Goal: Task Accomplishment & Management: Complete application form

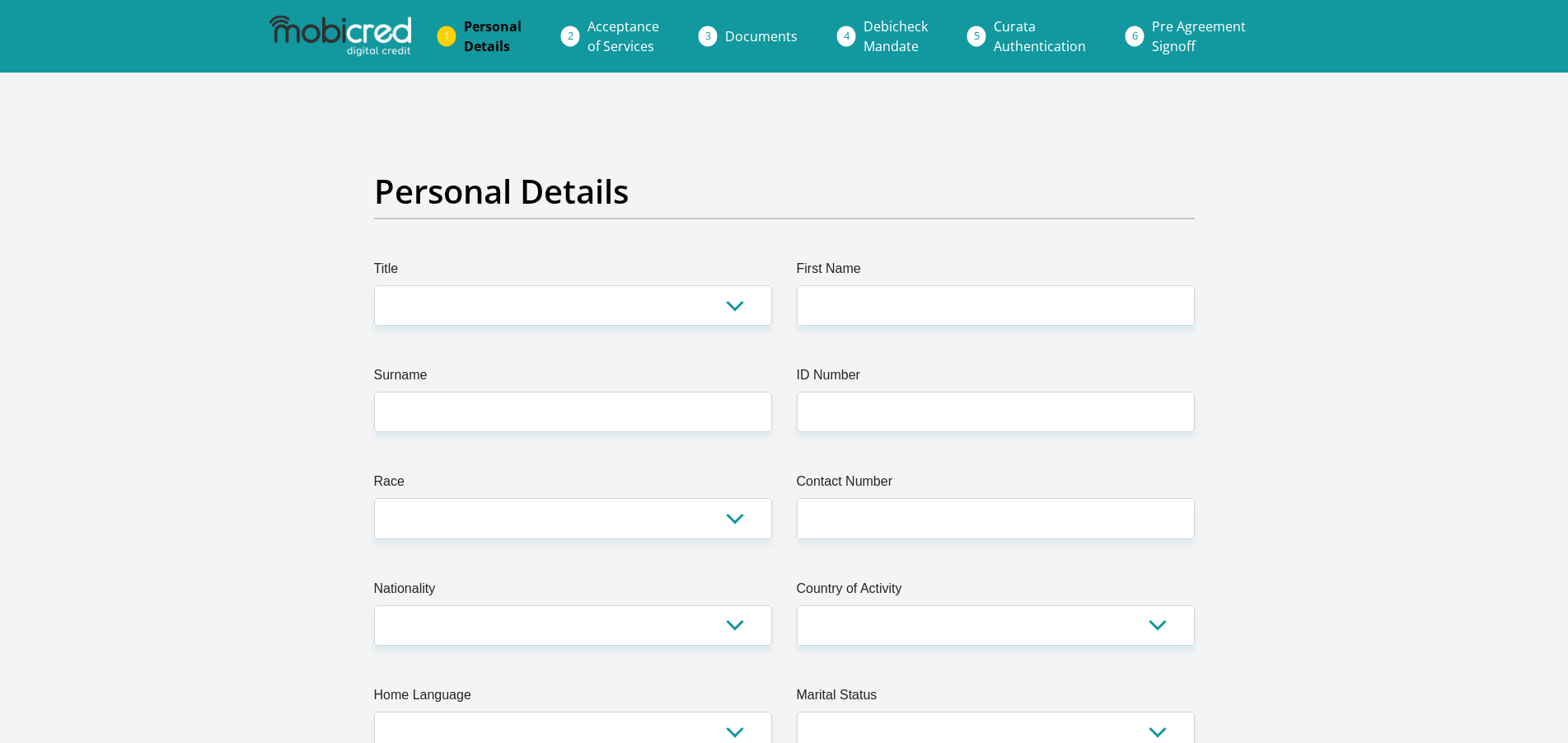
click at [377, 36] on img at bounding box center [340, 36] width 141 height 41
click at [376, 35] on img at bounding box center [340, 36] width 141 height 41
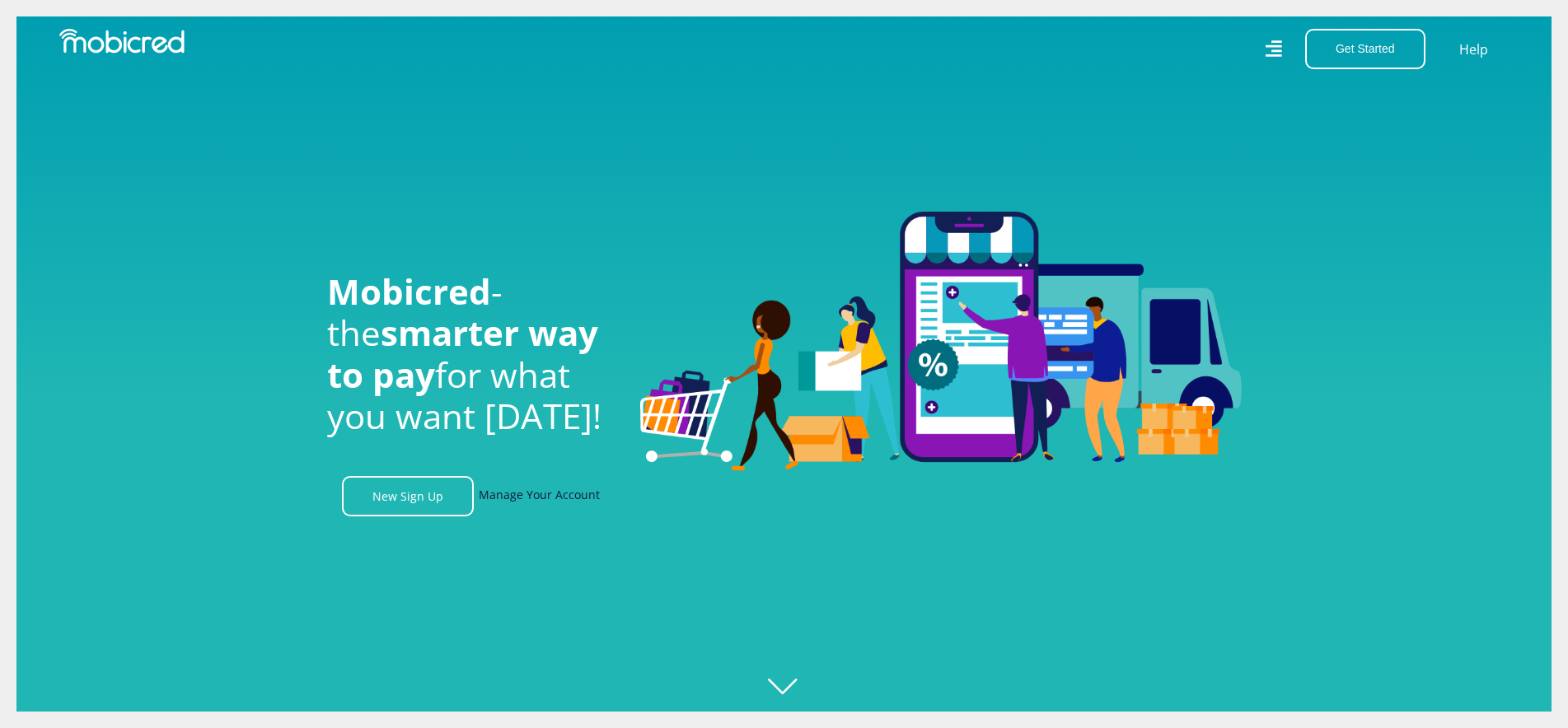
click at [552, 509] on link "Manage Your Account" at bounding box center [539, 496] width 121 height 40
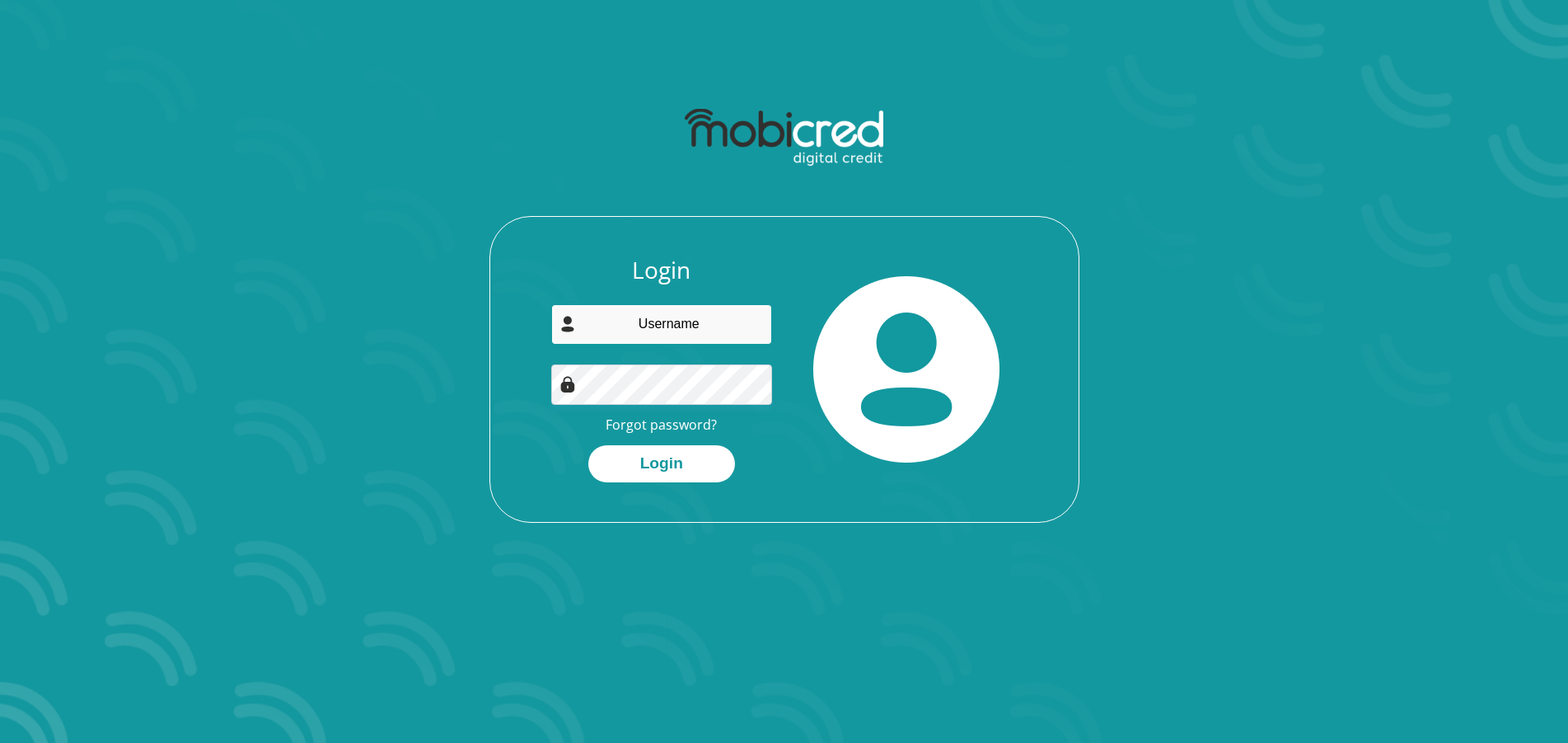
click at [682, 341] on input "email" at bounding box center [661, 324] width 221 height 40
type input "info@technikheim.co.za"
click at [681, 462] on button "Login" at bounding box center [662, 464] width 146 height 37
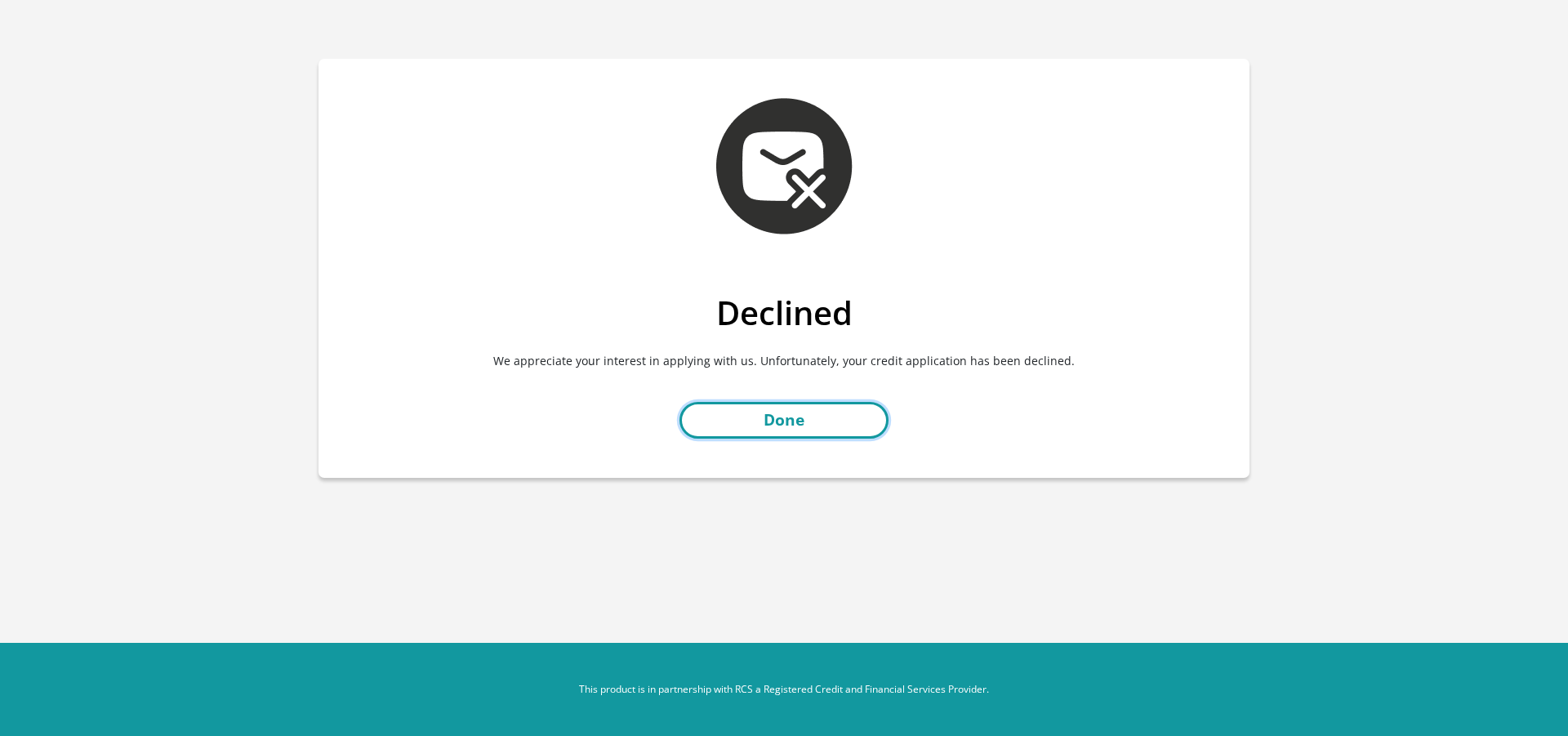
click at [778, 420] on link "Done" at bounding box center [784, 420] width 209 height 37
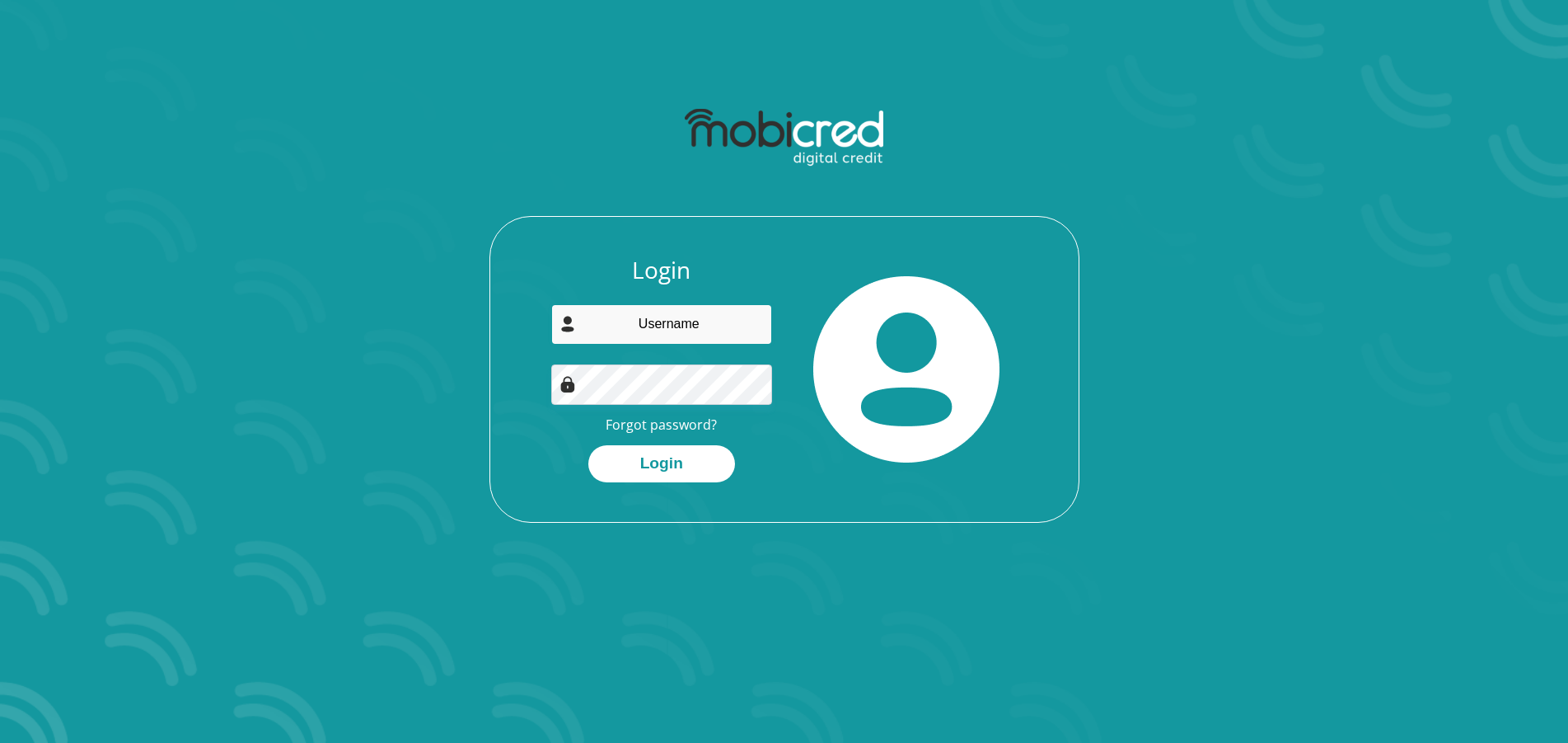
click at [559, 312] on input "email" at bounding box center [661, 324] width 221 height 40
type input "info@webside.co.za"
click at [654, 462] on button "Login" at bounding box center [662, 464] width 146 height 37
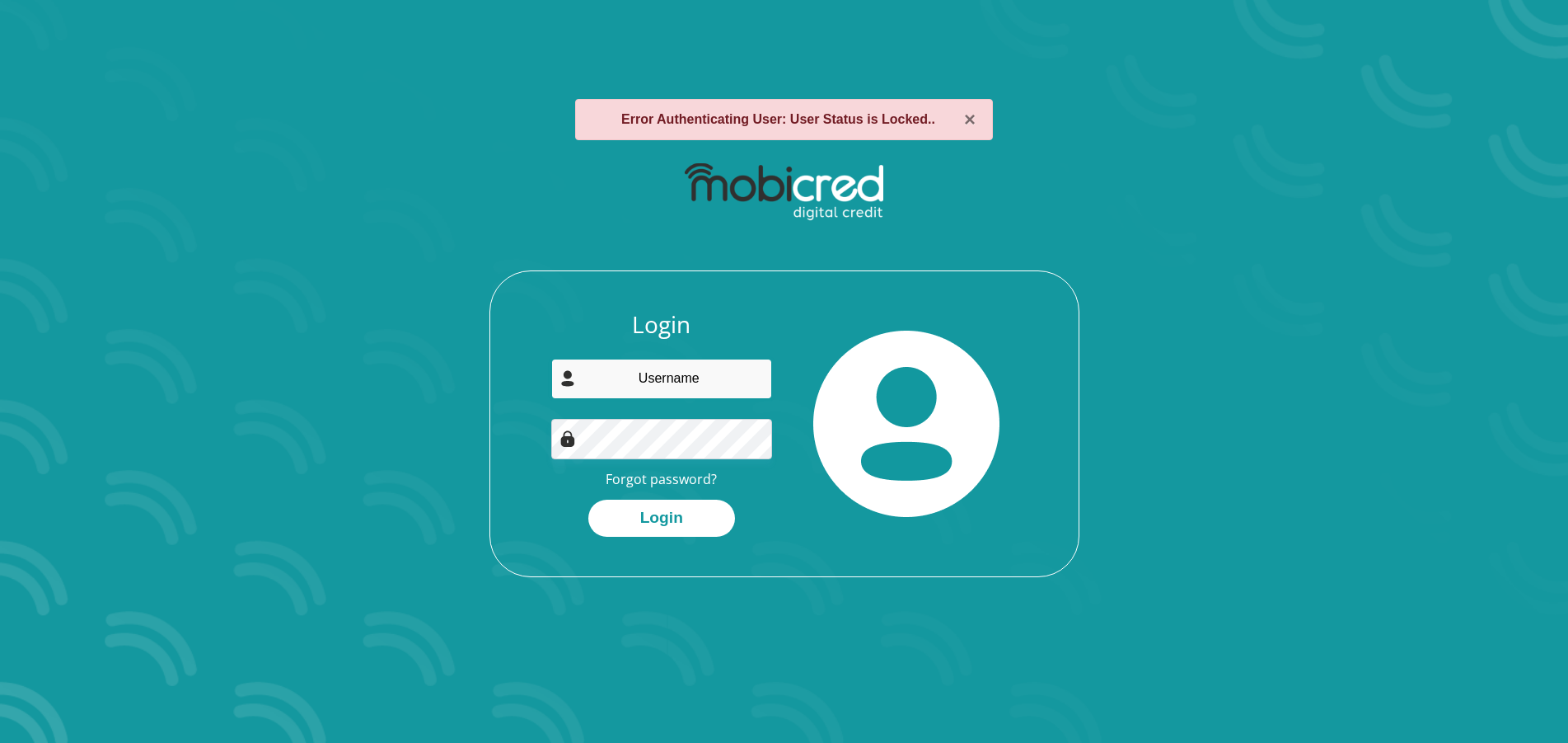
click at [679, 388] on input "email" at bounding box center [661, 378] width 221 height 40
type input "haasbroek.johan@gmail.com"
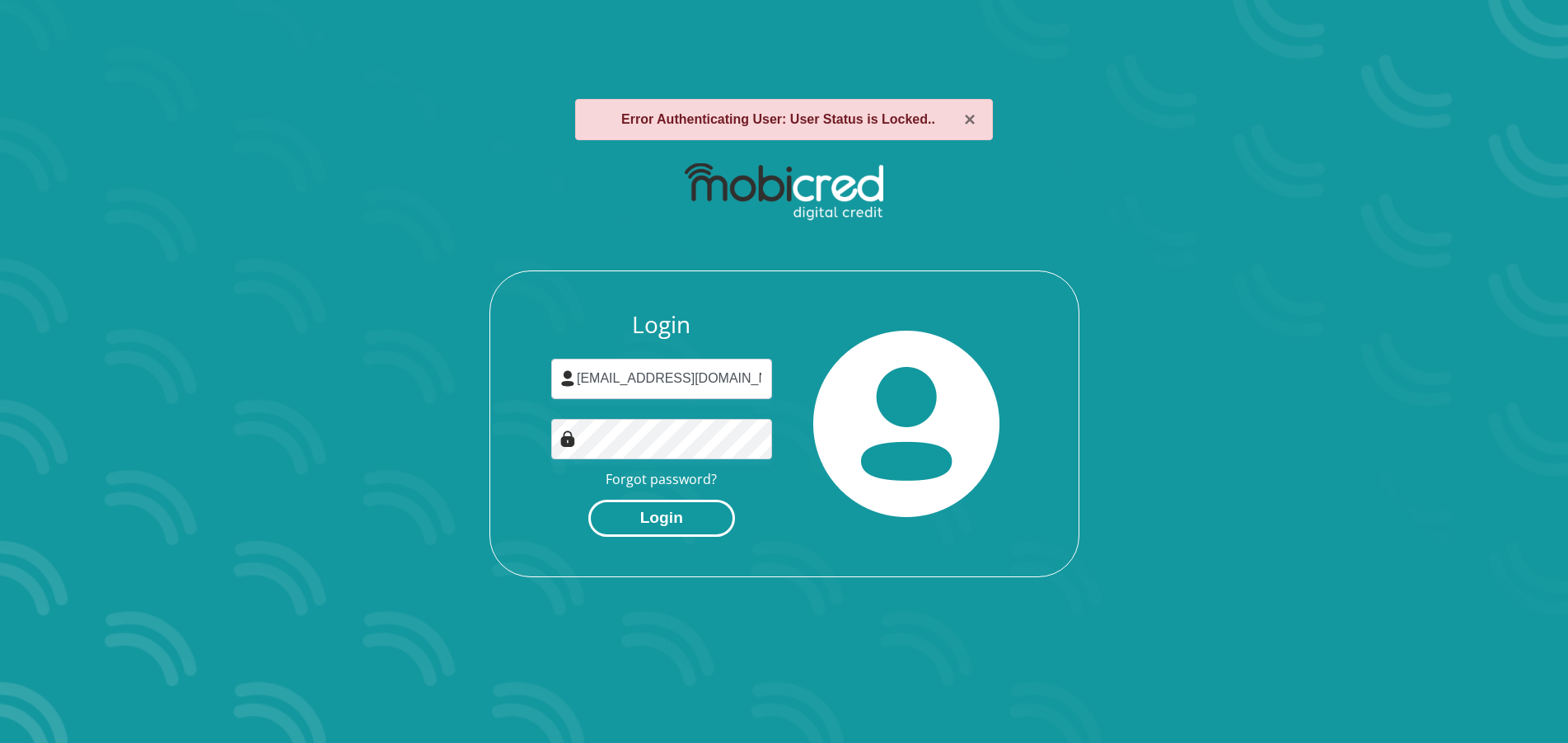
click at [685, 515] on button "Login" at bounding box center [662, 518] width 146 height 37
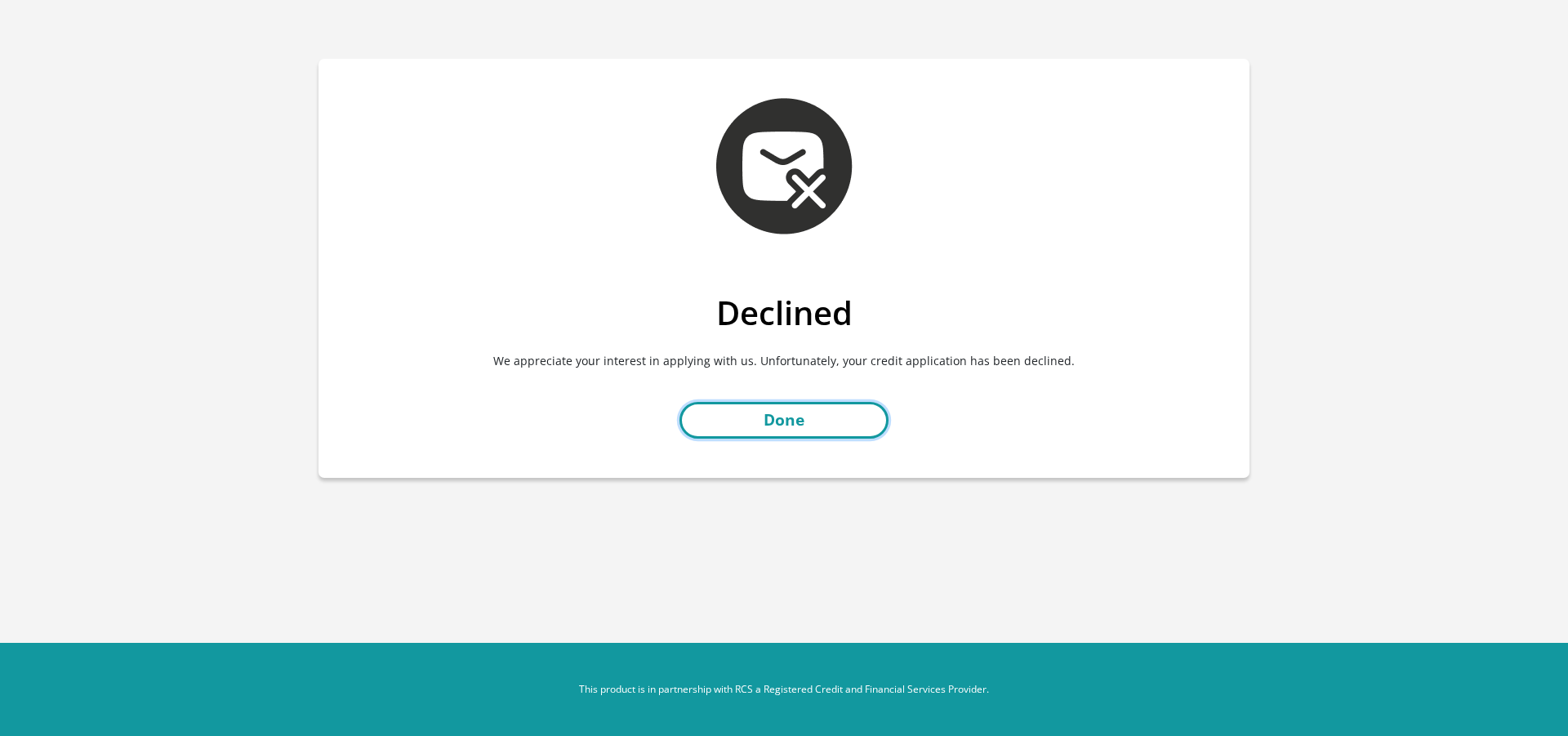
click at [760, 415] on link "Done" at bounding box center [784, 420] width 209 height 37
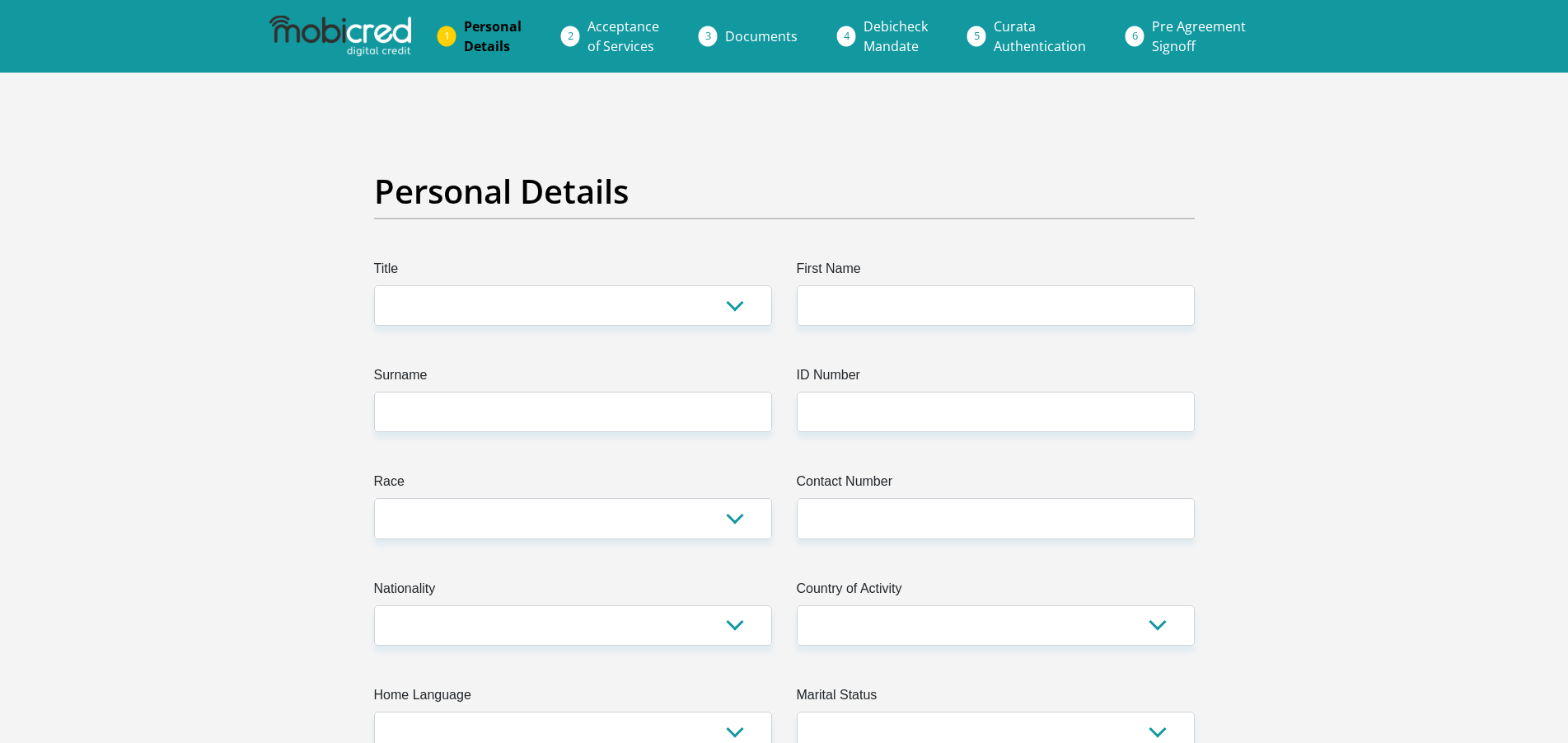
select select "Mrs"
click option "Mrs" at bounding box center [0, 0] width 0 height 0
click at [912, 315] on input "First Name" at bounding box center [995, 305] width 398 height 40
click at [912, 314] on input "First Name" at bounding box center [995, 305] width 398 height 40
type input "Leonie"
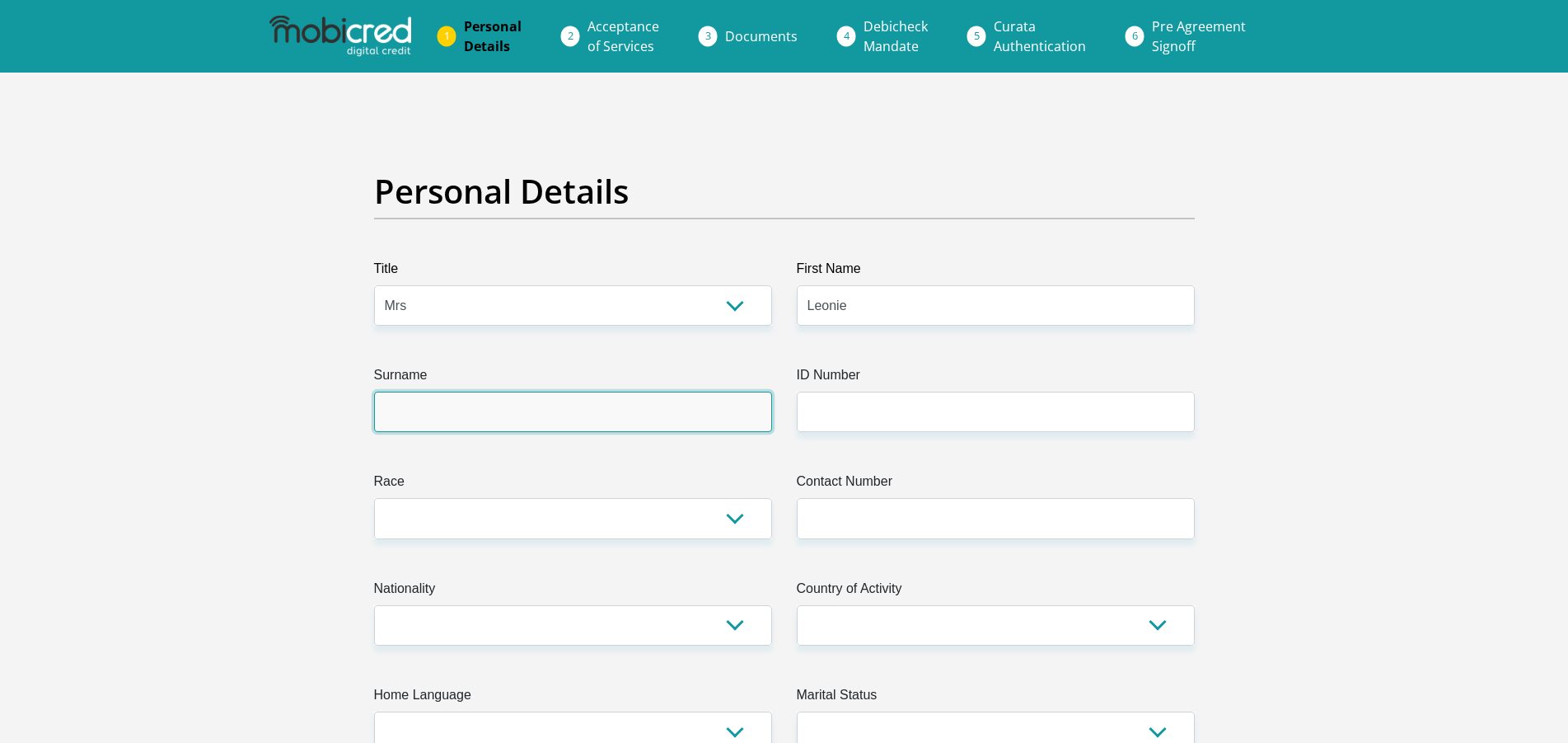
click at [620, 410] on input "Surname" at bounding box center [572, 412] width 398 height 40
click at [619, 410] on input "Surname" at bounding box center [572, 412] width 398 height 40
type input "Haasbroek"
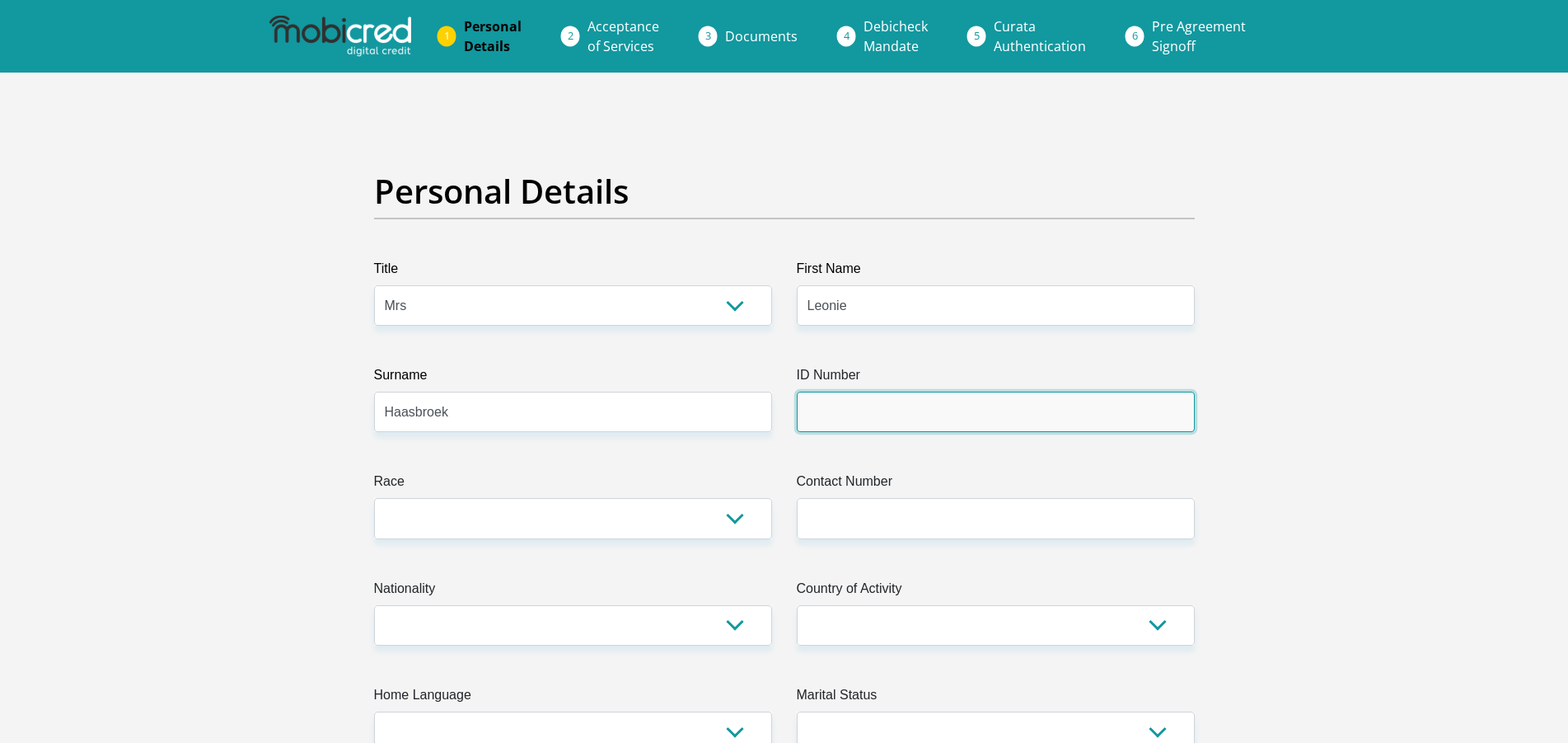
click at [852, 412] on input "ID Number" at bounding box center [995, 412] width 398 height 40
type input "7502040007084"
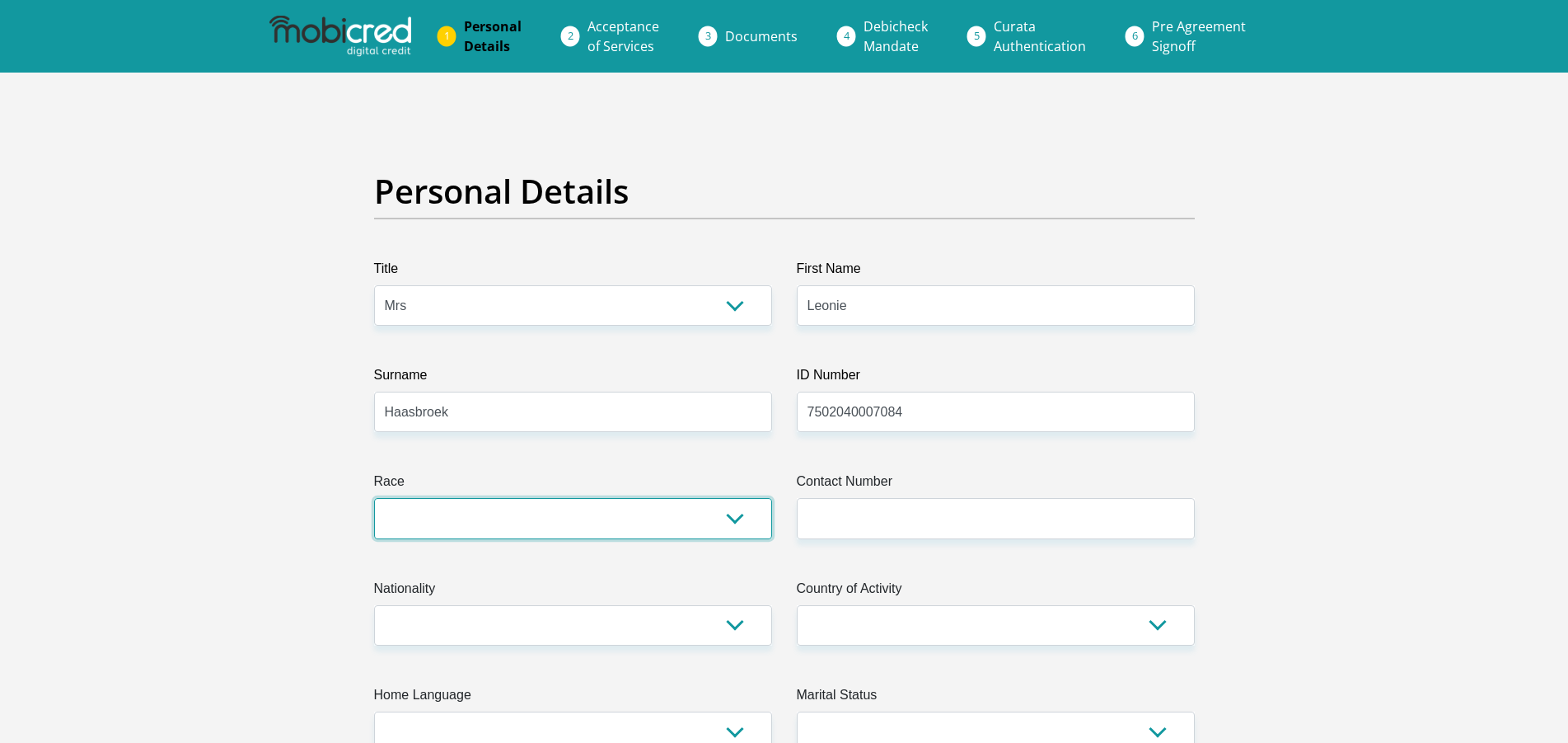
click at [374, 498] on select "Black Coloured Indian White Other" at bounding box center [572, 517] width 398 height 40
select select "4"
click option "White" at bounding box center [0, 0] width 0 height 0
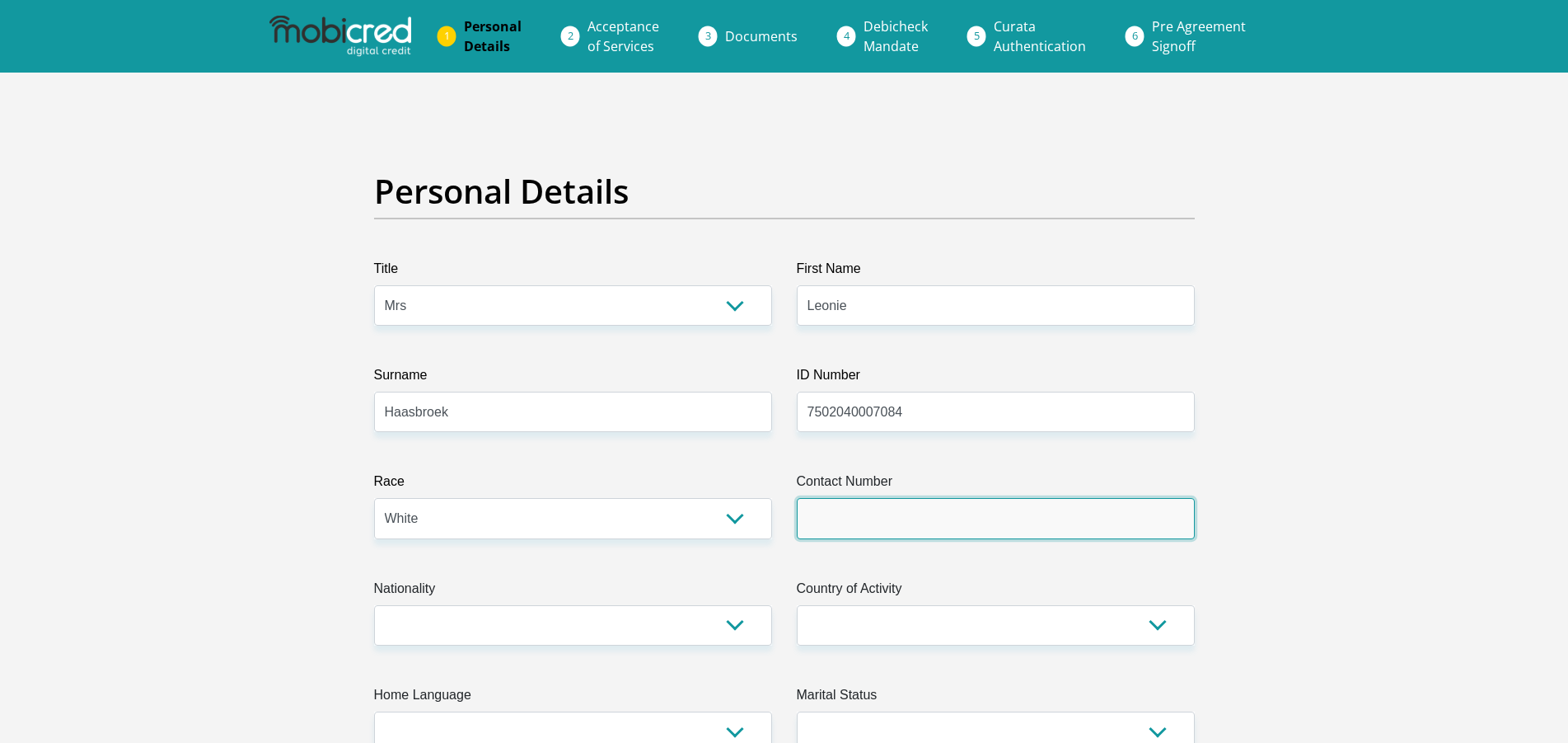
click at [836, 516] on input "Contact Number" at bounding box center [995, 517] width 398 height 40
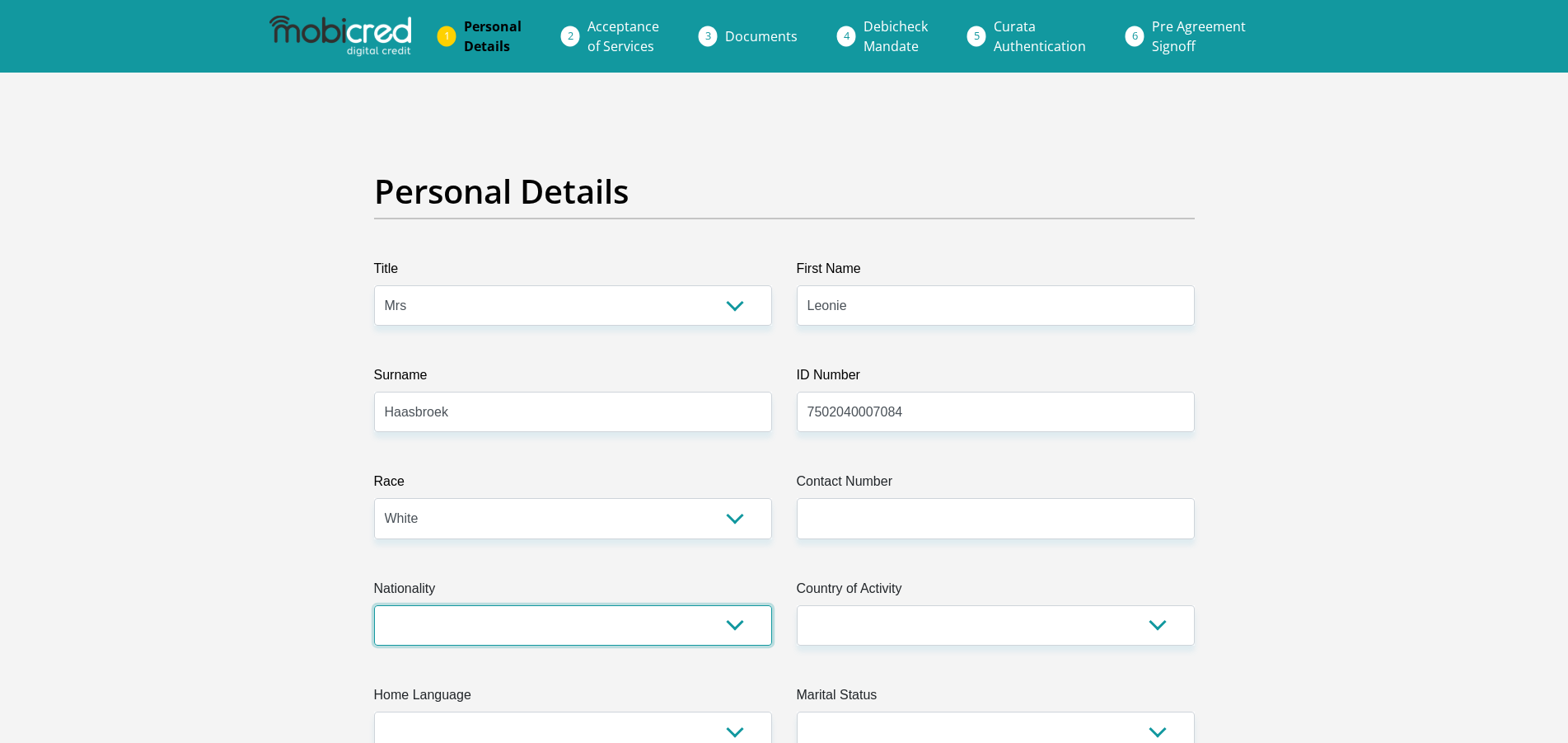
select select "ZAF"
click option "South Africa" at bounding box center [0, 0] width 0 height 0
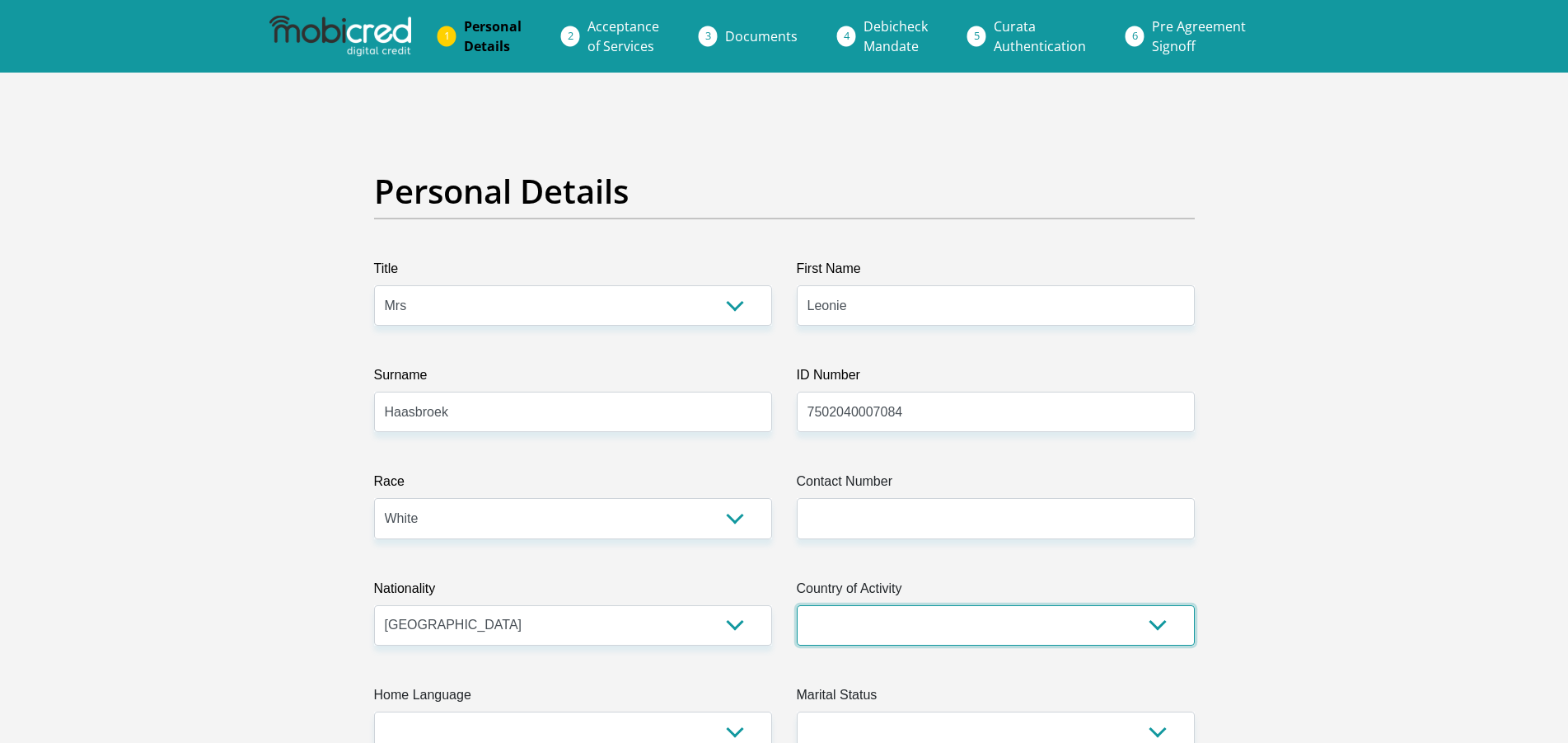
select select "ZAF"
click option "South Africa" at bounding box center [0, 0] width 0 height 0
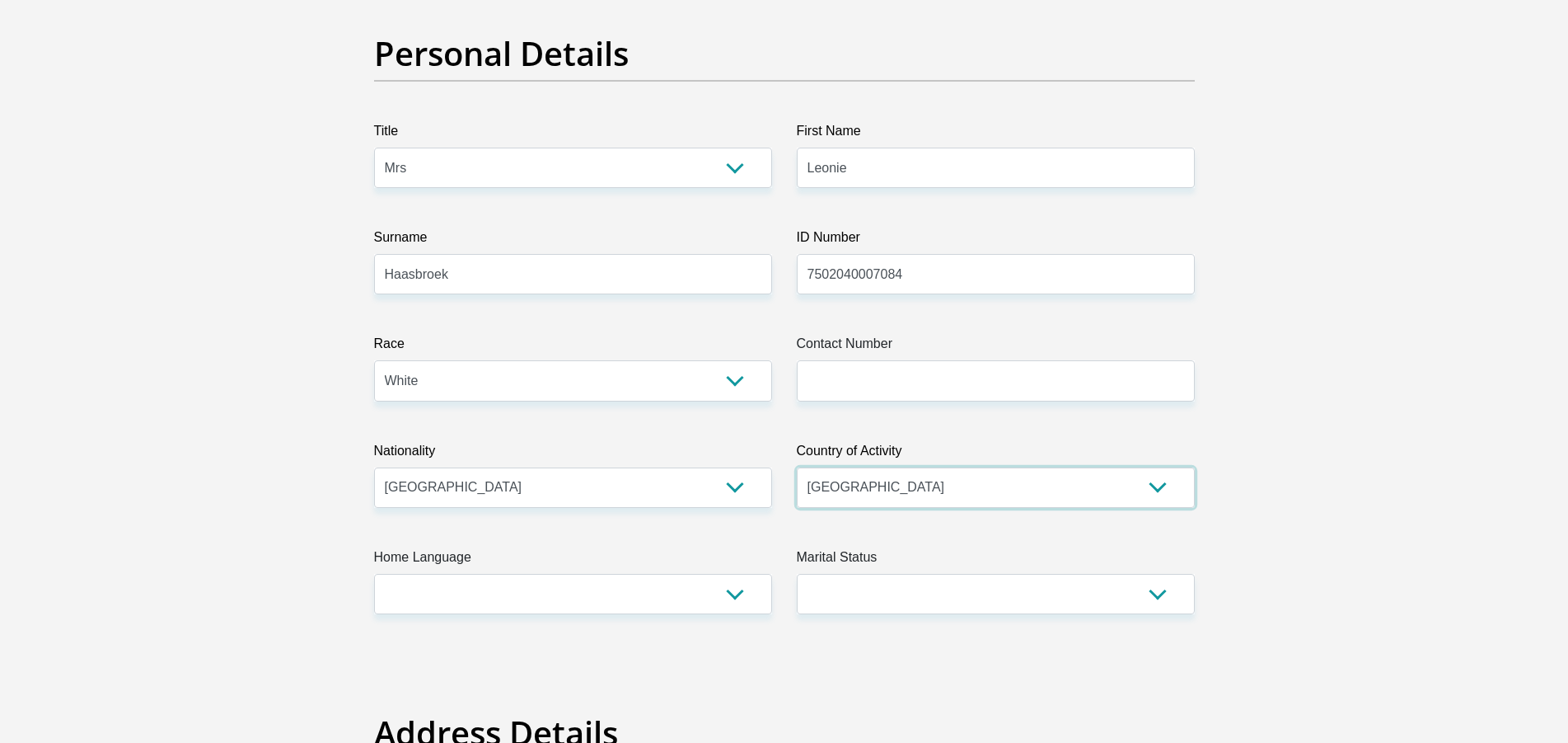
scroll to position [252, 0]
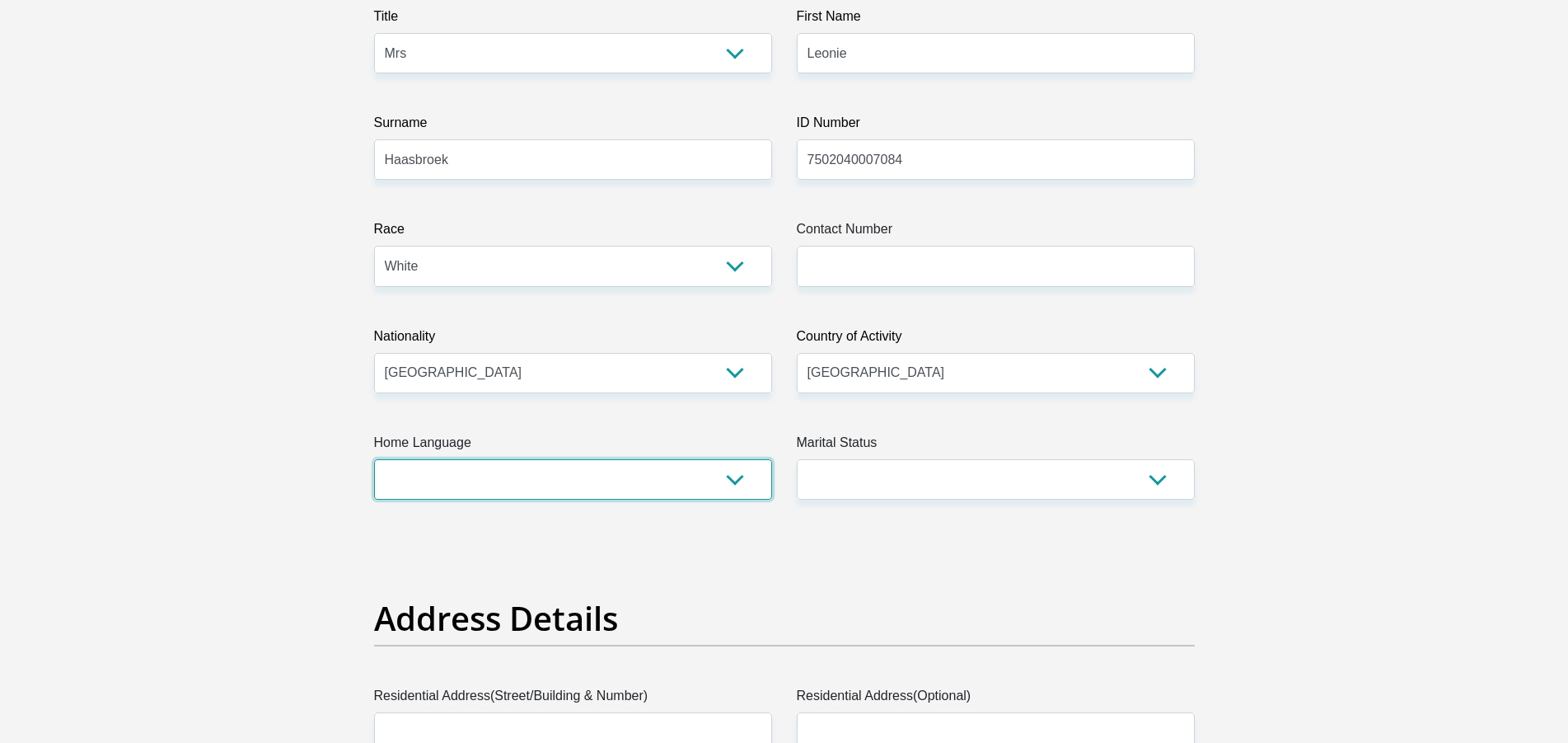
select select "afr"
click option "Afrikaans" at bounding box center [0, 0] width 0 height 0
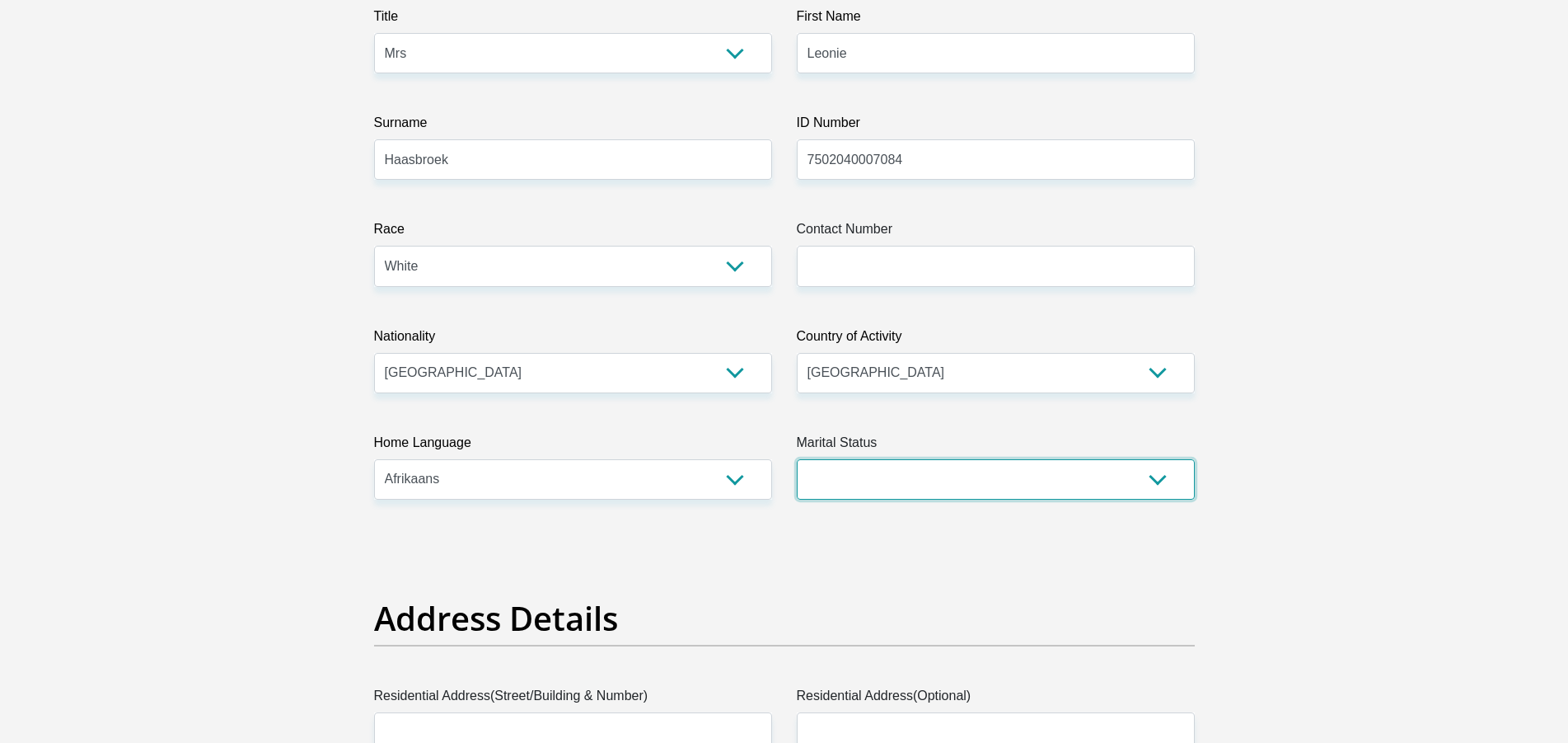
click at [963, 487] on select "Married ANC Single Divorced Widowed Married COP or Customary Law" at bounding box center [995, 479] width 398 height 40
select select "1"
click option "Married ANC" at bounding box center [0, 0] width 0 height 0
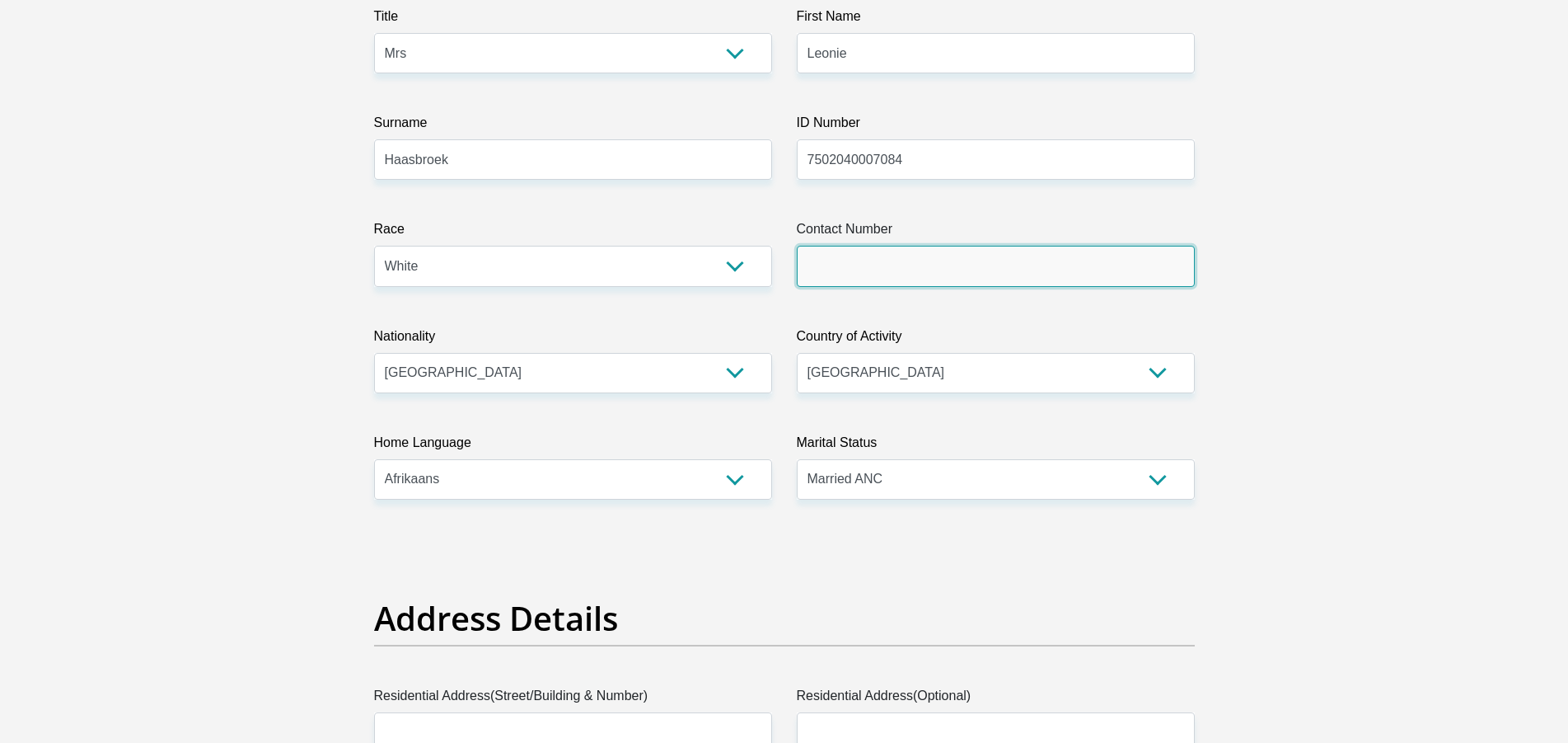
click at [875, 255] on input "Contact Number" at bounding box center [995, 265] width 398 height 40
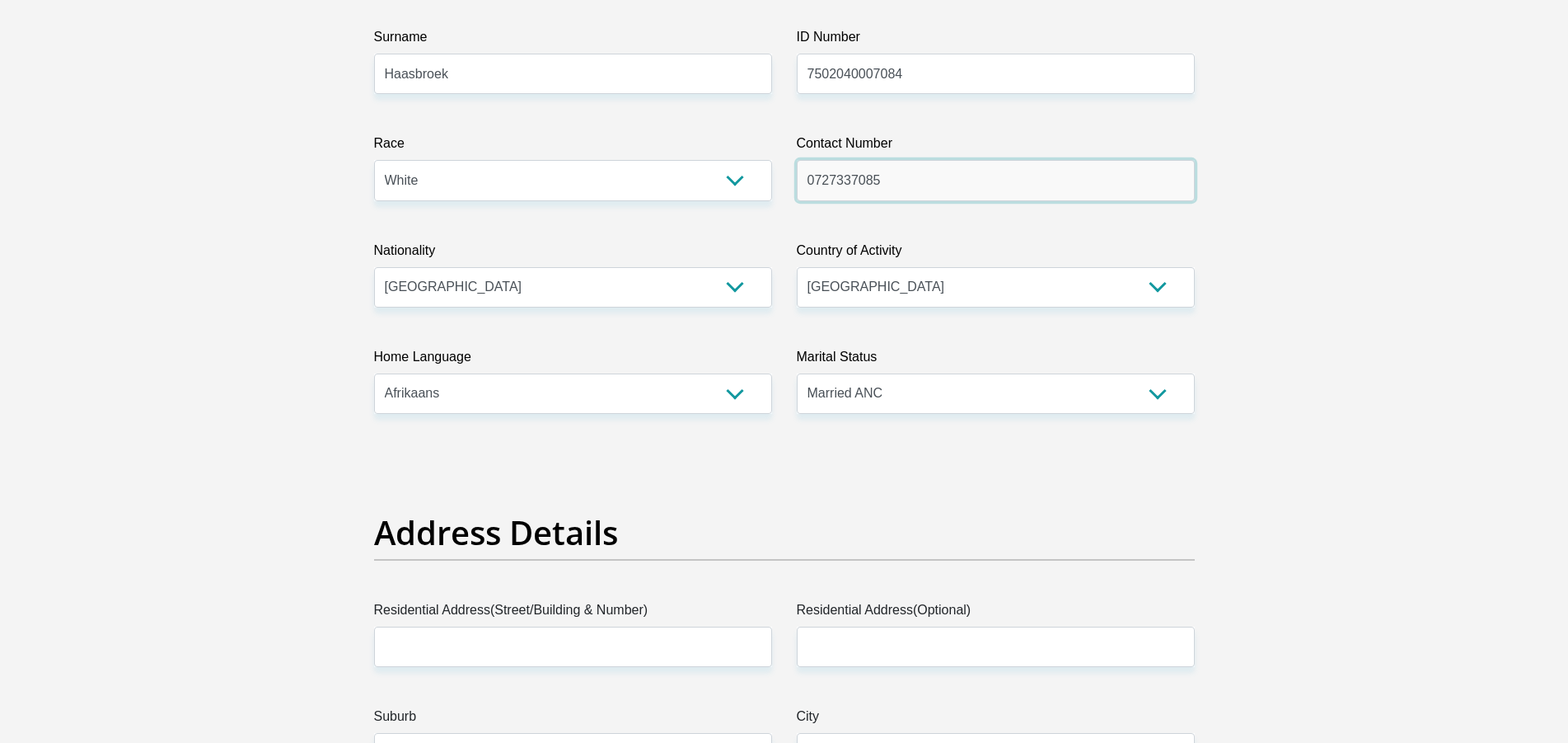
scroll to position [504, 0]
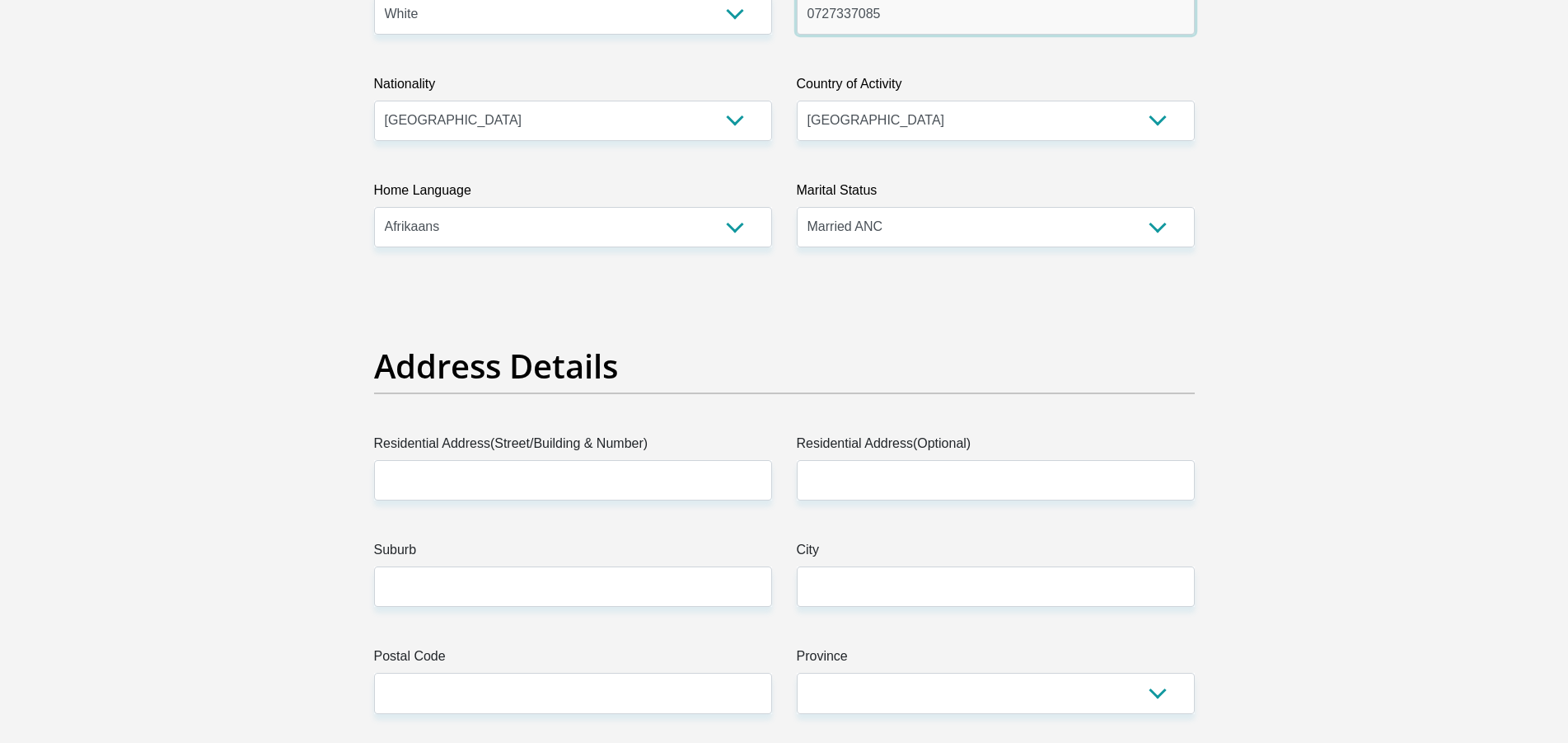
type input "0727337085"
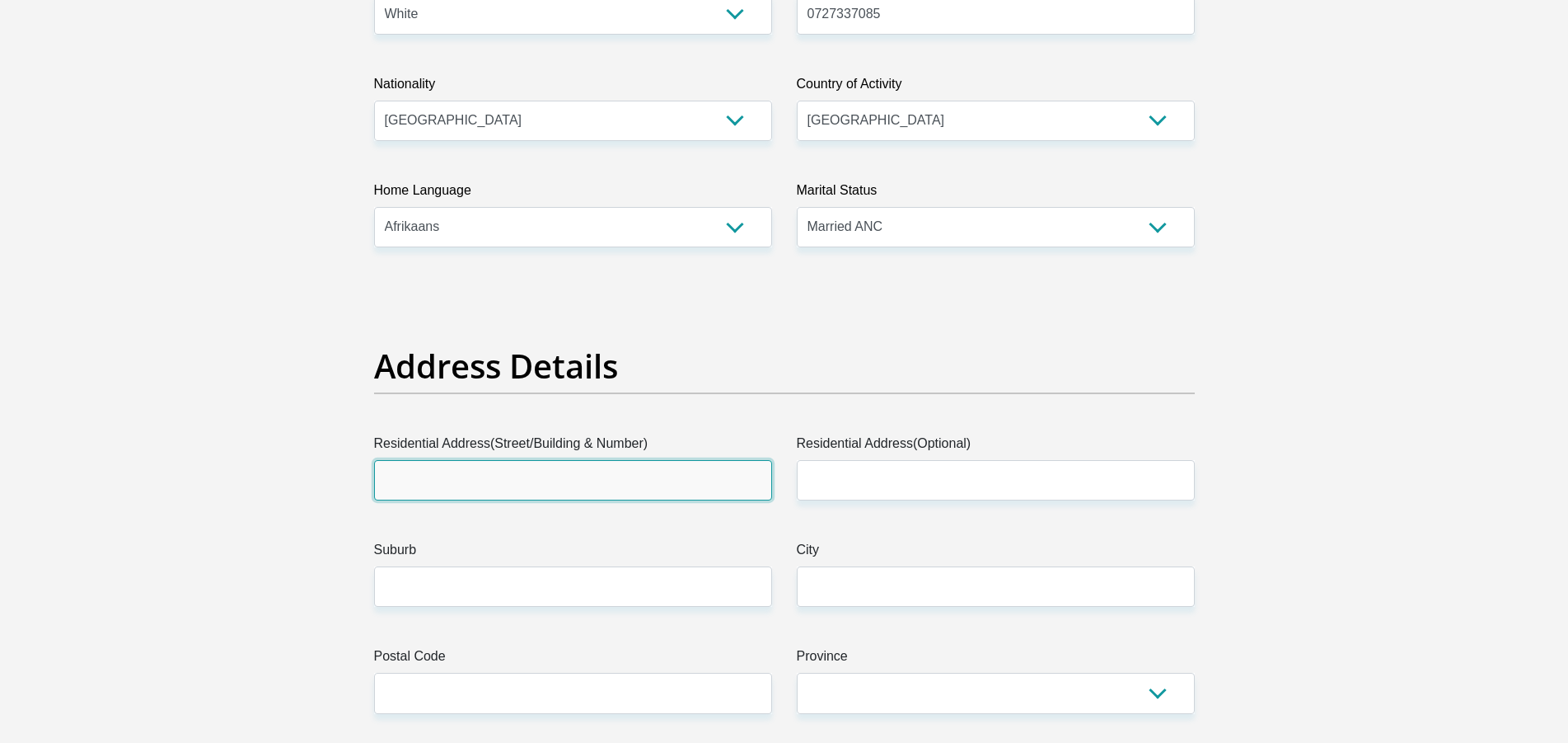
click at [658, 468] on input "Residential Address(Street/Building & Number)" at bounding box center [572, 480] width 398 height 40
type input "11 Barton road"
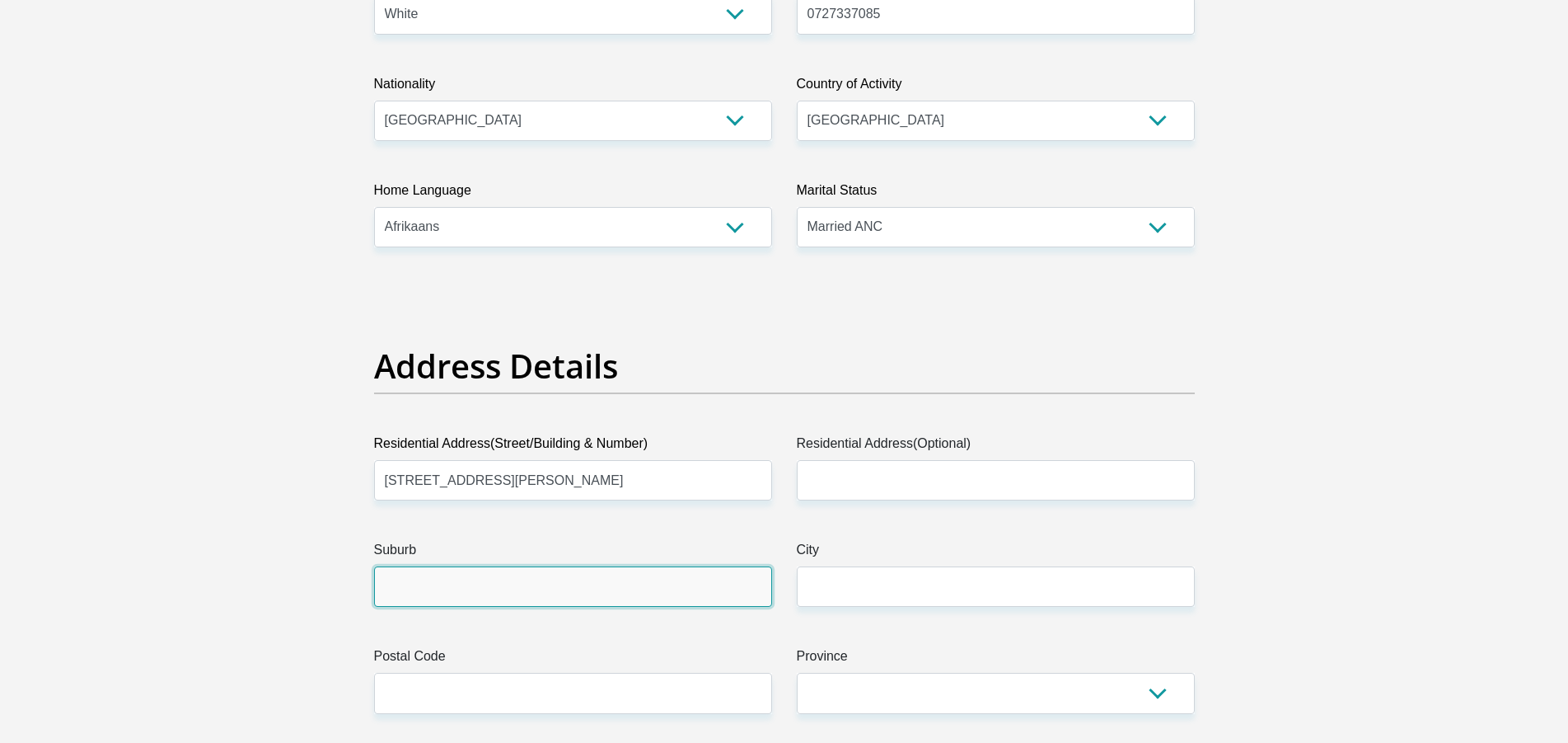
click at [457, 573] on input "Suburb" at bounding box center [572, 586] width 398 height 40
click at [456, 574] on input "Suburb" at bounding box center [572, 586] width 398 height 40
type input "Cotswold"
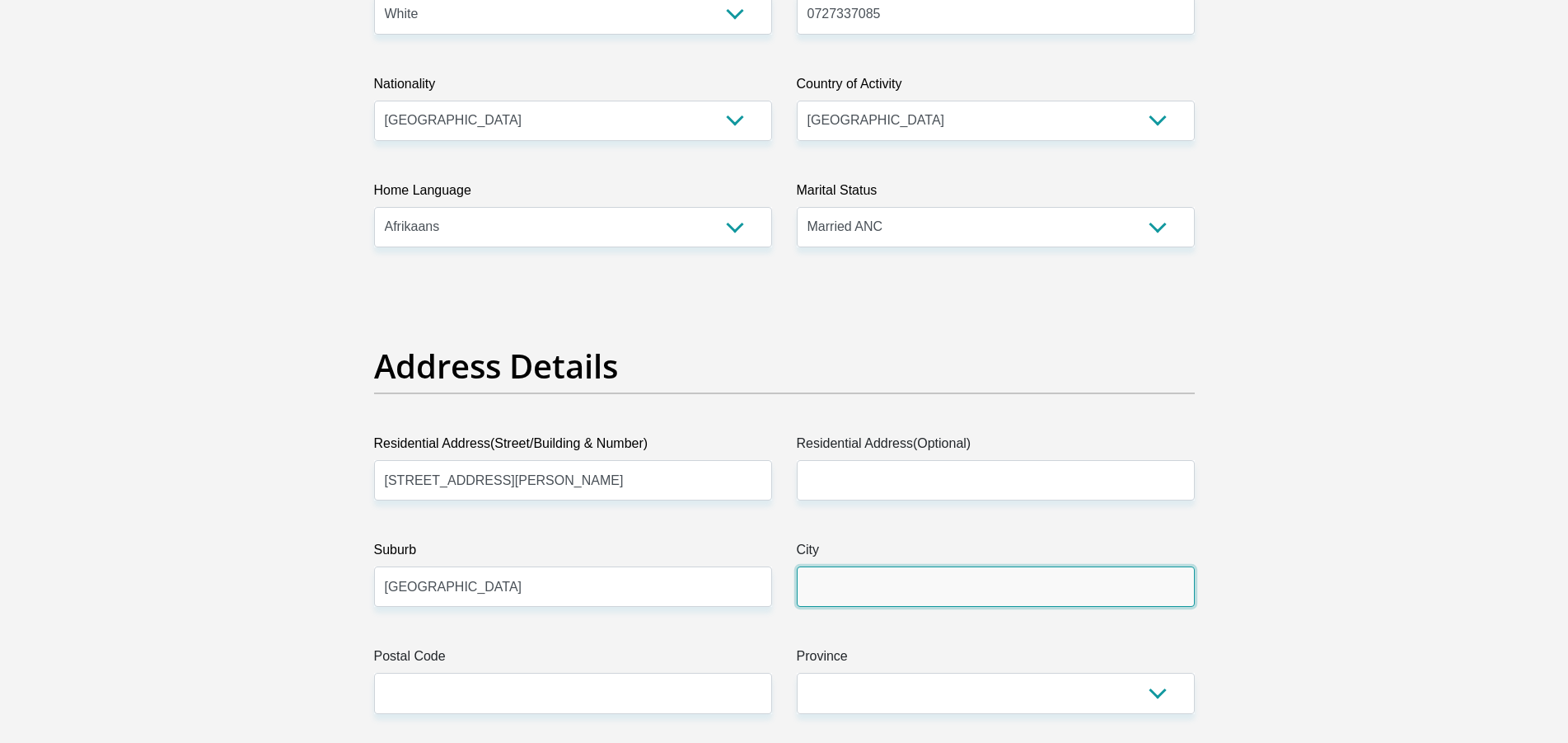
click at [864, 579] on input "City" at bounding box center [995, 586] width 398 height 40
click at [864, 578] on input "City" at bounding box center [995, 586] width 398 height 40
type input "Gqeberha"
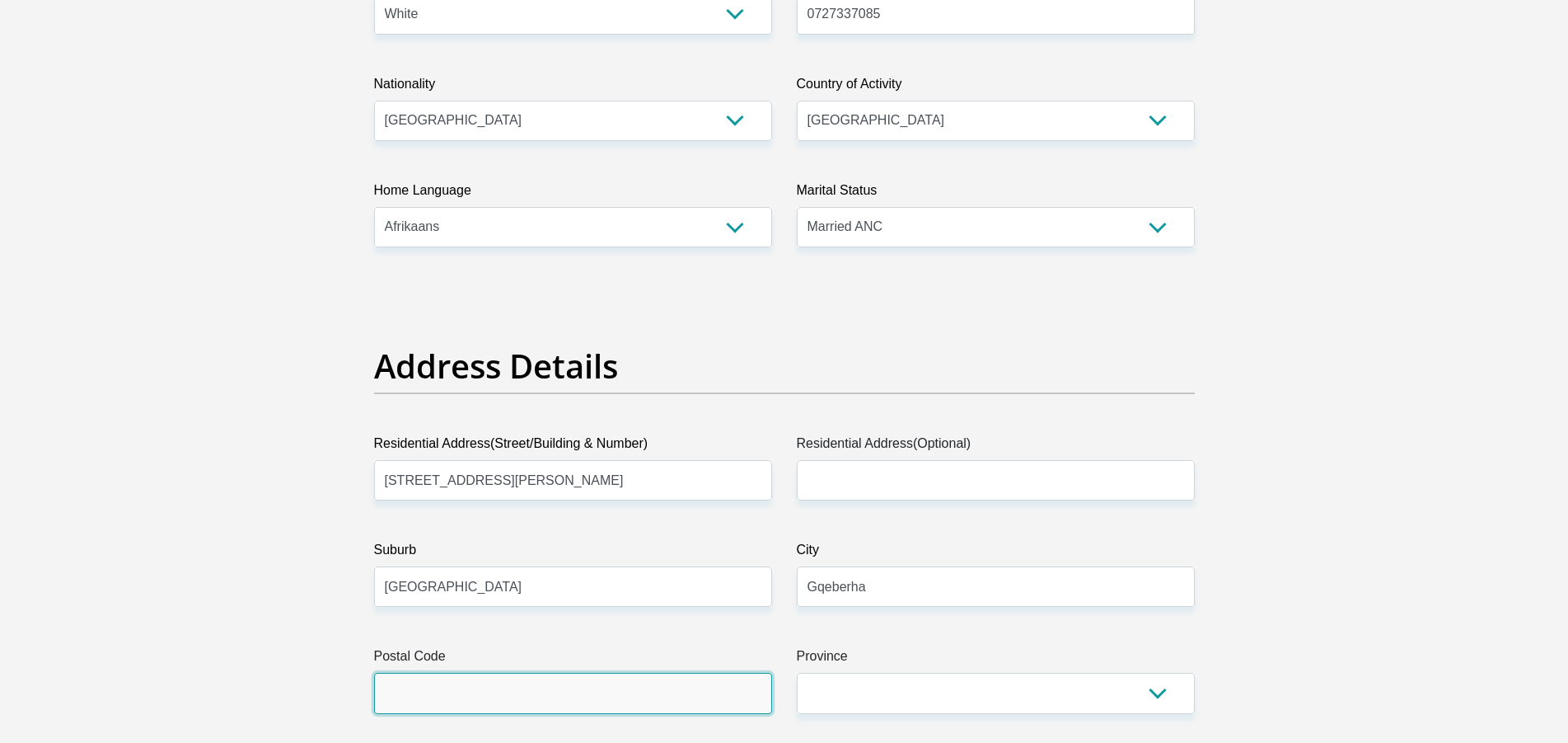
click at [577, 688] on input "Postal Code" at bounding box center [572, 692] width 398 height 40
type input "6045"
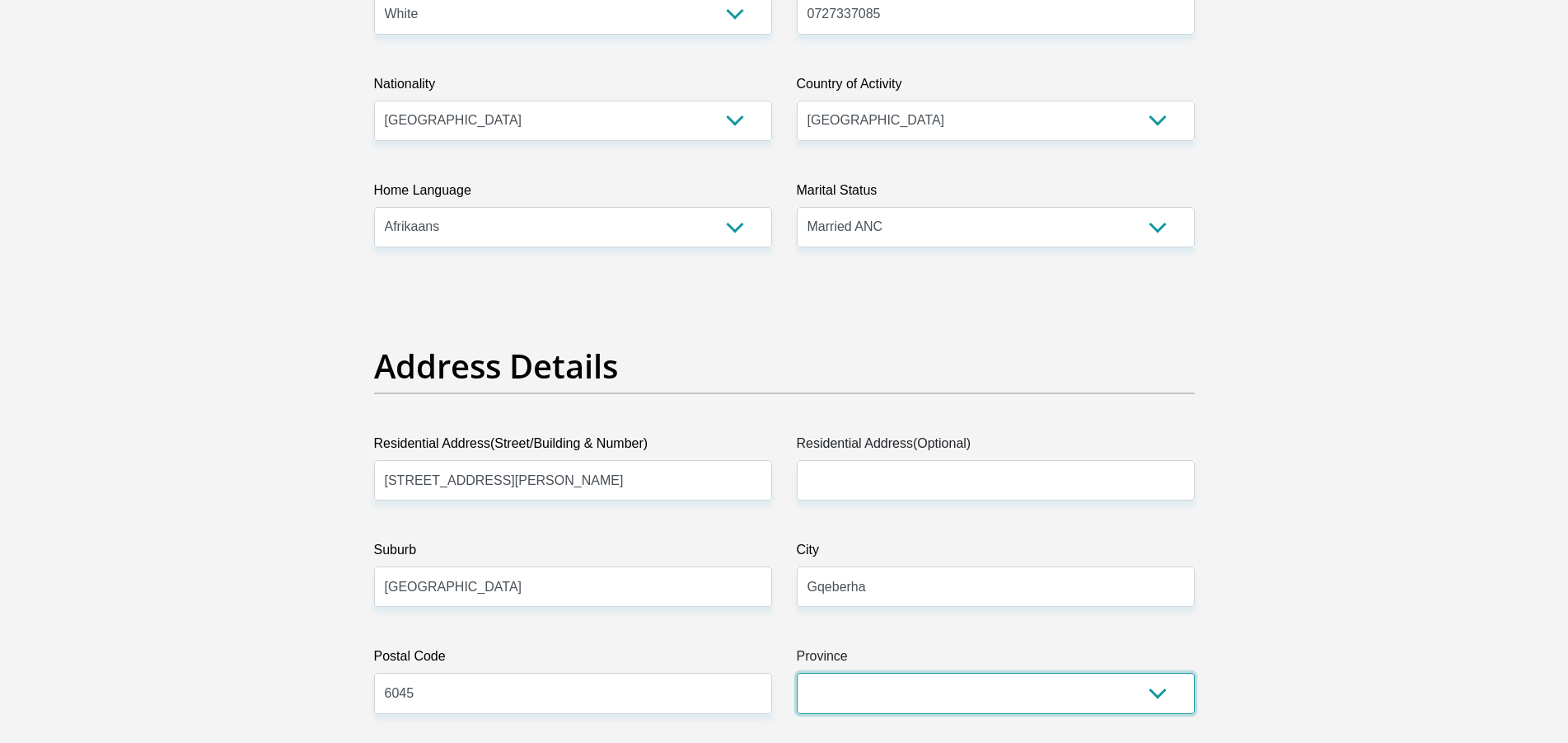
select select "Eastern Cape"
click option "Eastern Cape" at bounding box center [0, 0] width 0 height 0
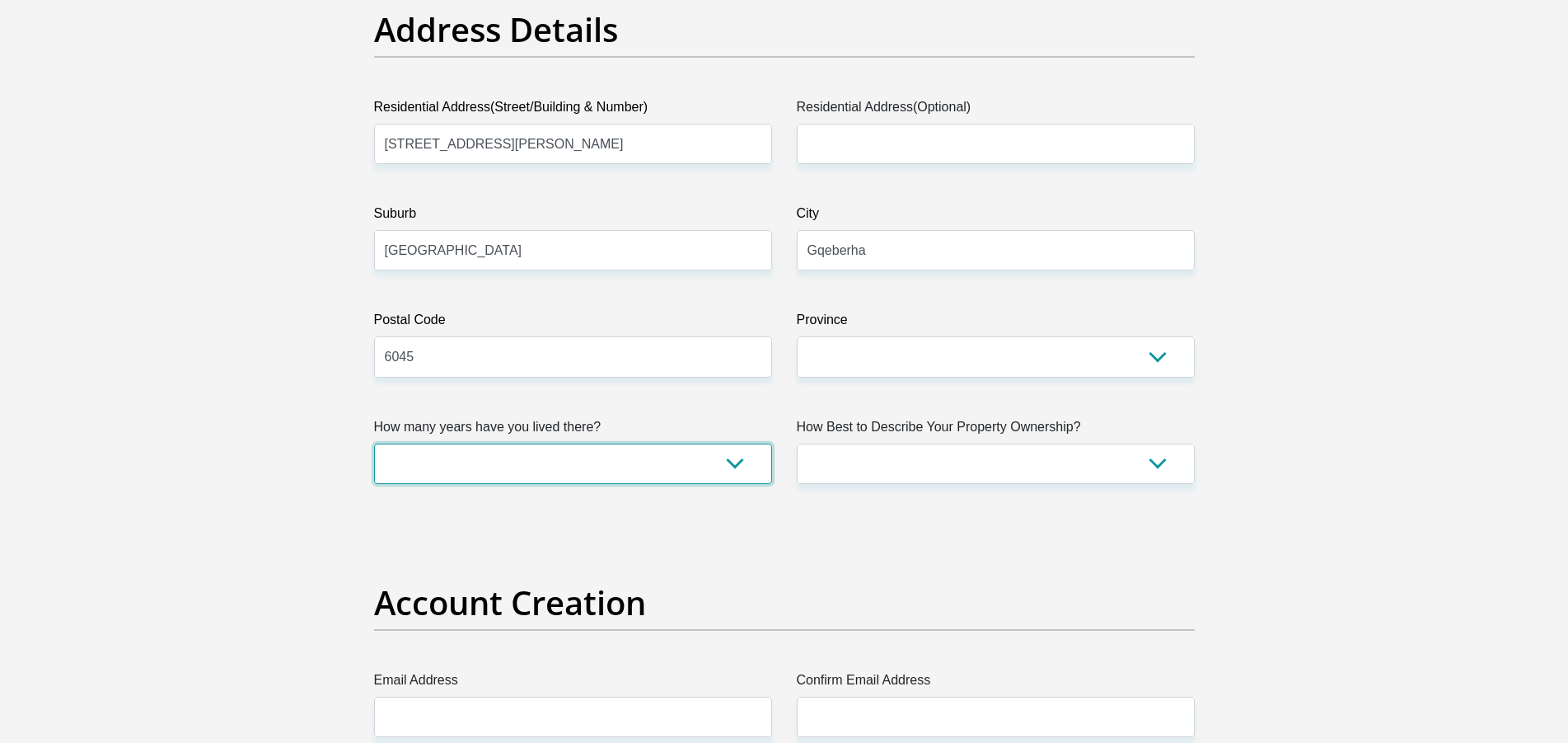
click at [374, 443] on select "less than 1 year 1-3 years 3-5 years 5+ years" at bounding box center [572, 463] width 398 height 40
select select "5"
click option "5+ years" at bounding box center [0, 0] width 0 height 0
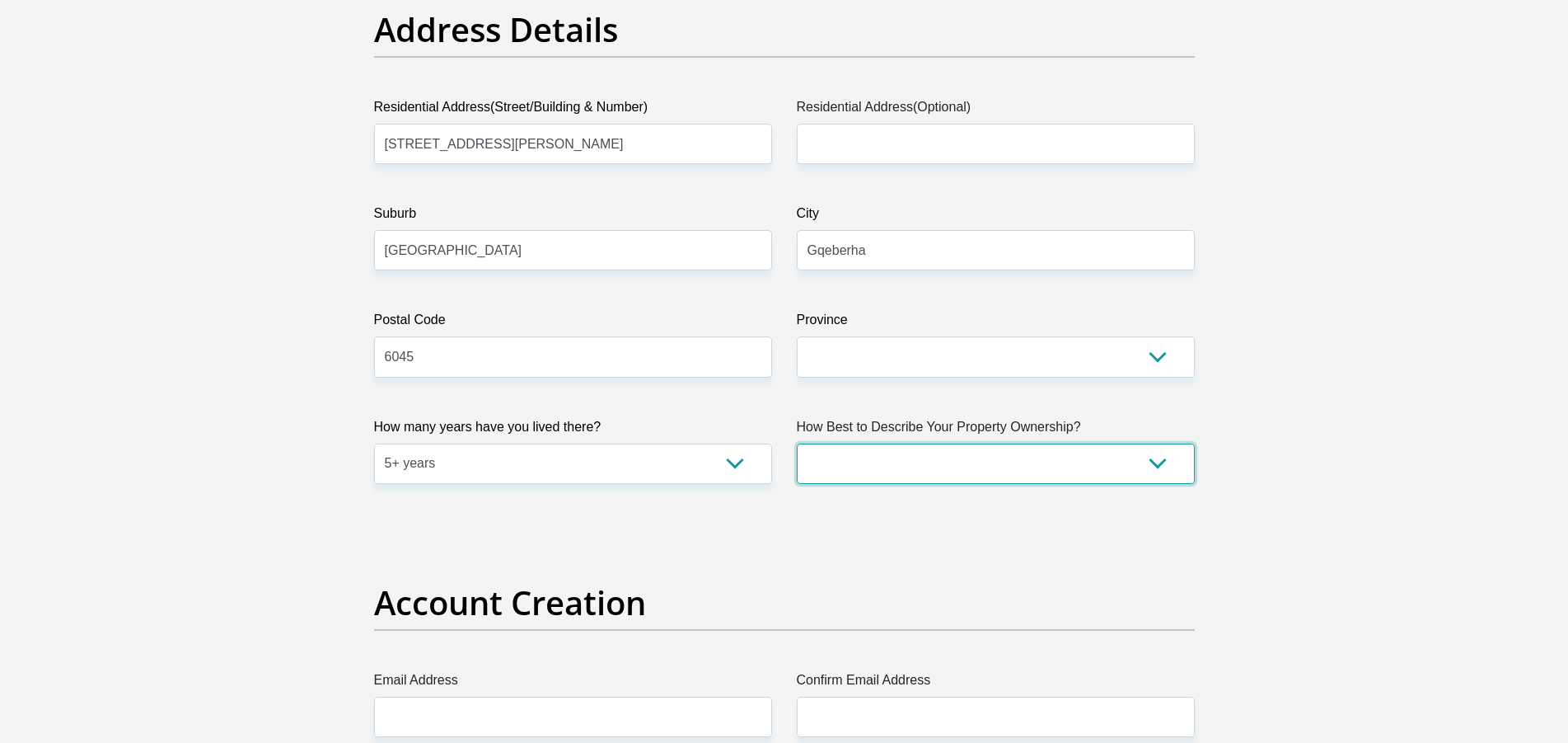
select select "Owned"
click option "Owned" at bounding box center [0, 0] width 0 height 0
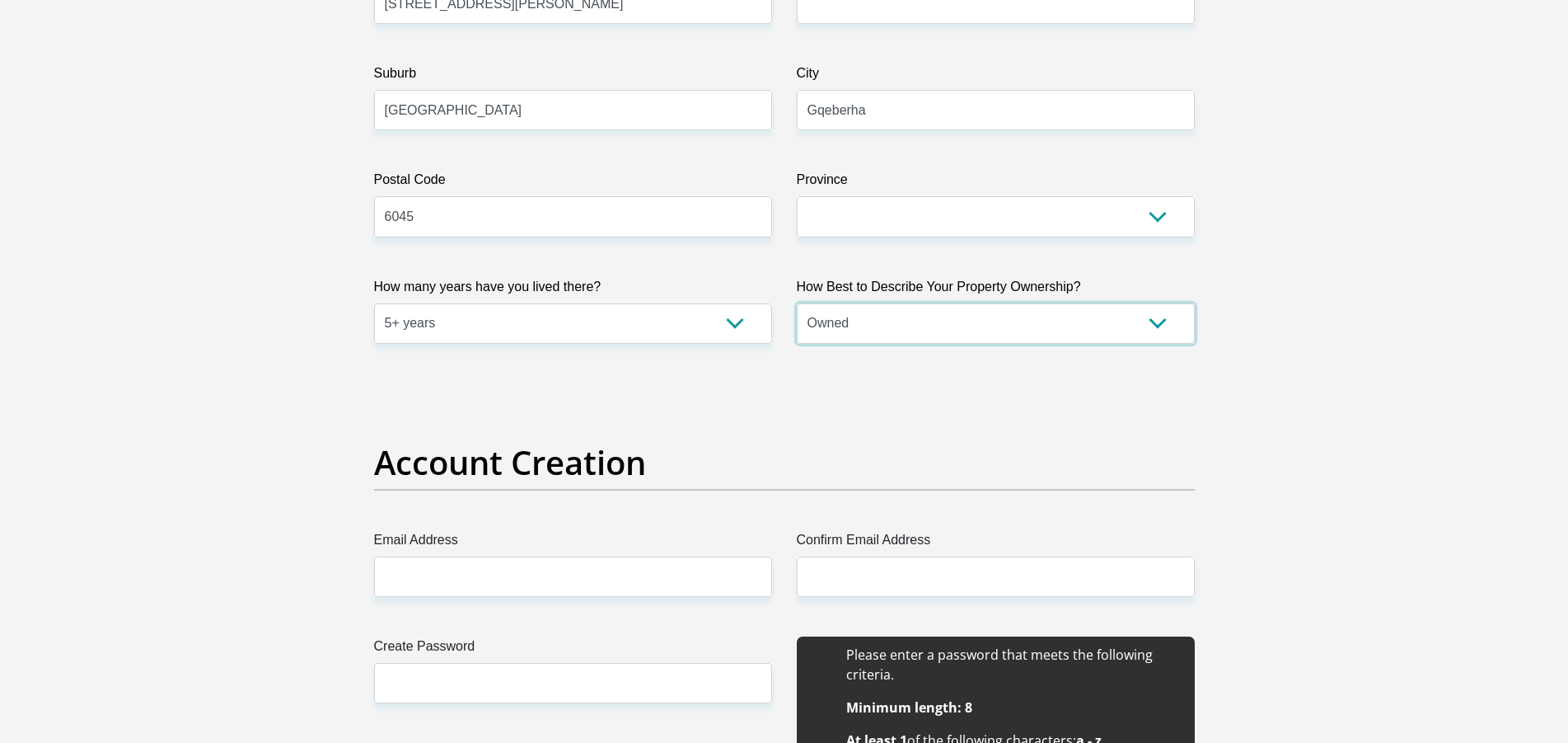
scroll to position [1261, 0]
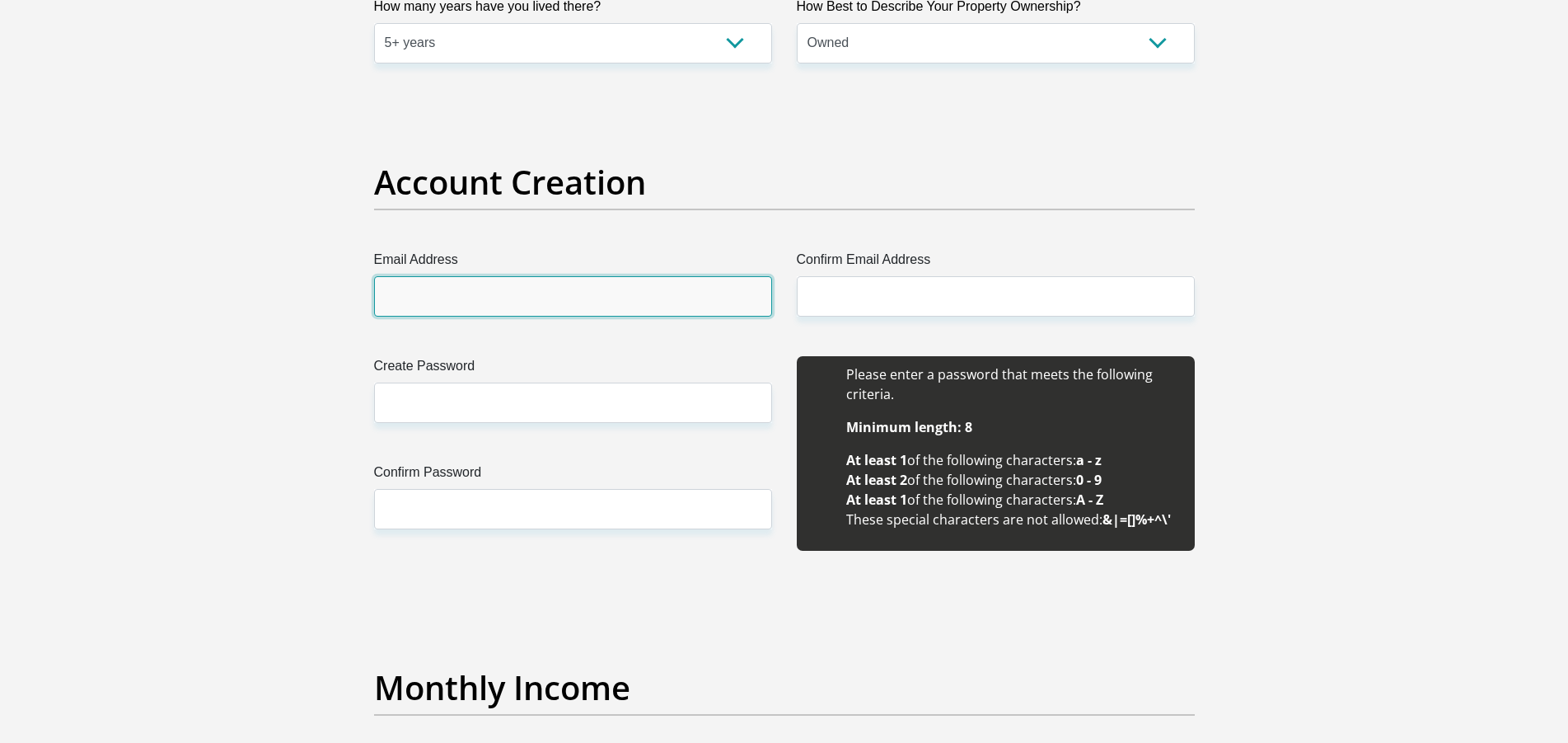
click at [516, 284] on input "Email Address" at bounding box center [572, 296] width 398 height 40
click at [515, 283] on input "Email Address" at bounding box center [572, 296] width 398 height 40
type input "johan@technikheim.co.za"
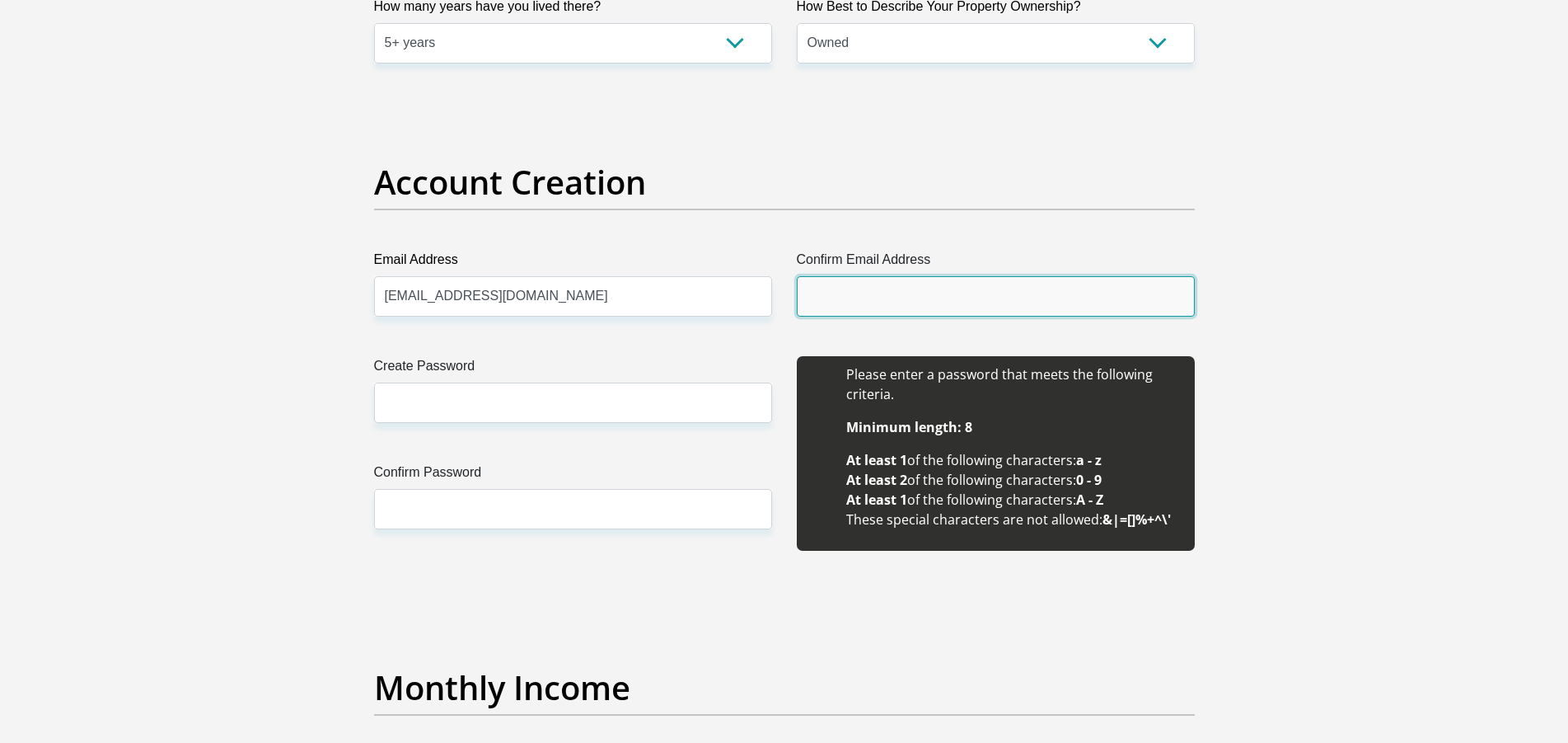
click at [954, 302] on input "Confirm Email Address" at bounding box center [995, 296] width 398 height 40
click at [853, 293] on input "Confirm Email Address" at bounding box center [995, 296] width 398 height 40
type input "j"
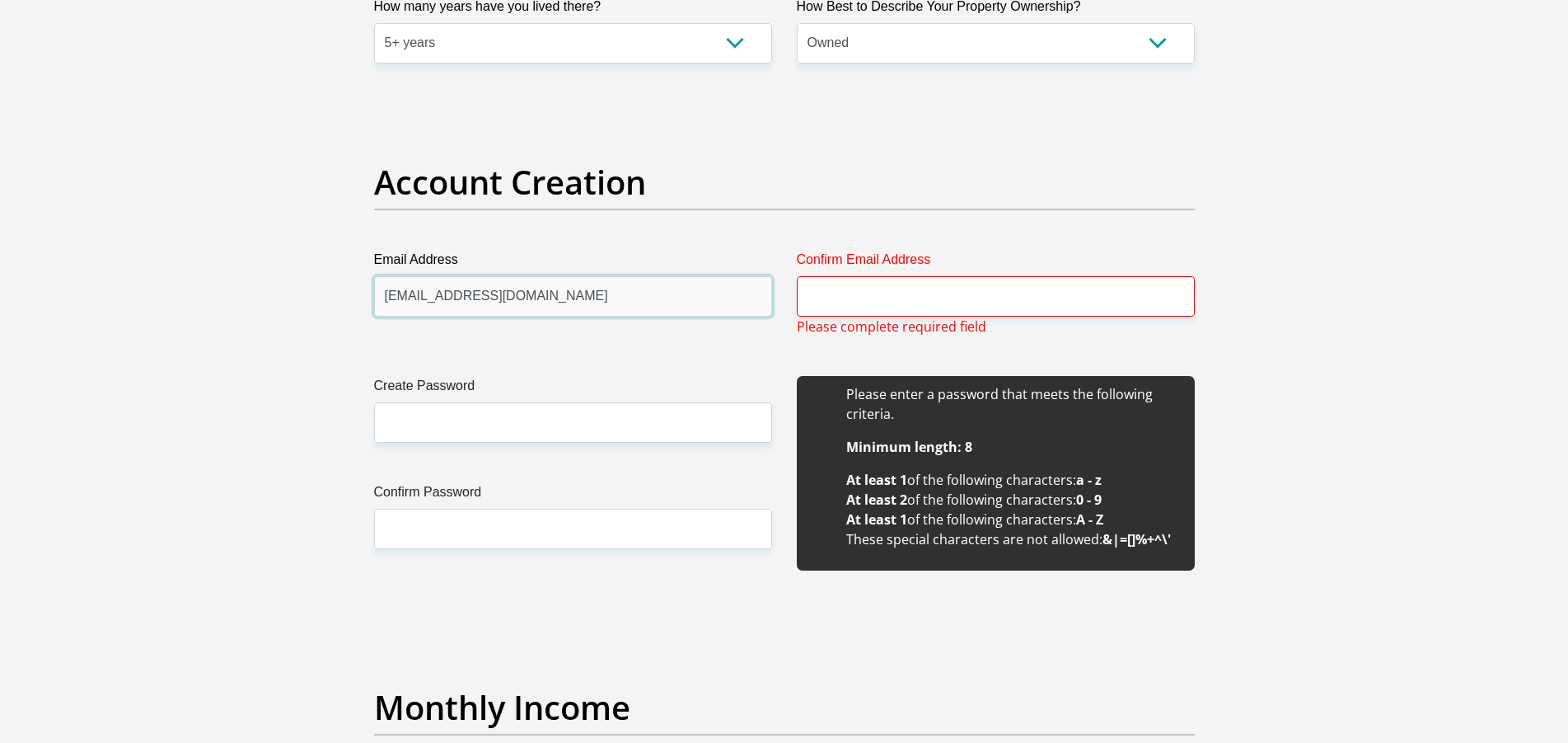
type input "poplappie@gmail.com"
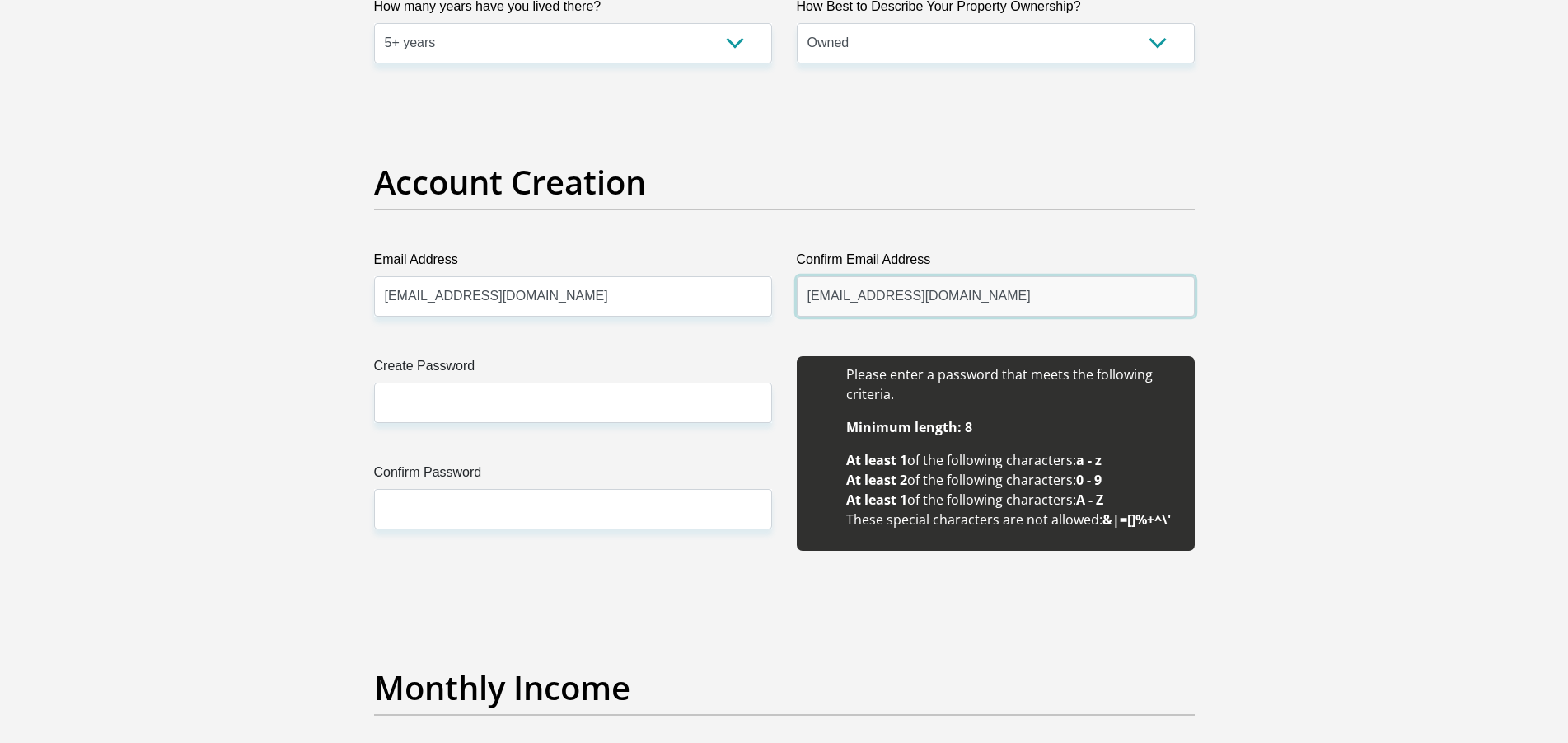
type input "poplappie@gmail.com"
type input "184089Jb!"
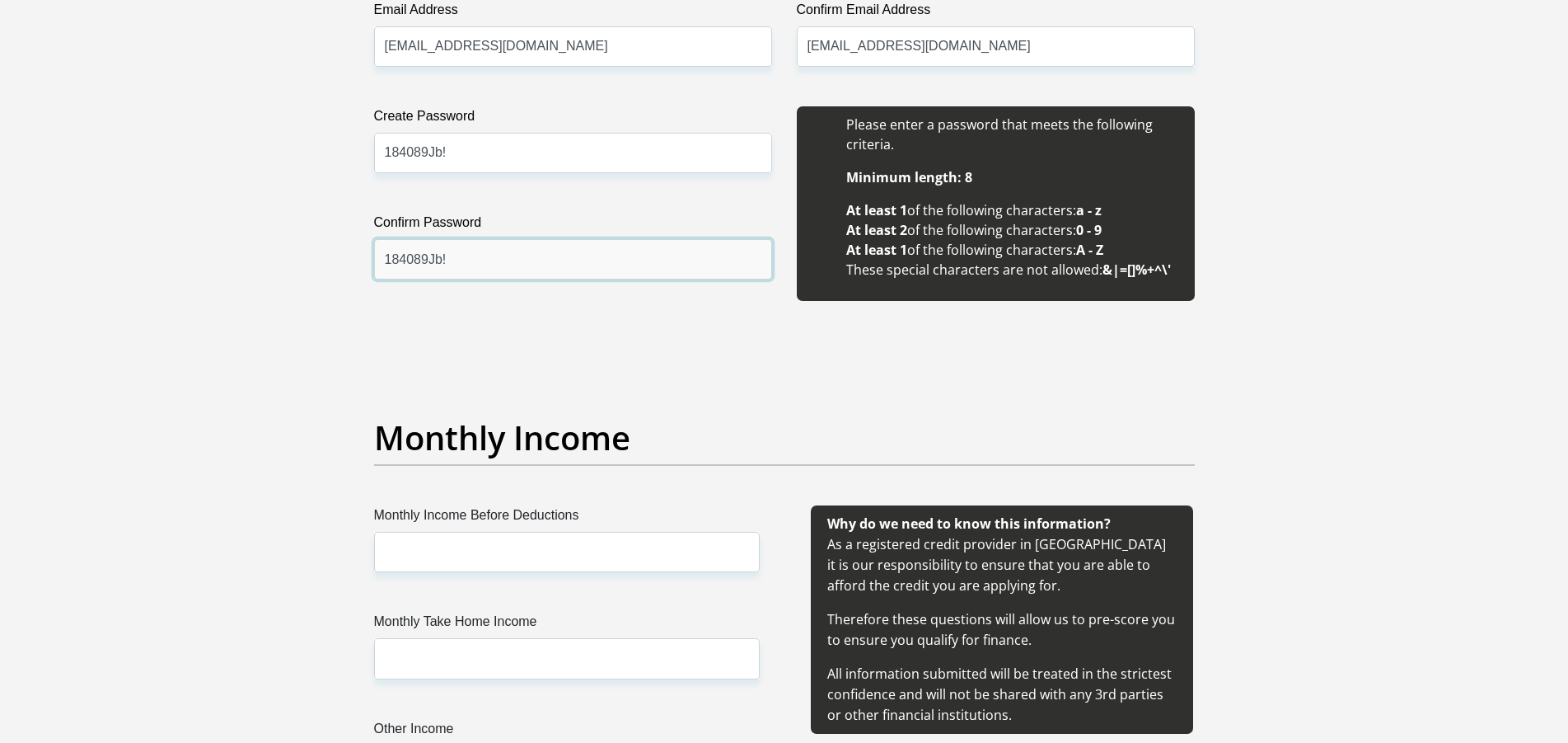
scroll to position [1513, 0]
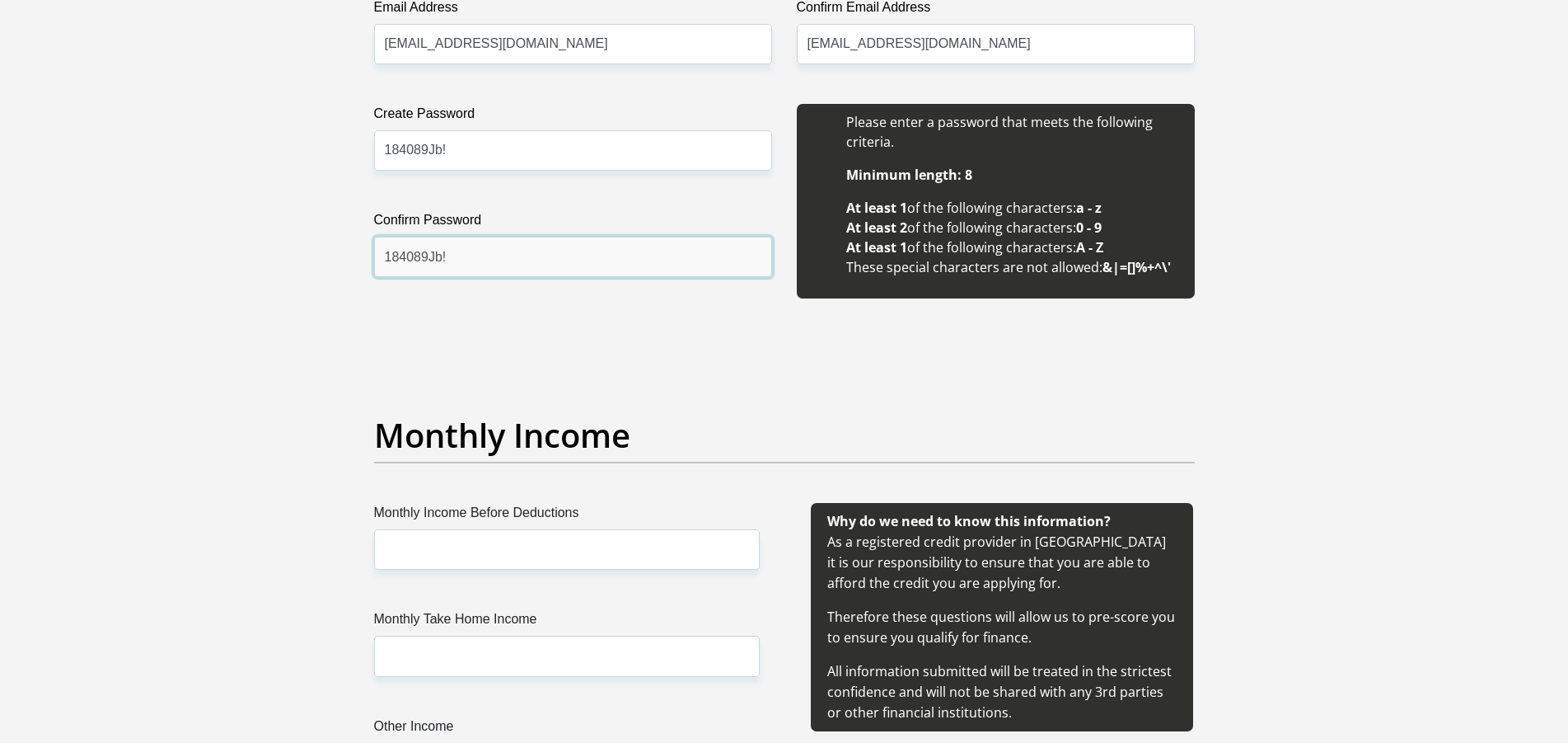
type input "184089Jb!"
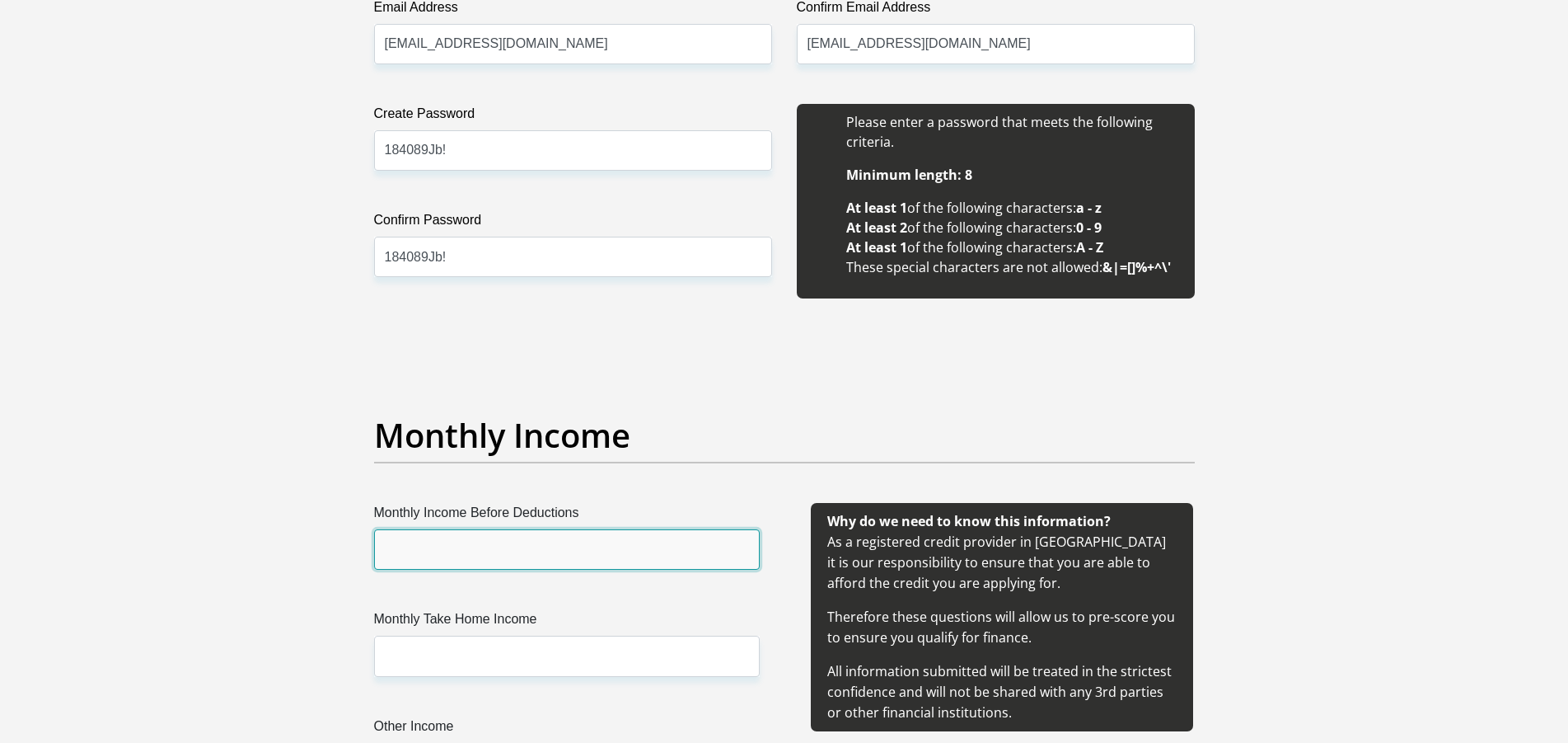
click at [457, 559] on input "Monthly Income Before Deductions" at bounding box center [566, 549] width 386 height 40
type input "4"
type input "55000"
click at [472, 681] on div "Monthly Income Before Deductions 55000 Monthly Take Home Income Other Income" at bounding box center [566, 662] width 435 height 320
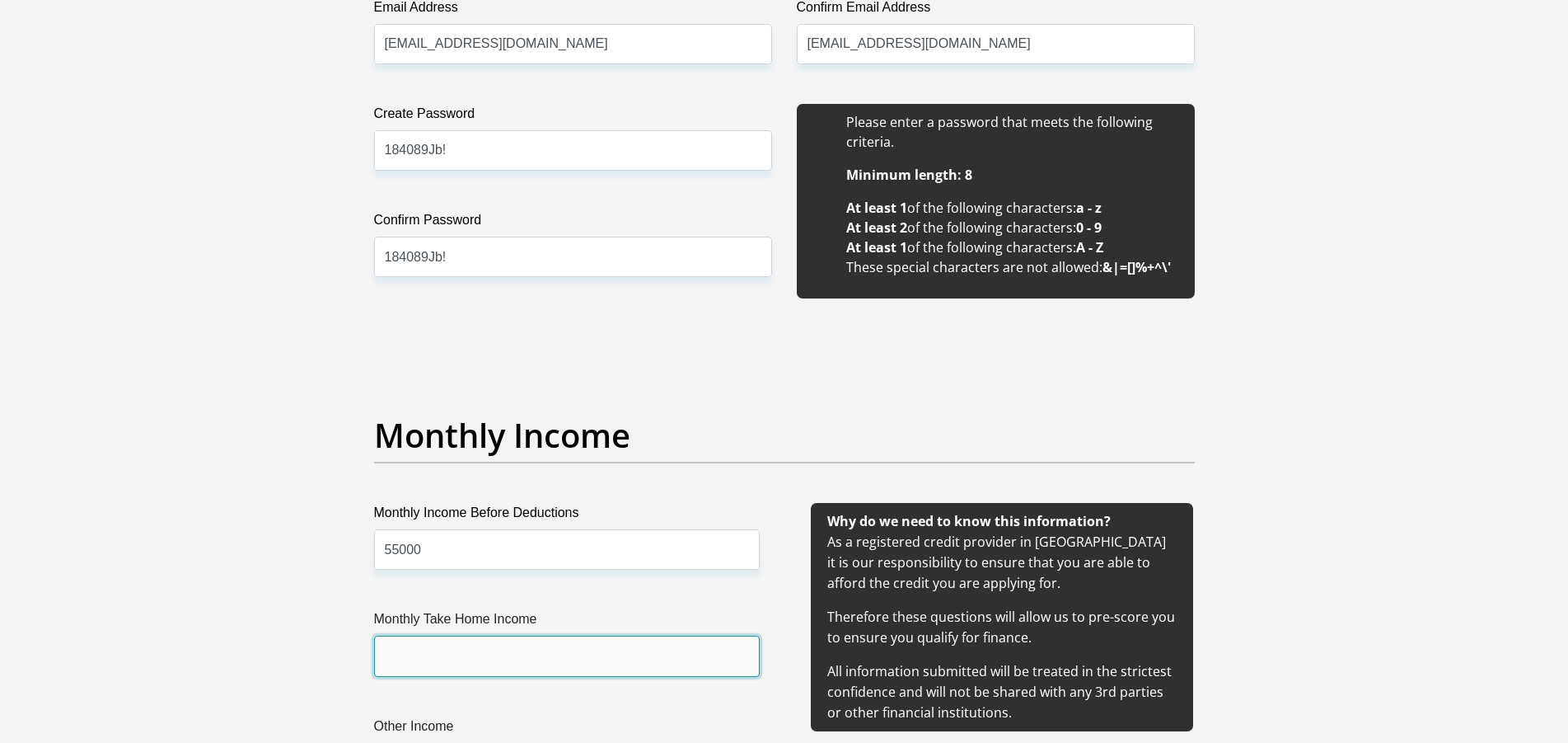
click at [471, 674] on input "Monthly Take Home Income" at bounding box center [566, 655] width 386 height 40
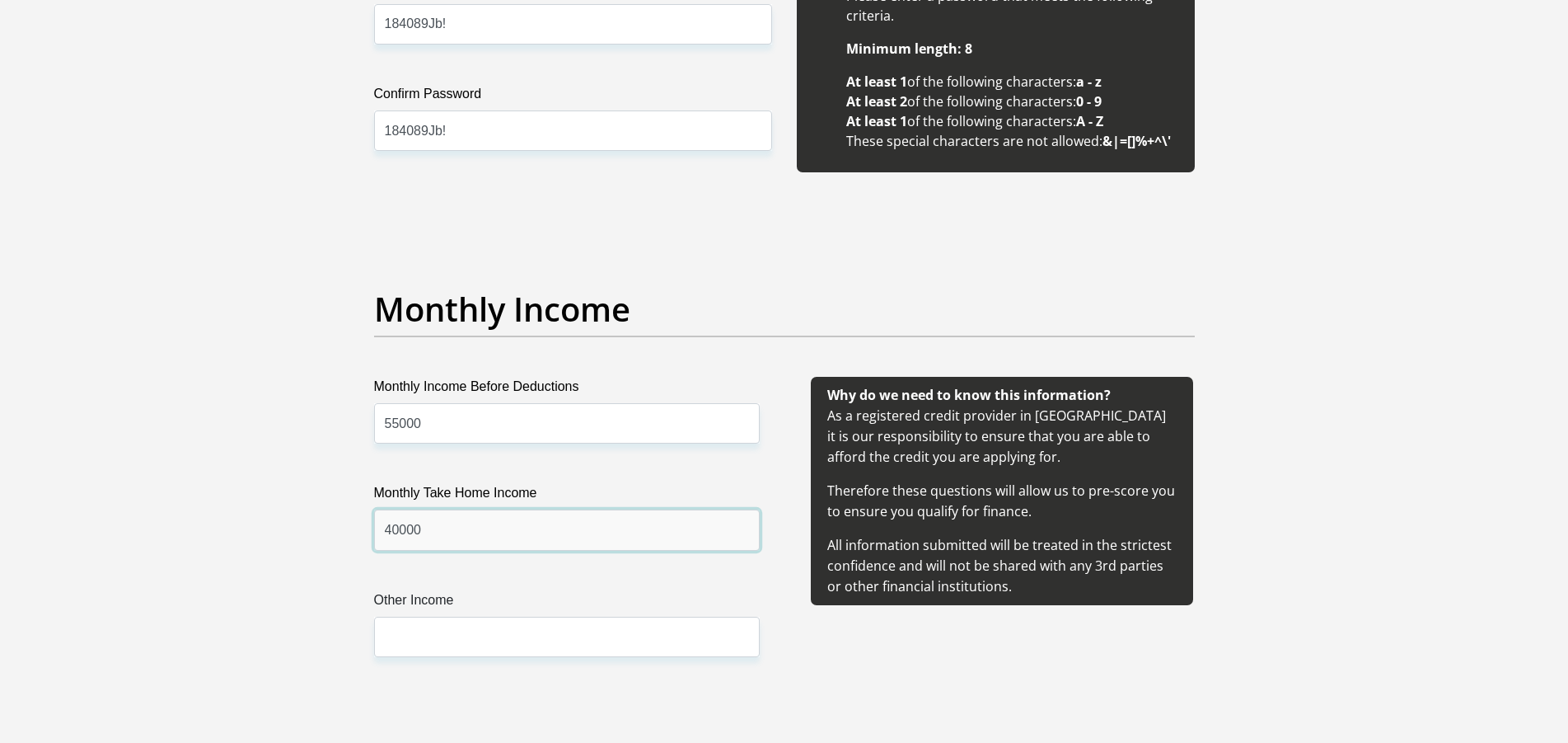
scroll to position [1681, 0]
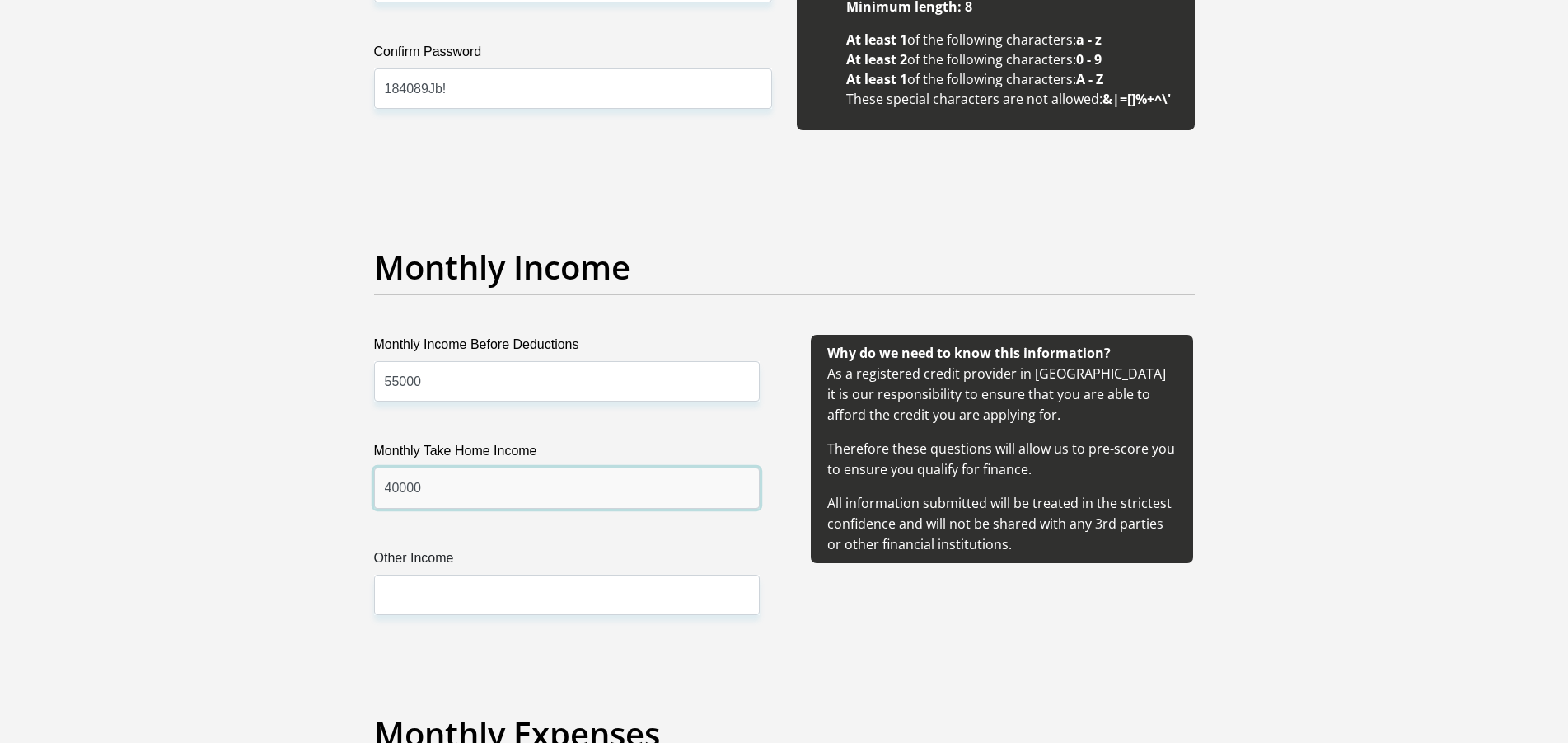
type input "40000"
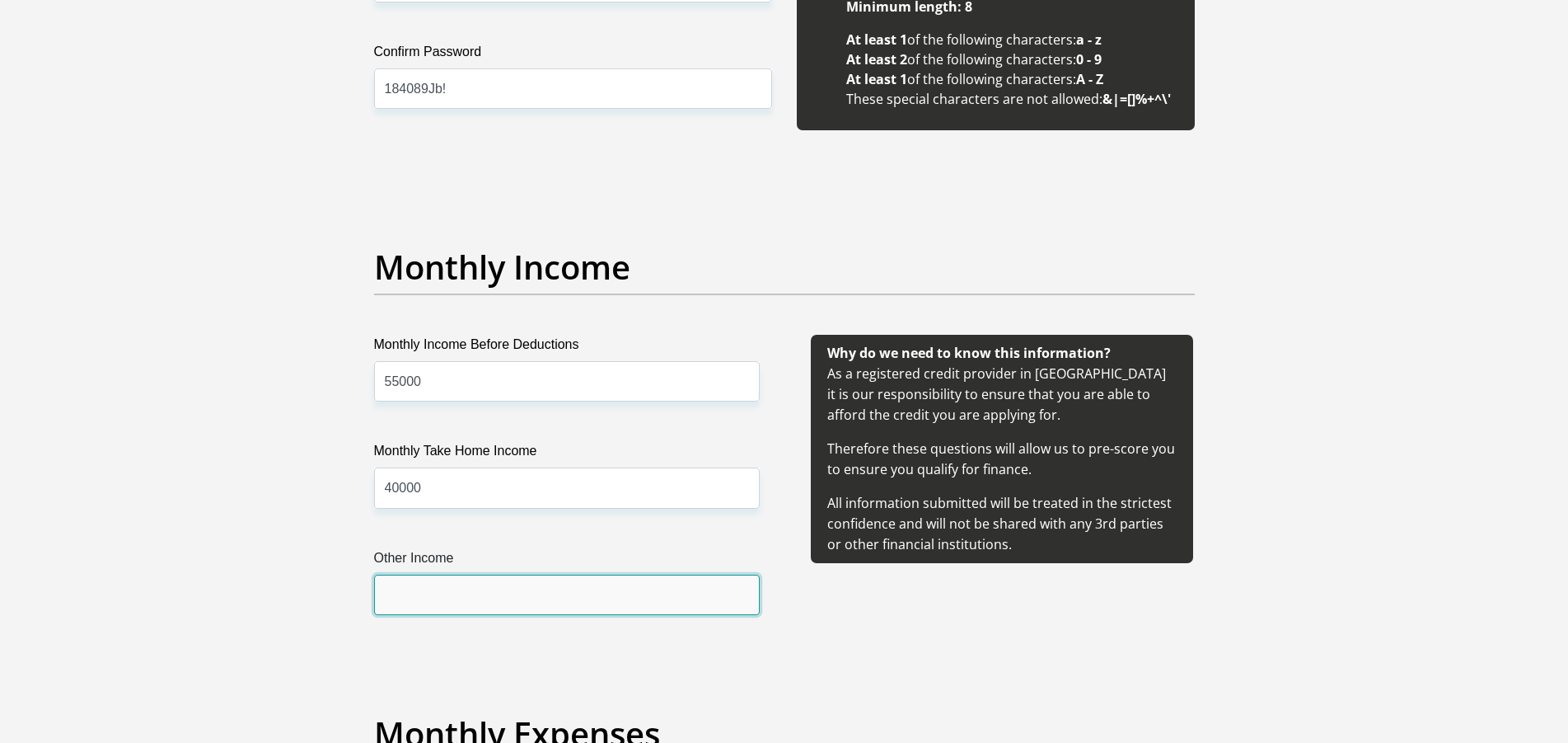
click at [518, 585] on input "Other Income" at bounding box center [566, 594] width 386 height 40
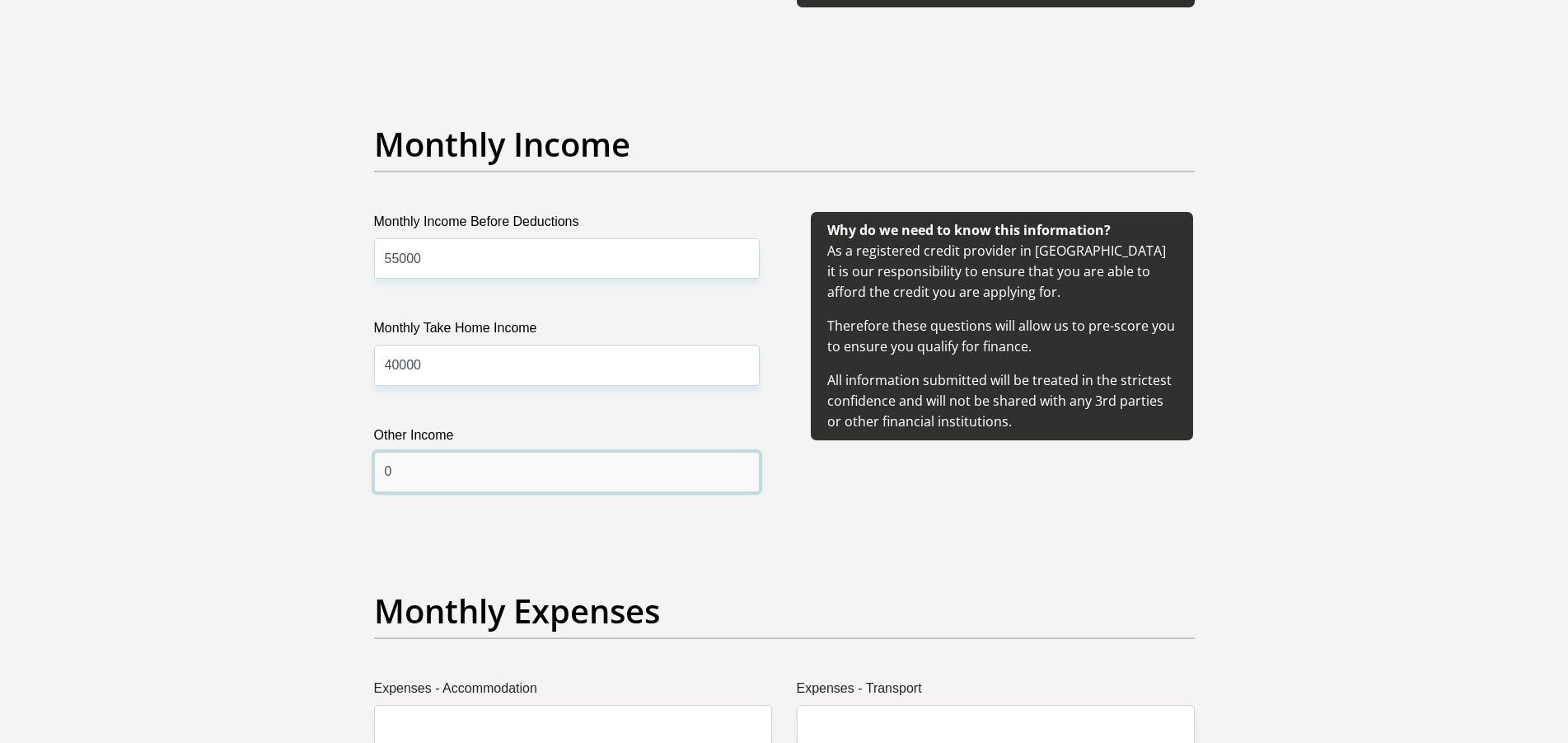
scroll to position [2102, 0]
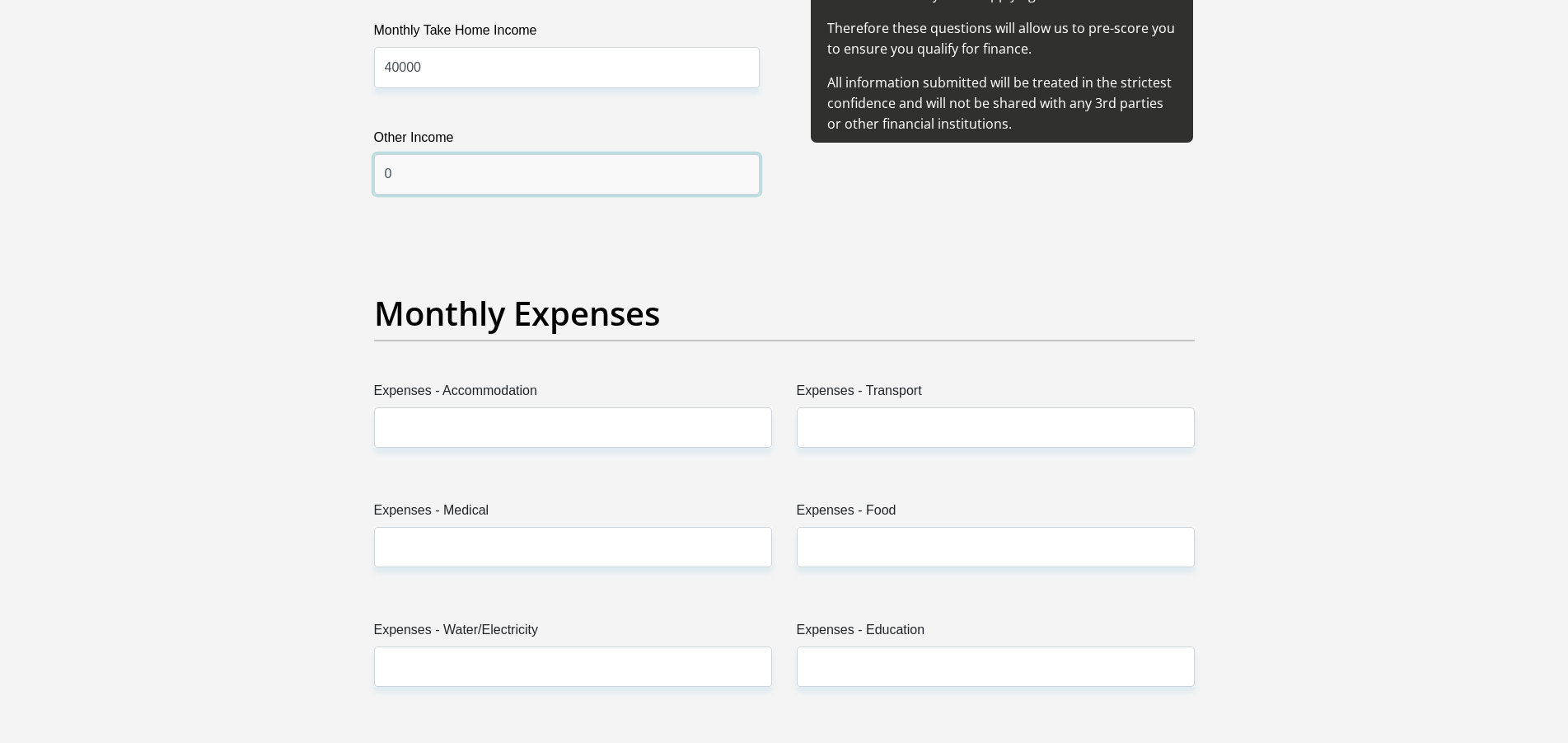
type input "0"
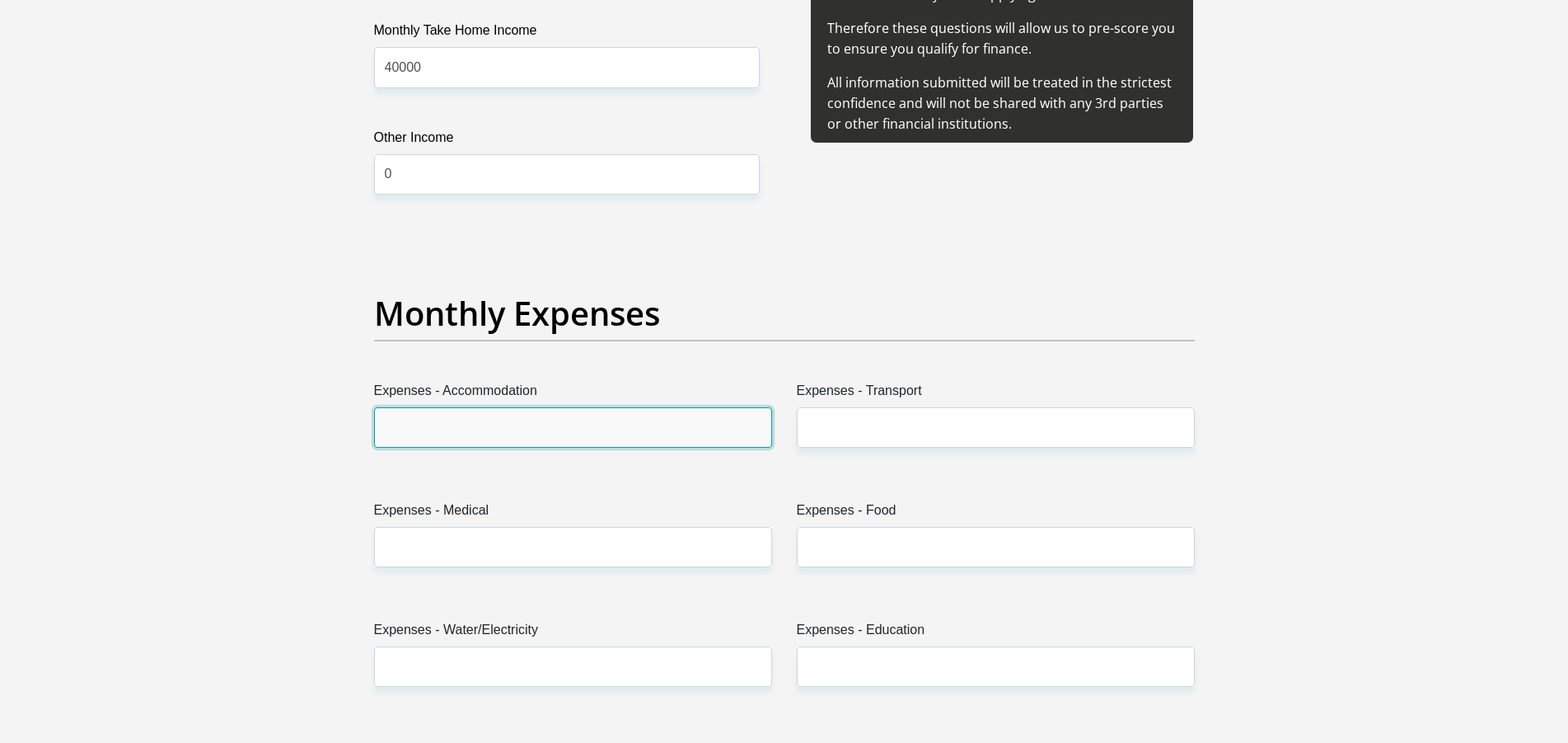
click at [515, 417] on input "Expenses - Accommodation" at bounding box center [572, 427] width 398 height 40
type input "0"
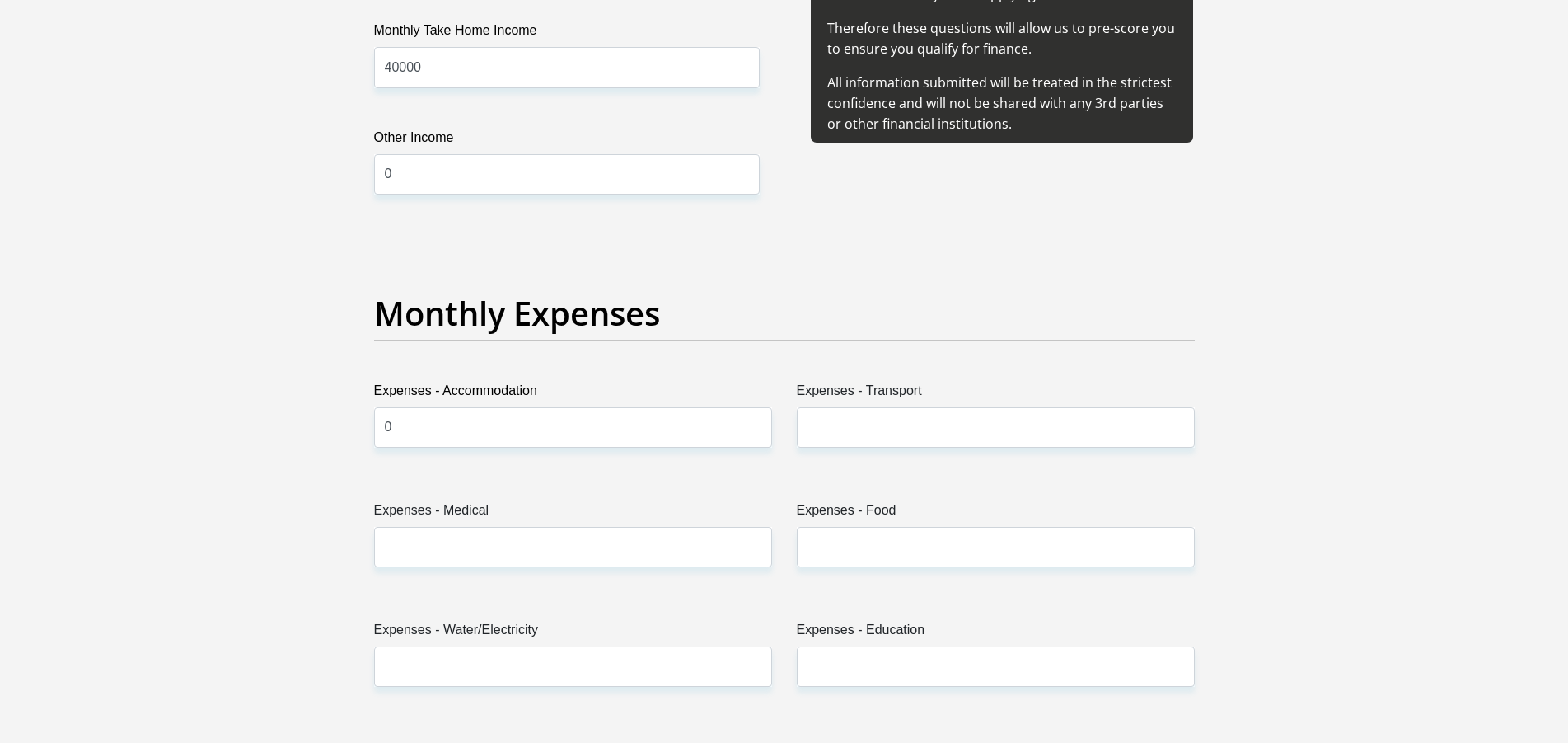
click at [830, 404] on label "Expenses - Transport" at bounding box center [995, 394] width 398 height 26
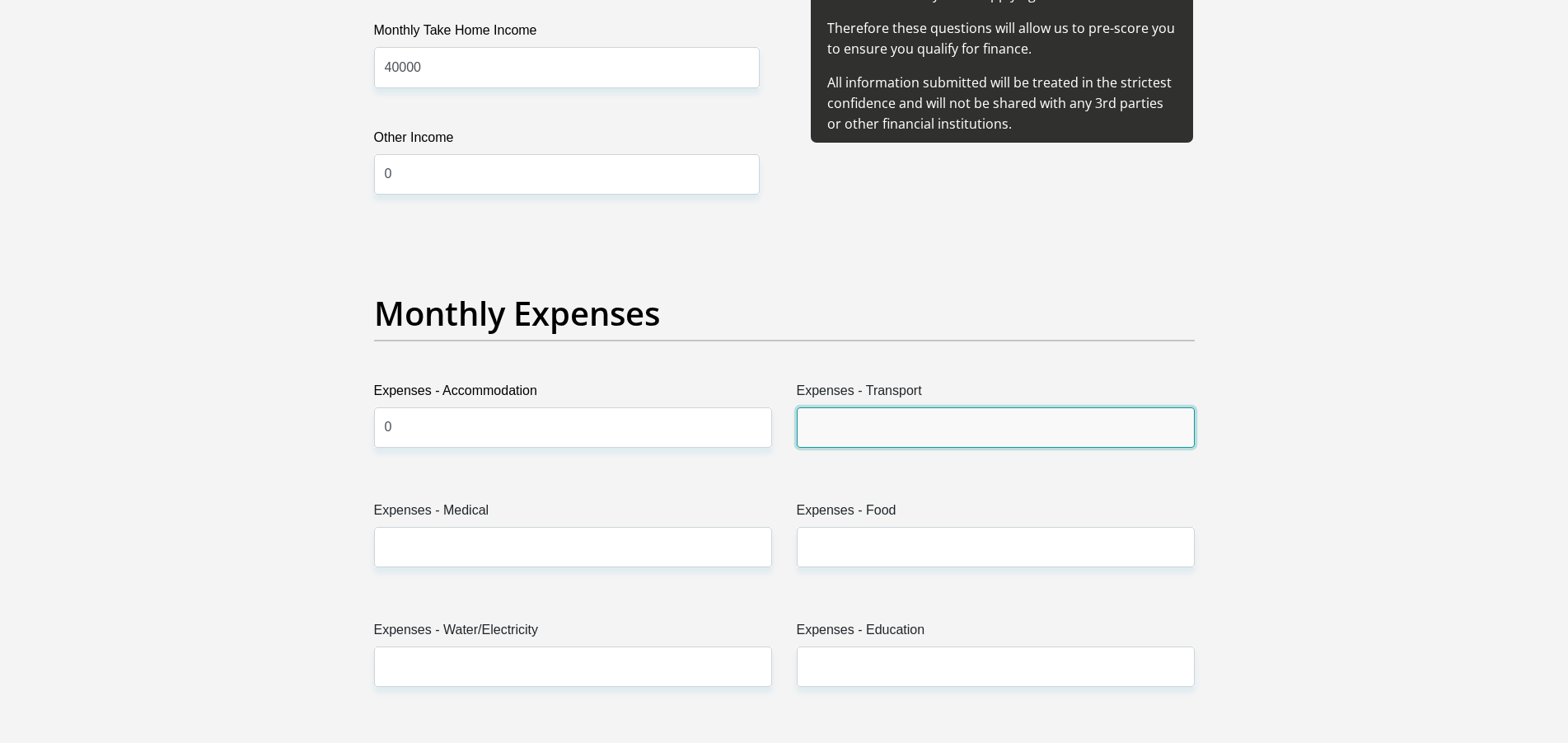
click at [830, 407] on input "Expenses - Transport" at bounding box center [995, 427] width 398 height 40
type input "1000"
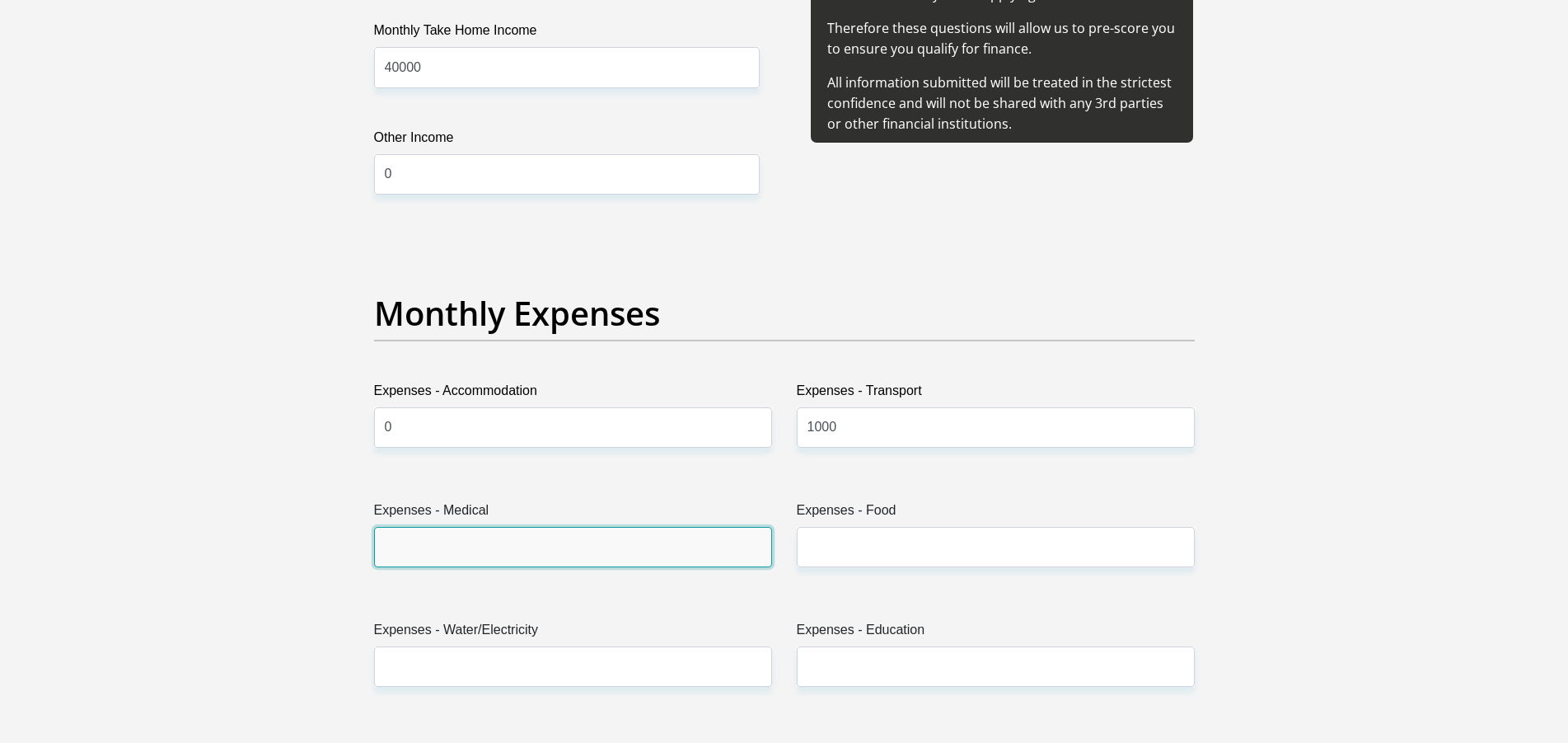
click at [670, 533] on input "Expenses - Medical" at bounding box center [572, 546] width 398 height 40
type input "3600"
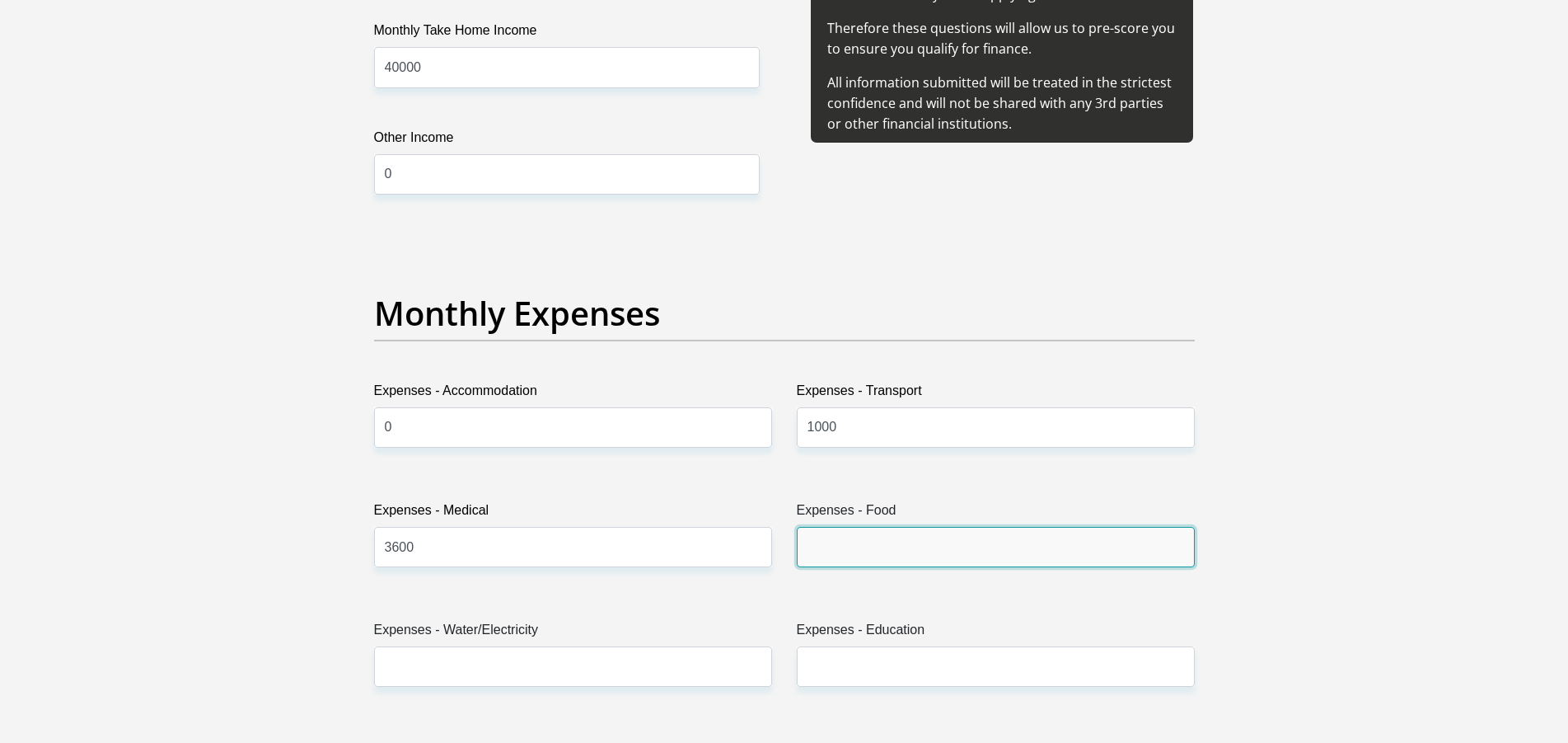
click at [935, 553] on input "Expenses - Food" at bounding box center [995, 546] width 398 height 40
type input "4000"
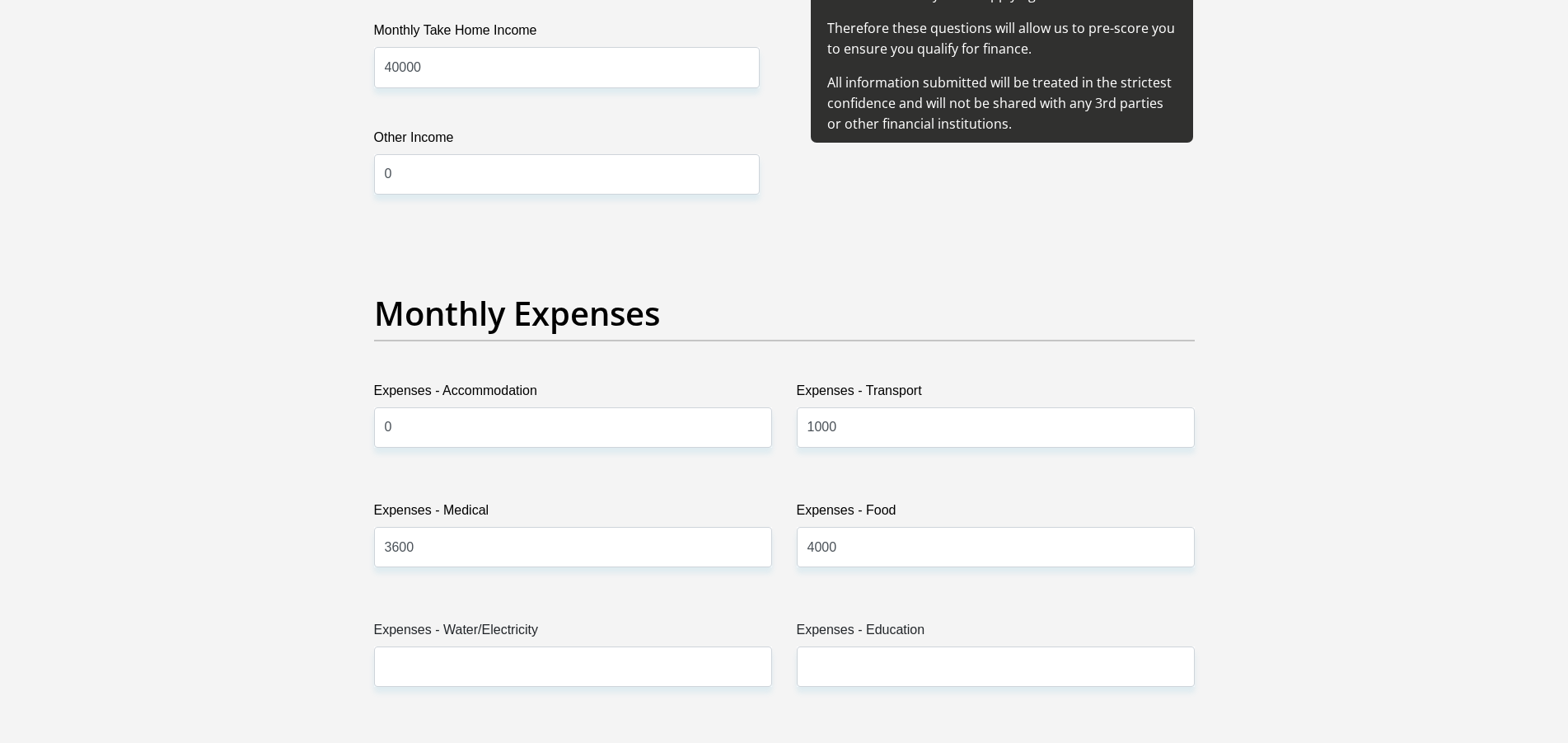
click at [623, 636] on label "Expenses - Water/Electricity" at bounding box center [572, 632] width 398 height 26
click at [623, 646] on input "Expenses - Water/Electricity" at bounding box center [572, 665] width 398 height 40
click at [582, 665] on input "Expenses - Water/Electricity" at bounding box center [572, 665] width 398 height 40
type input "2000"
click at [851, 660] on input "Expenses - Education" at bounding box center [995, 665] width 398 height 40
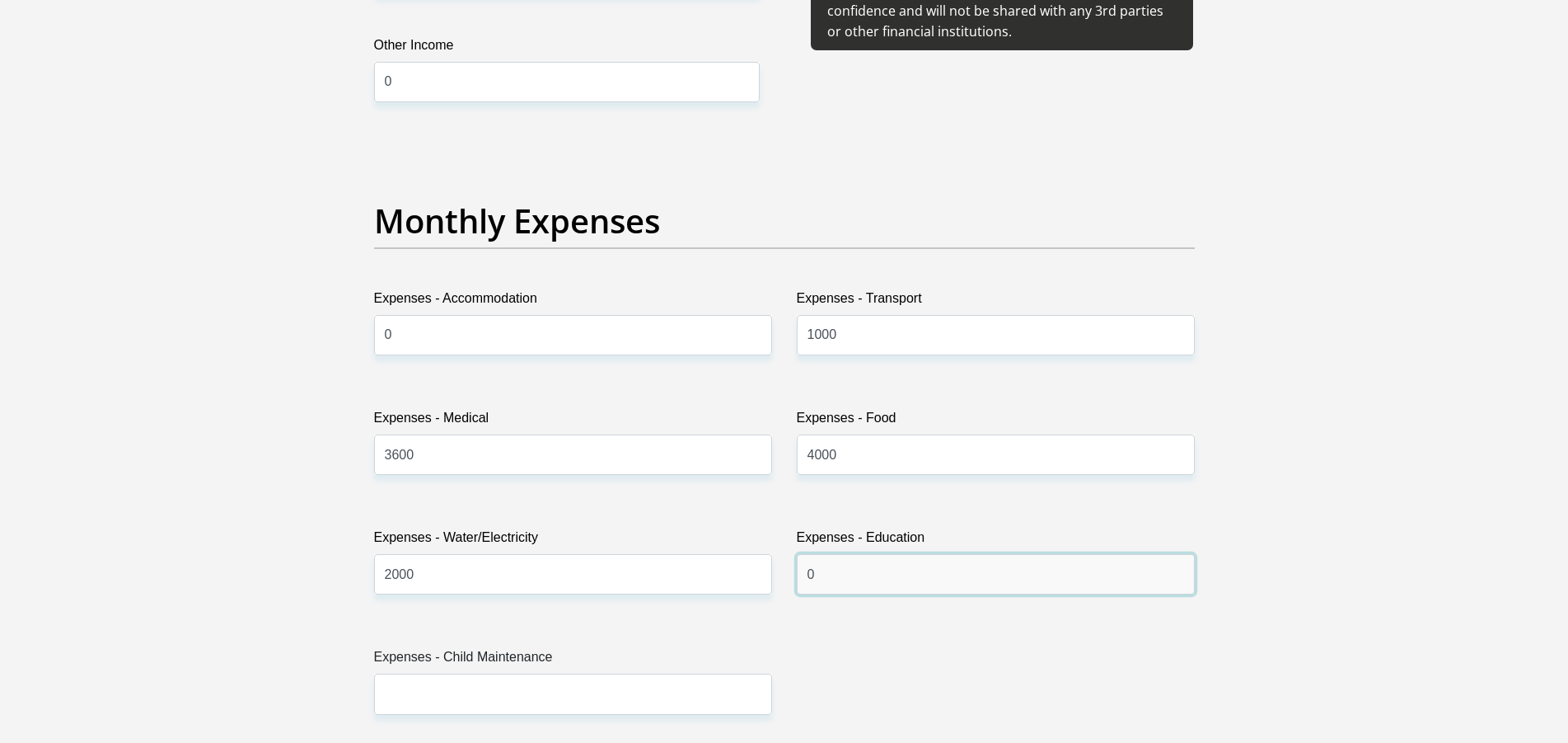
scroll to position [2270, 0]
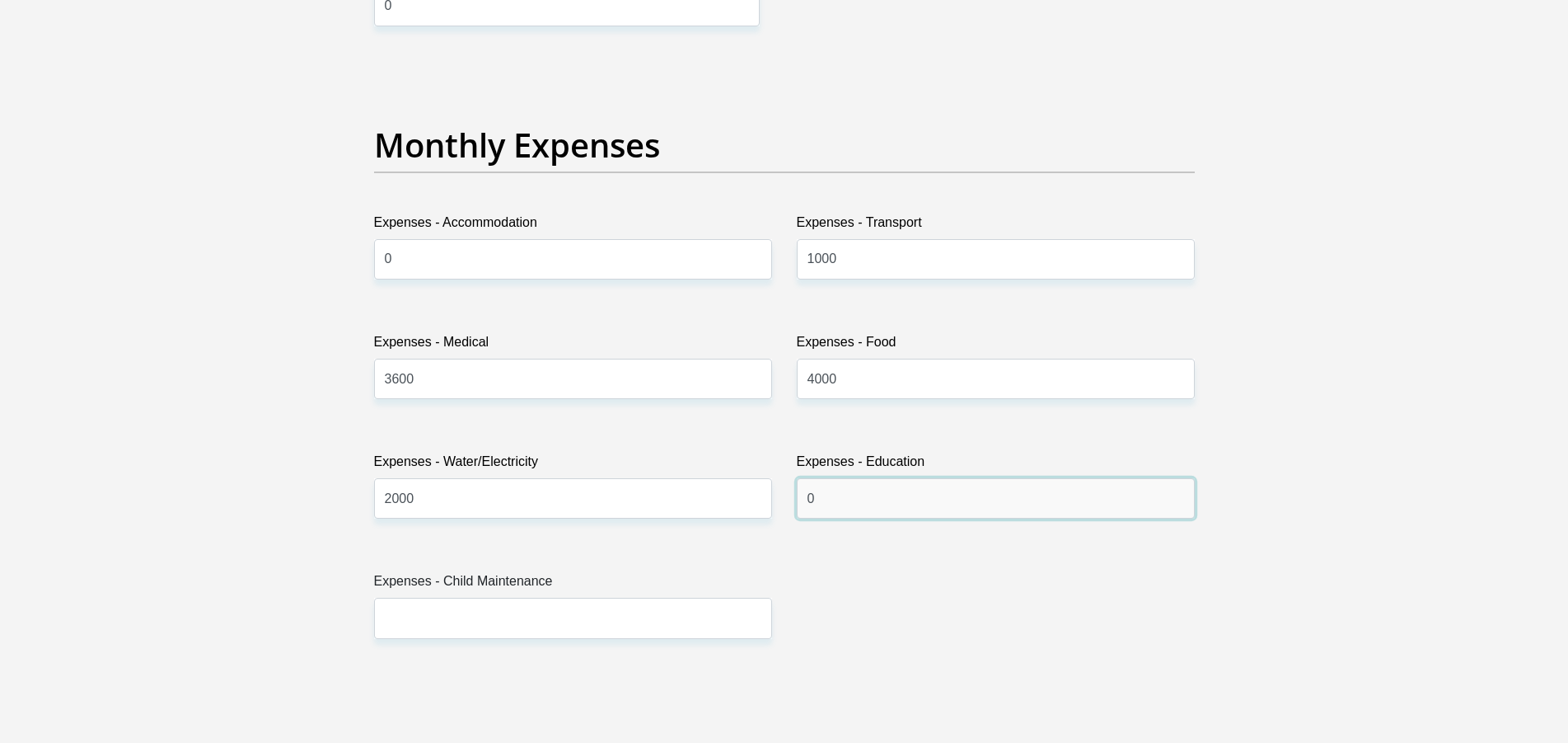
type input "0"
click at [599, 612] on input "Expenses - Child Maintenance" at bounding box center [572, 617] width 398 height 40
type input "0"
click at [884, 618] on div "Title Mr Ms Mrs Dr Other First Name Leonie Surname Haasbroek ID Number 75020400…" at bounding box center [784, 671] width 846 height 5364
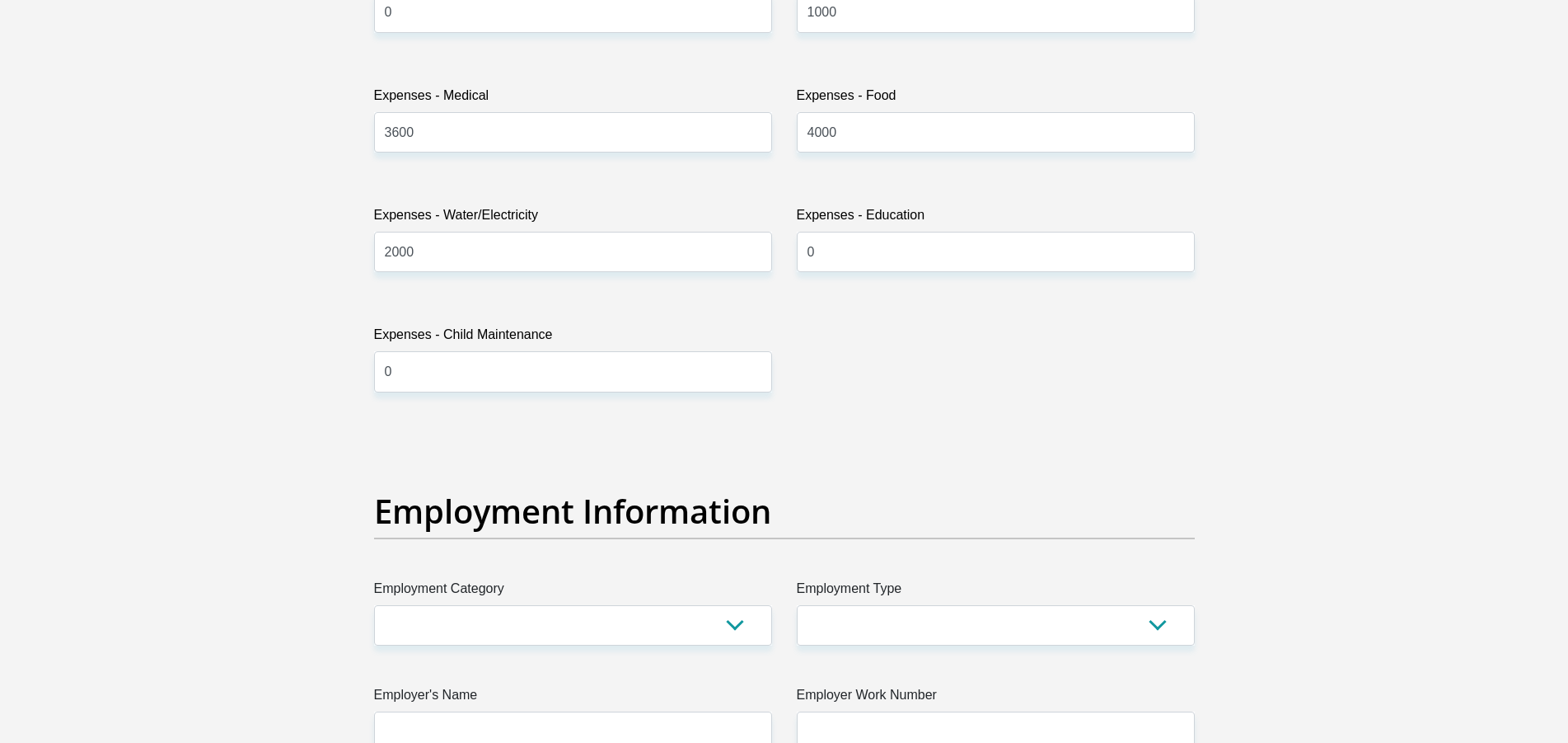
scroll to position [2606, 0]
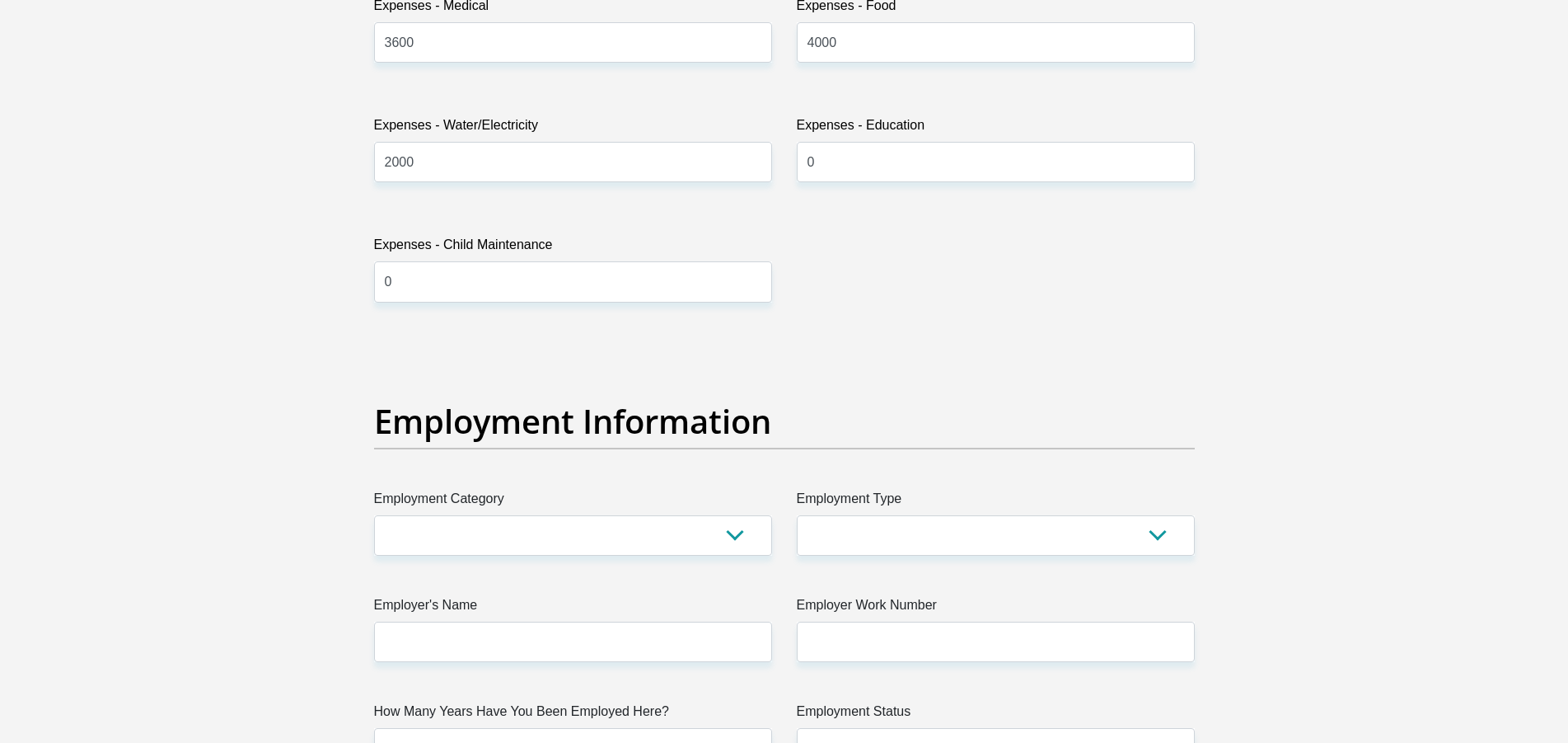
click at [523, 513] on label "Employment Category" at bounding box center [572, 502] width 398 height 26
click at [523, 515] on select "AGRICULTURE ALCOHOL & TOBACCO CONSTRUCTION MATERIALS METALLURGY EQUIPMENT FOR R…" at bounding box center [572, 535] width 398 height 40
click at [374, 515] on select "AGRICULTURE ALCOHOL & TOBACCO CONSTRUCTION MATERIALS METALLURGY EQUIPMENT FOR R…" at bounding box center [572, 535] width 398 height 40
select select "13"
click option "GAMING (INCL. INTERNET" at bounding box center [0, 0] width 0 height 0
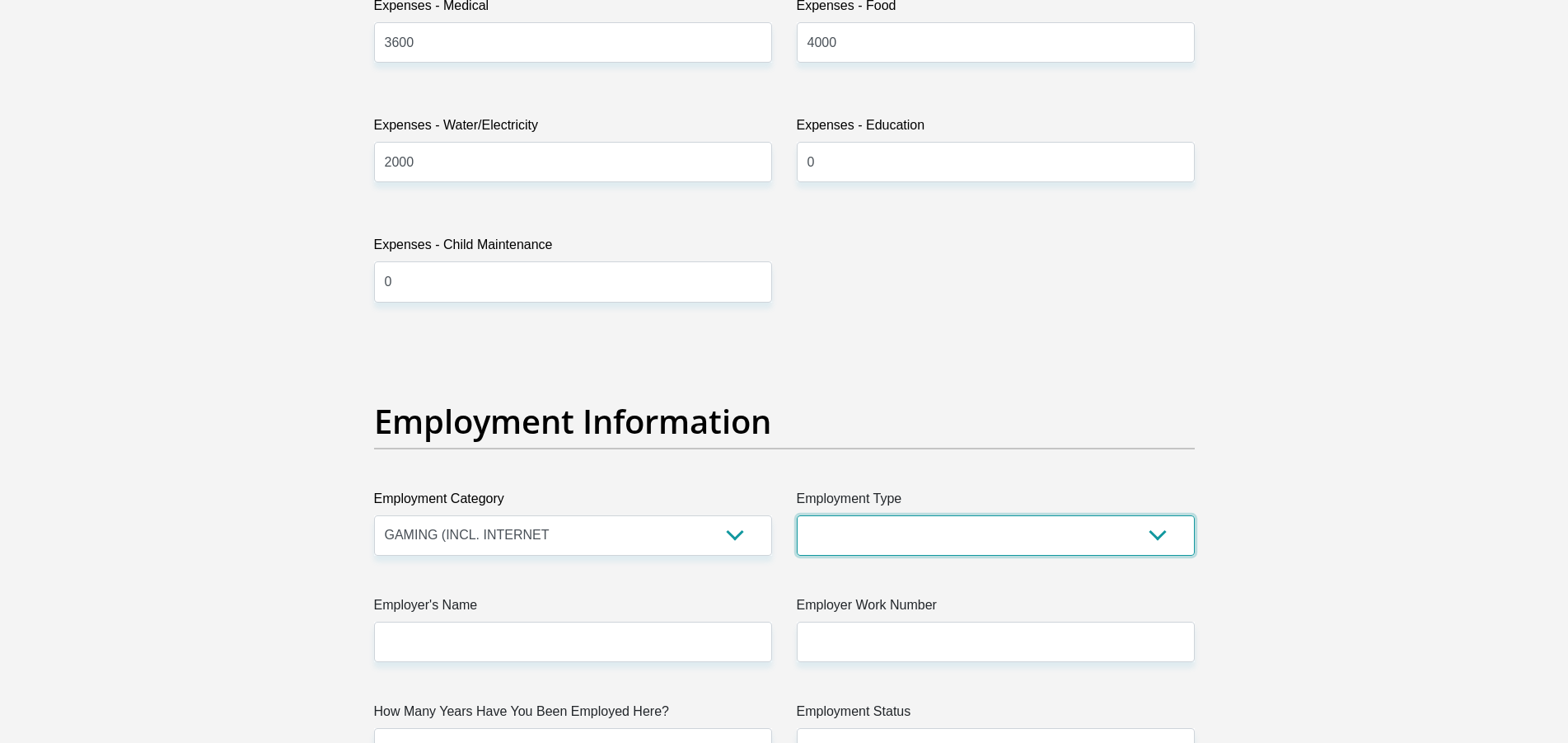
click at [796, 515] on select "College/Lecturer Craft Seller Creative Driver Executive Farmer Forces - Non Com…" at bounding box center [995, 535] width 398 height 40
click at [976, 550] on select "College/Lecturer Craft Seller Creative Driver Executive Farmer Forces - Non Com…" at bounding box center [995, 535] width 398 height 40
click at [796, 515] on select "College/Lecturer Craft Seller Creative Driver Executive Farmer Forces - Non Com…" at bounding box center [995, 535] width 398 height 40
select select "Office Staff/Clerk"
click option "Office Staff/Clerk" at bounding box center [0, 0] width 0 height 0
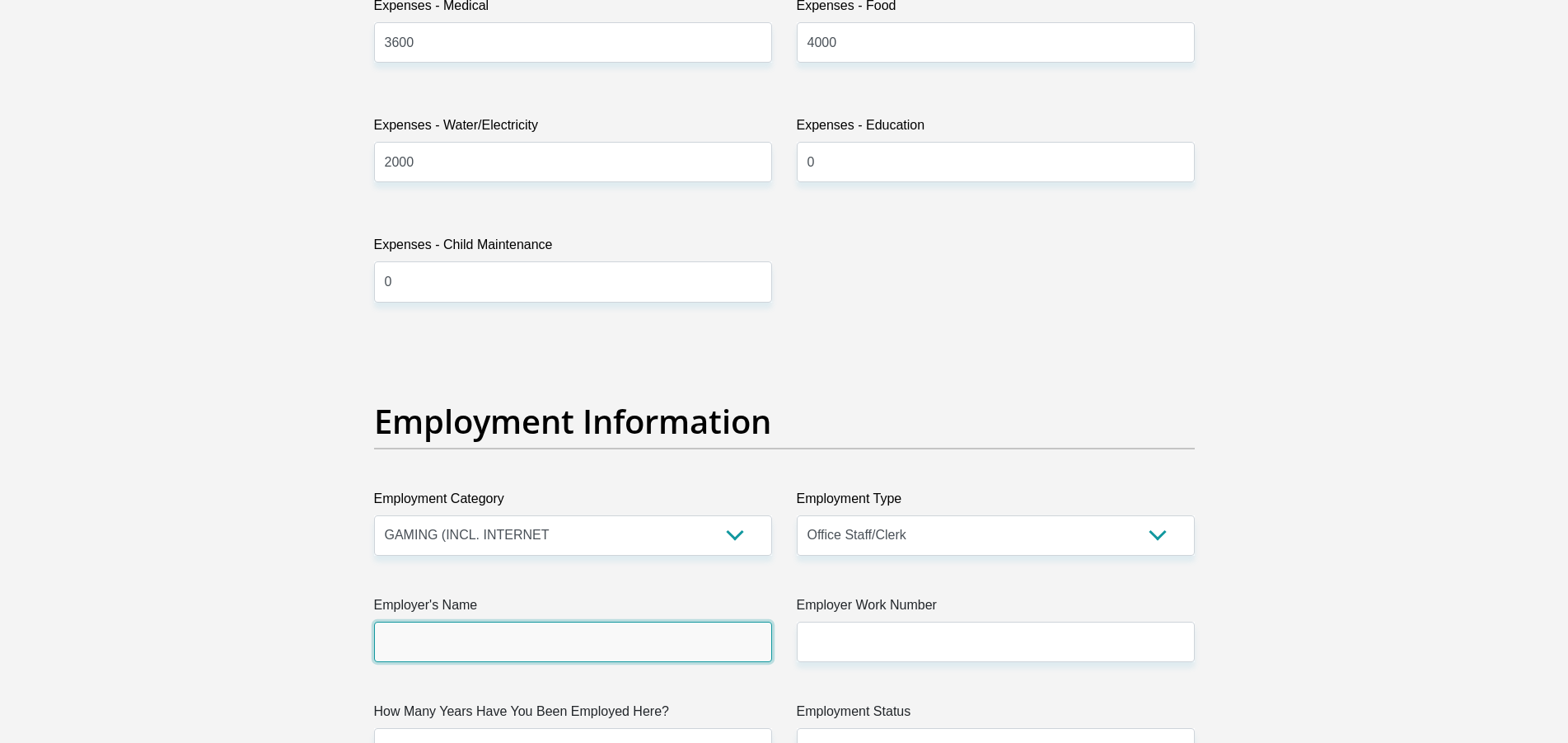
click at [568, 629] on input "Employer's Name" at bounding box center [572, 641] width 398 height 40
type input "Technikheim"
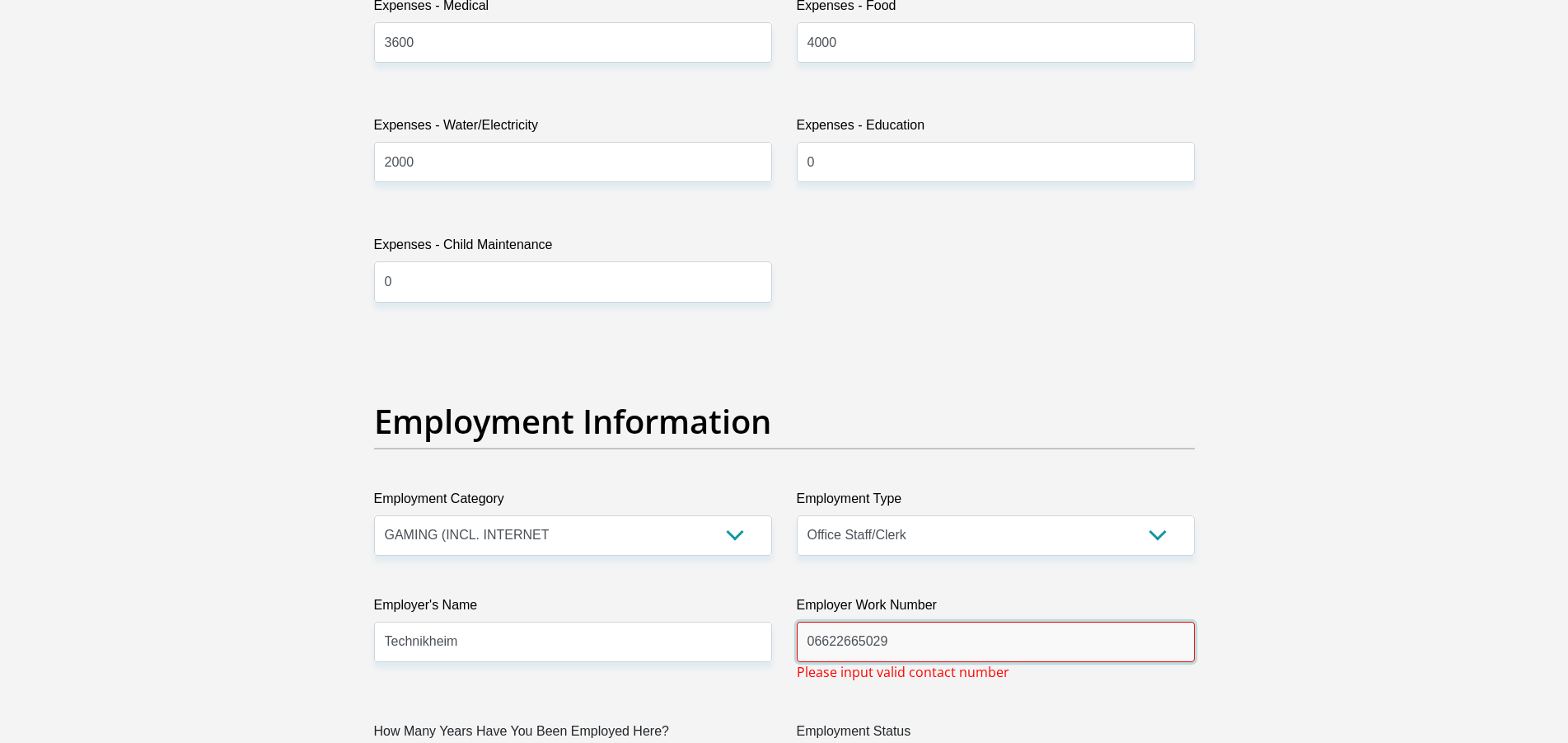
click at [857, 642] on input "06622665029" at bounding box center [995, 641] width 398 height 40
click at [881, 643] on input "06622665029" at bounding box center [995, 641] width 398 height 40
click at [882, 643] on input "06622665029" at bounding box center [995, 641] width 398 height 40
click at [870, 644] on input "06622665029" at bounding box center [995, 641] width 398 height 40
click at [846, 642] on input "06622665029" at bounding box center [995, 641] width 398 height 40
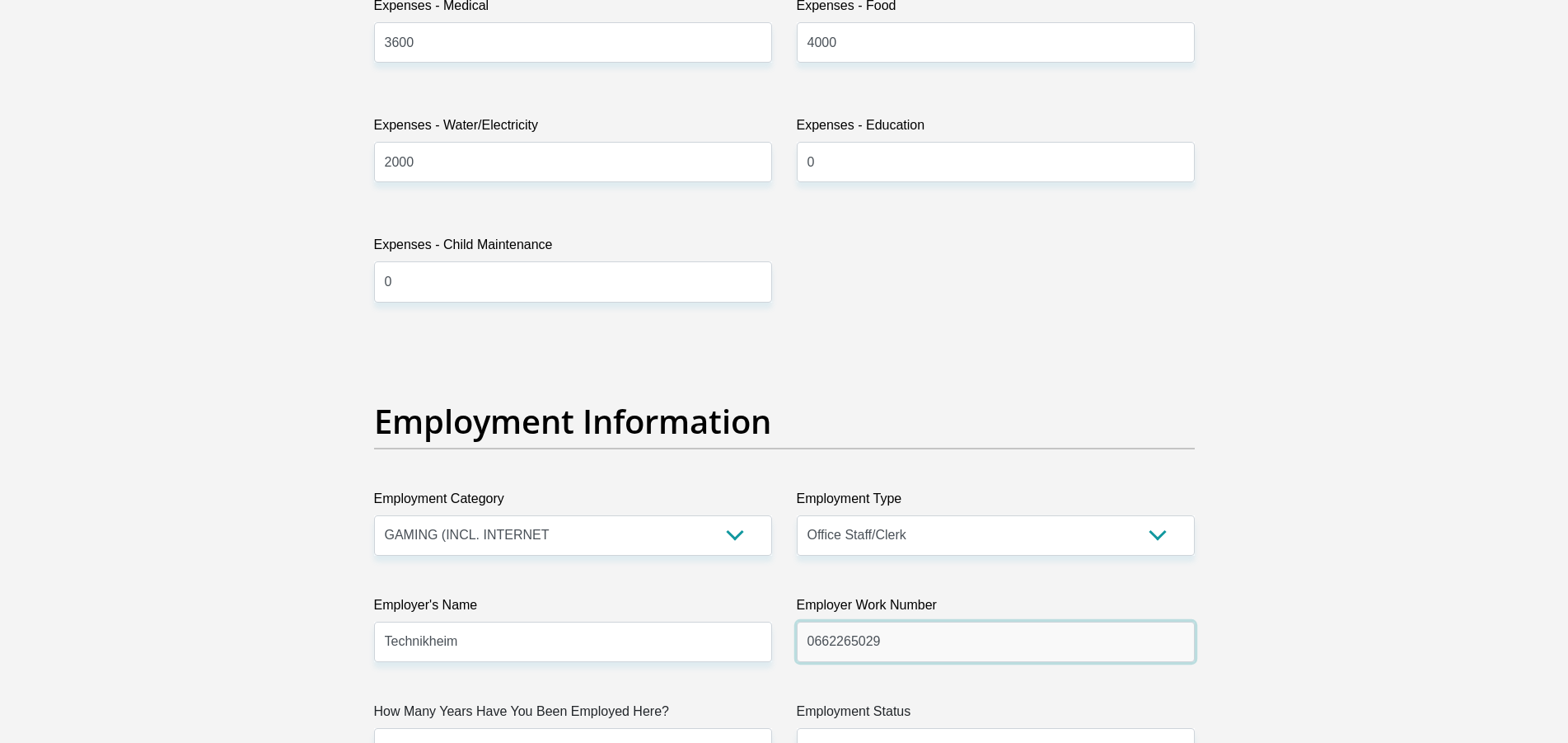
click at [890, 646] on input "0662265029" at bounding box center [995, 641] width 398 height 40
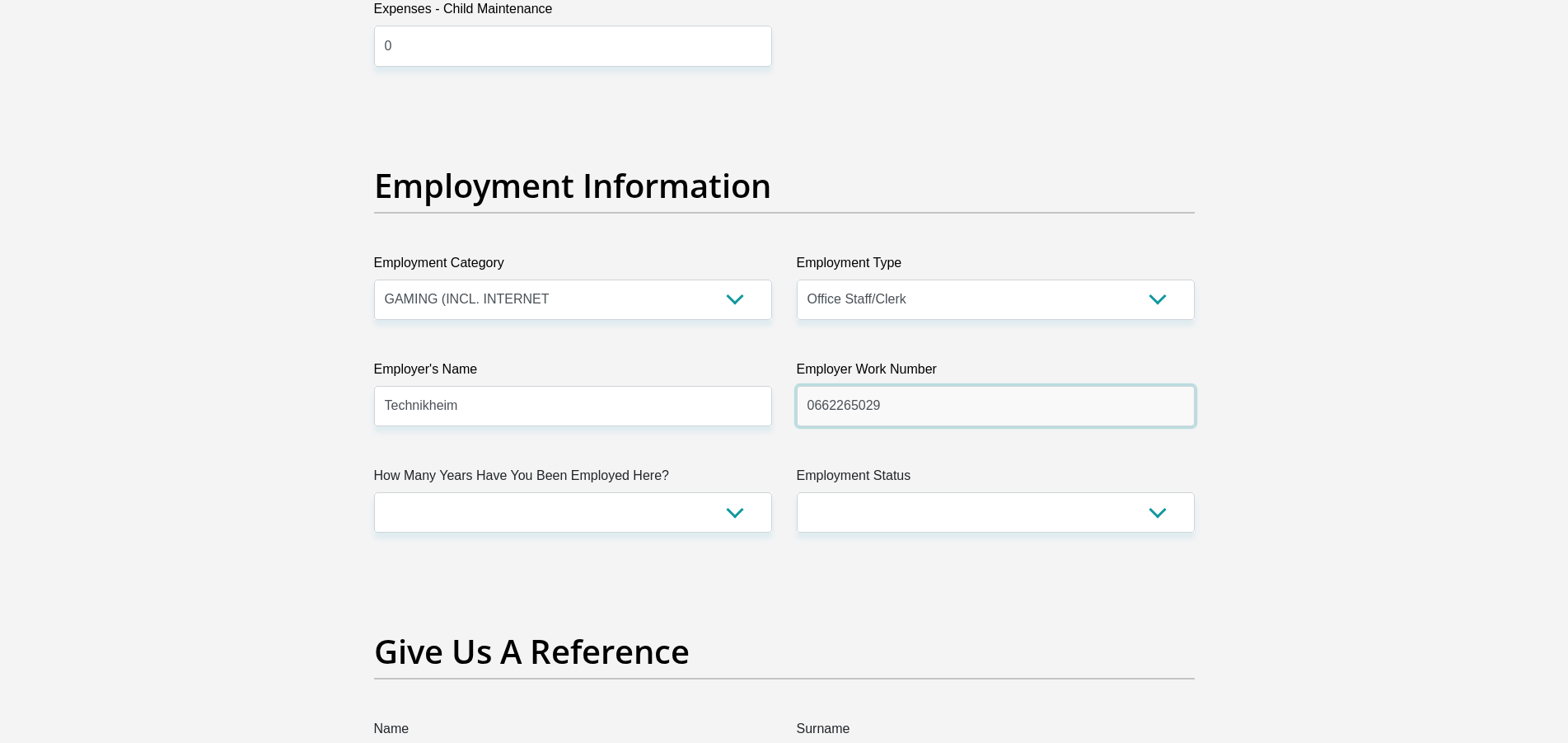
scroll to position [2943, 0]
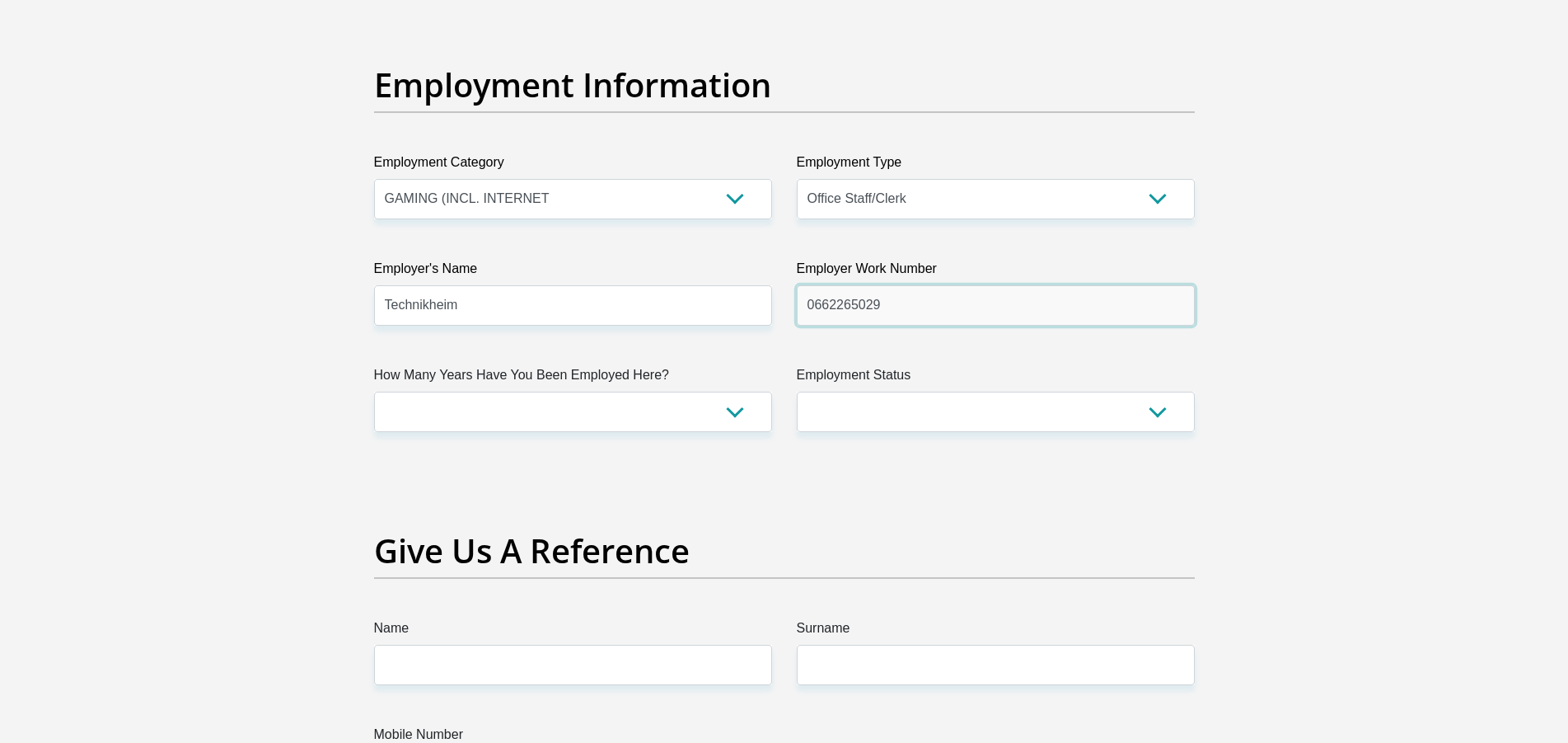
type input "0662265029"
click at [374, 392] on select "less than 1 year 1-3 years 3-5 years 5+ years" at bounding box center [572, 412] width 398 height 40
select select "48"
click option "3-5 years" at bounding box center [0, 0] width 0 height 0
click at [796, 392] on select "Permanent/Full-time Part-time/Casual Contract Worker Self-Employed Housewife Re…" at bounding box center [995, 412] width 398 height 40
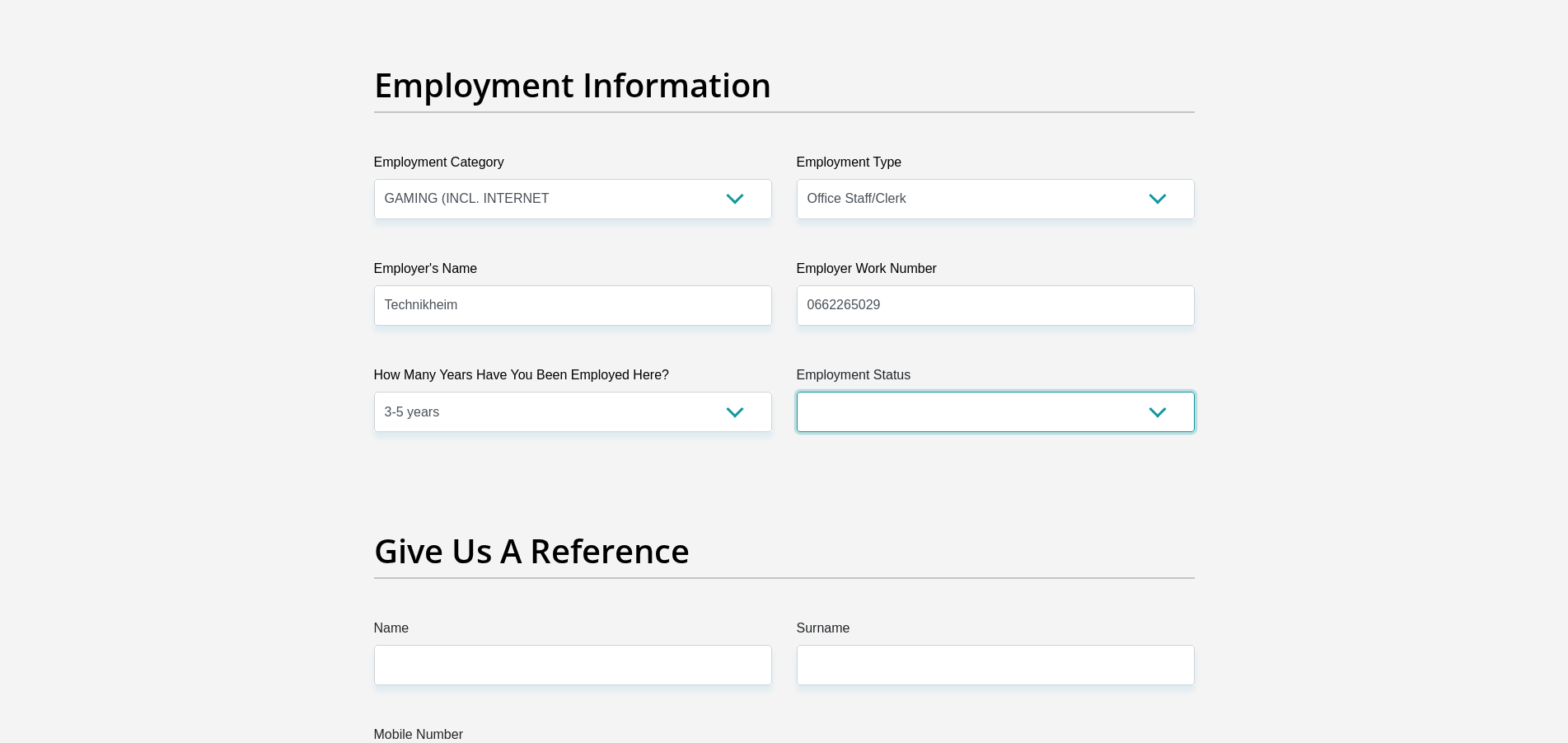
select select "1"
click option "Permanent/Full-time" at bounding box center [0, 0] width 0 height 0
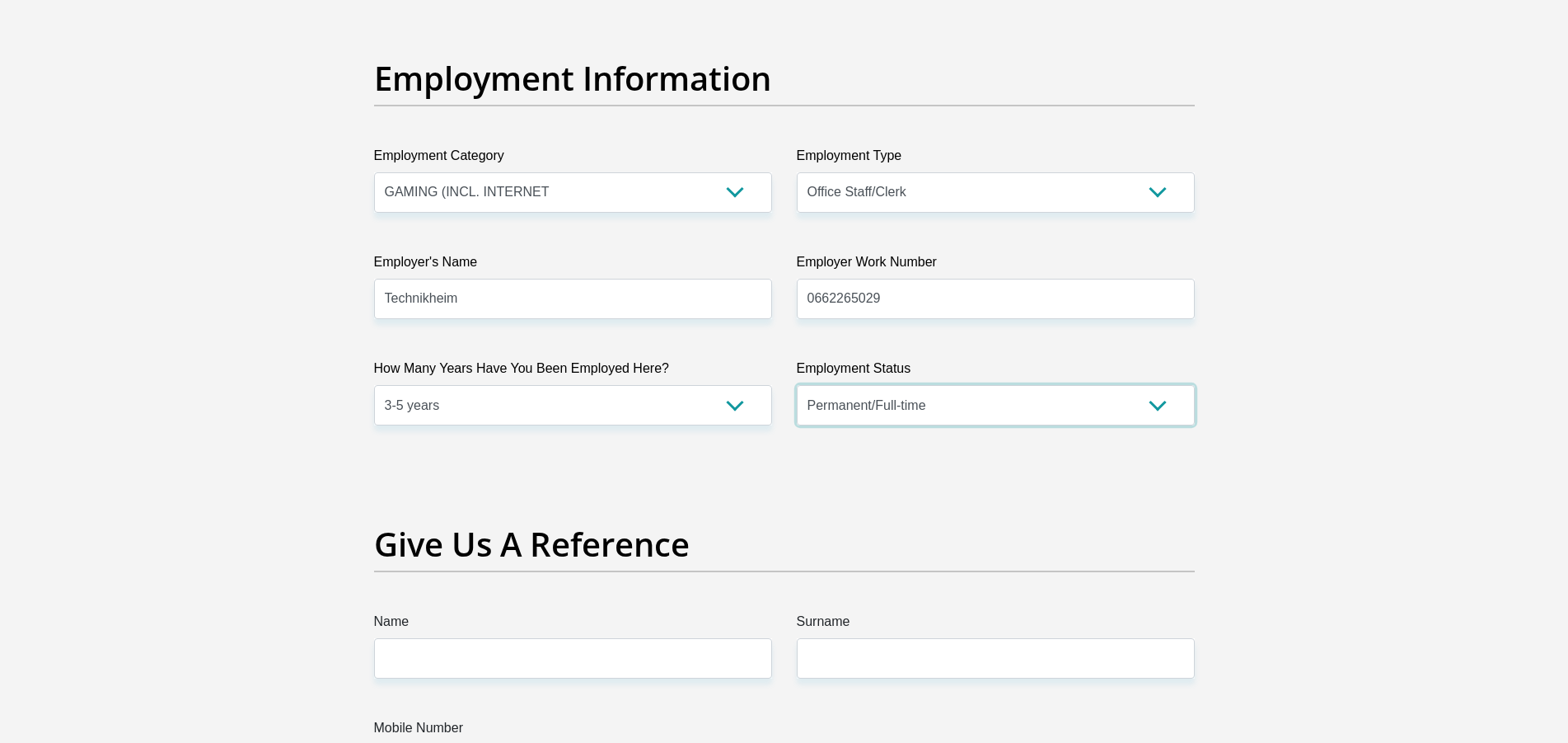
scroll to position [3195, 0]
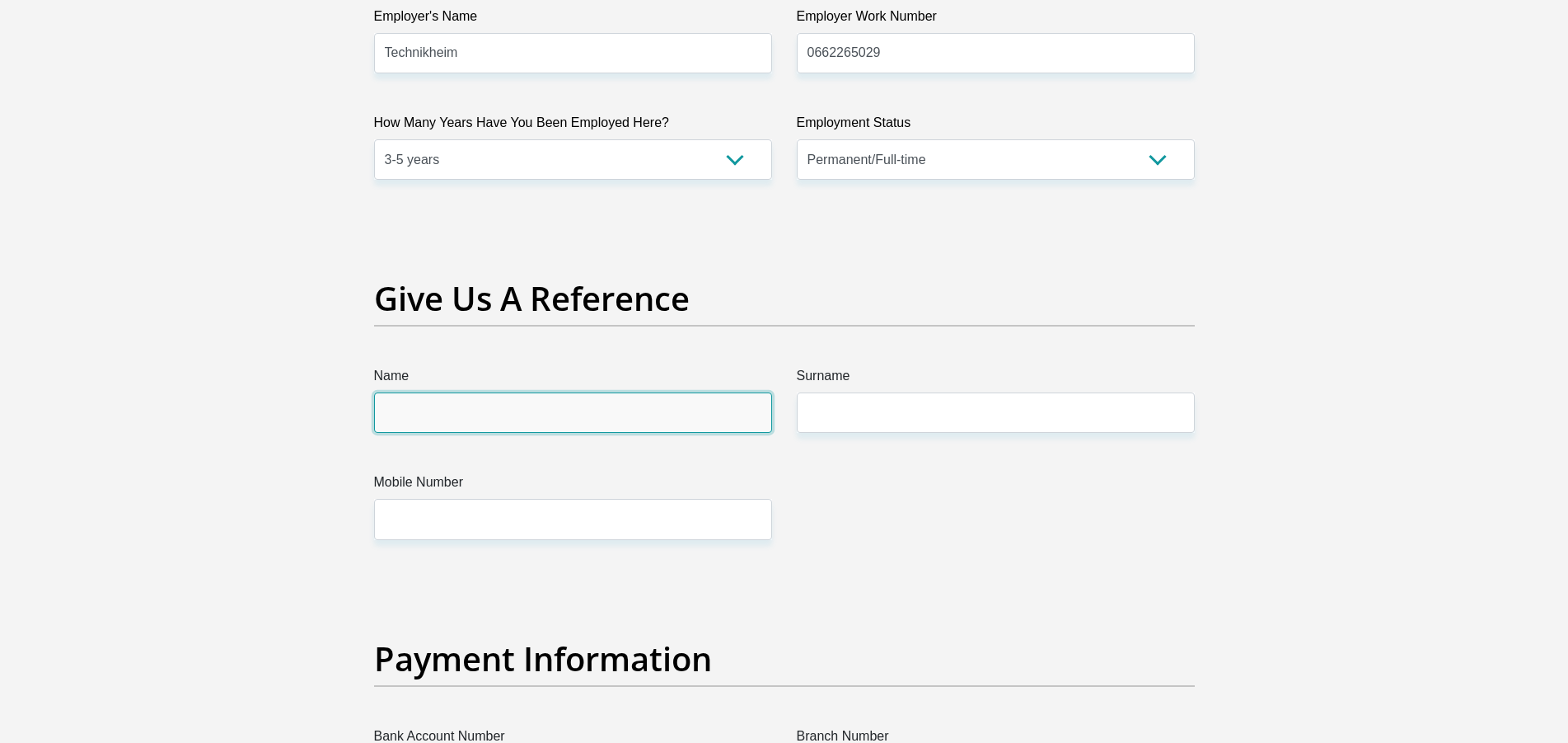
click at [478, 416] on input "Name" at bounding box center [572, 412] width 398 height 40
type input "Johan"
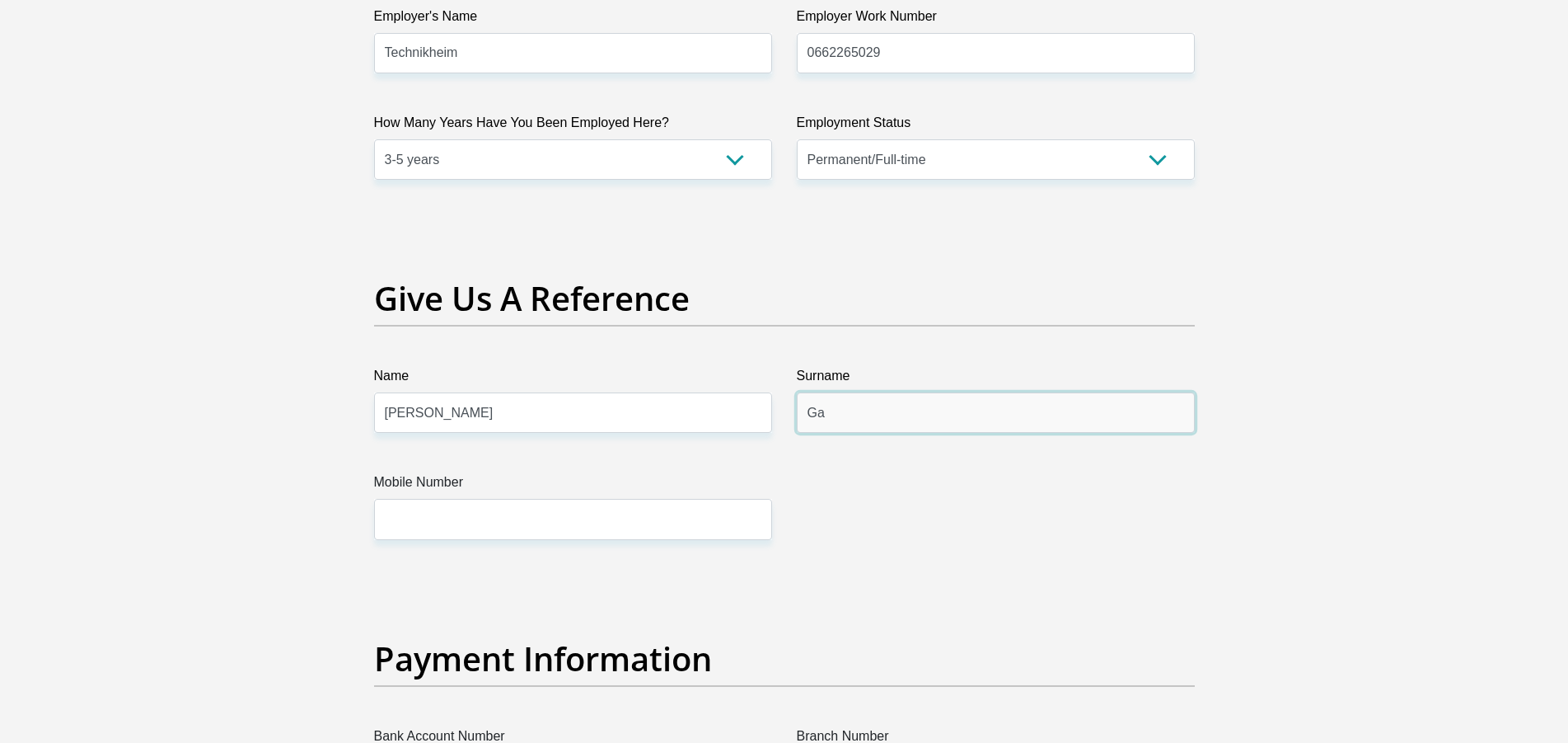
type input "G"
type input "Haasbroek"
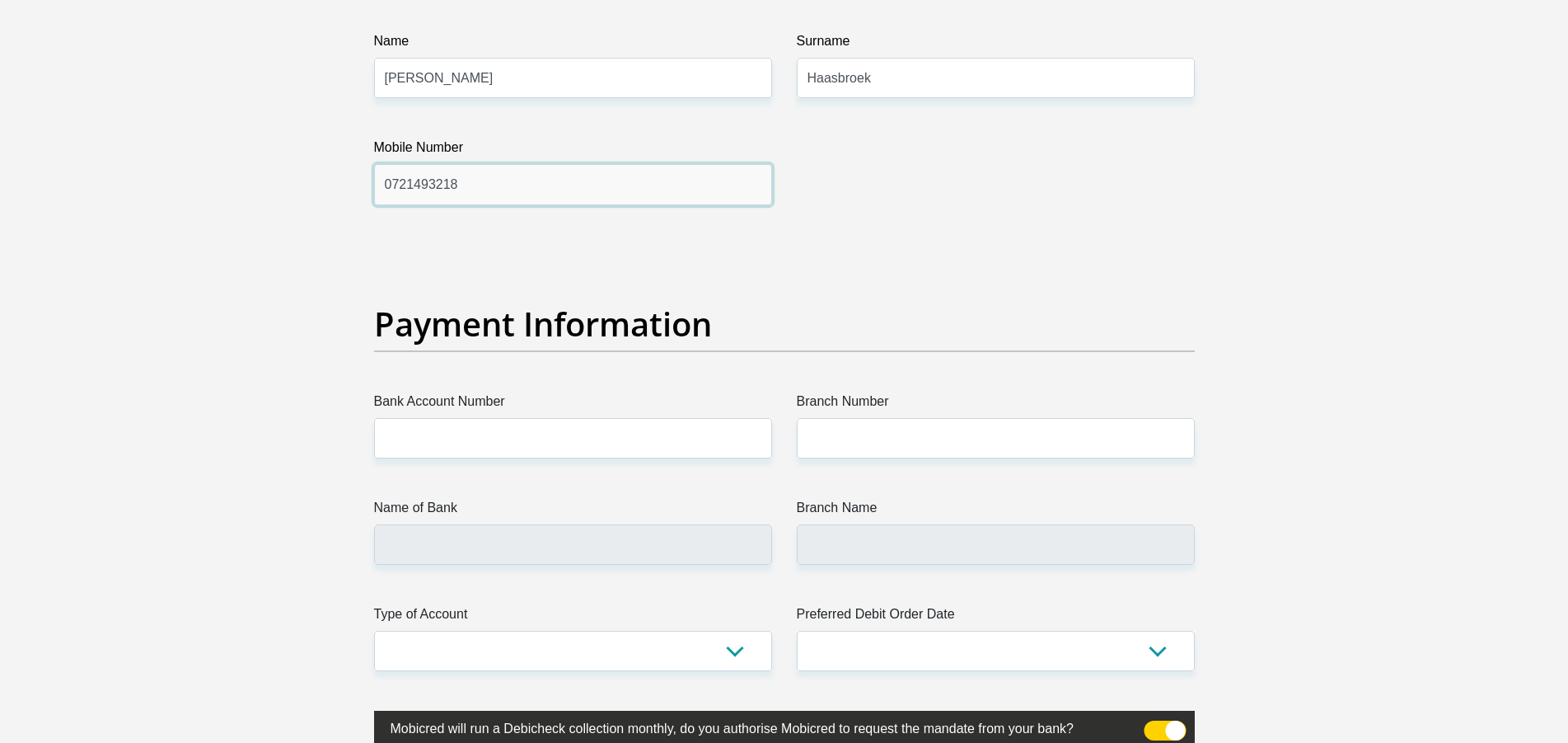
scroll to position [3531, 0]
type input "0721493218"
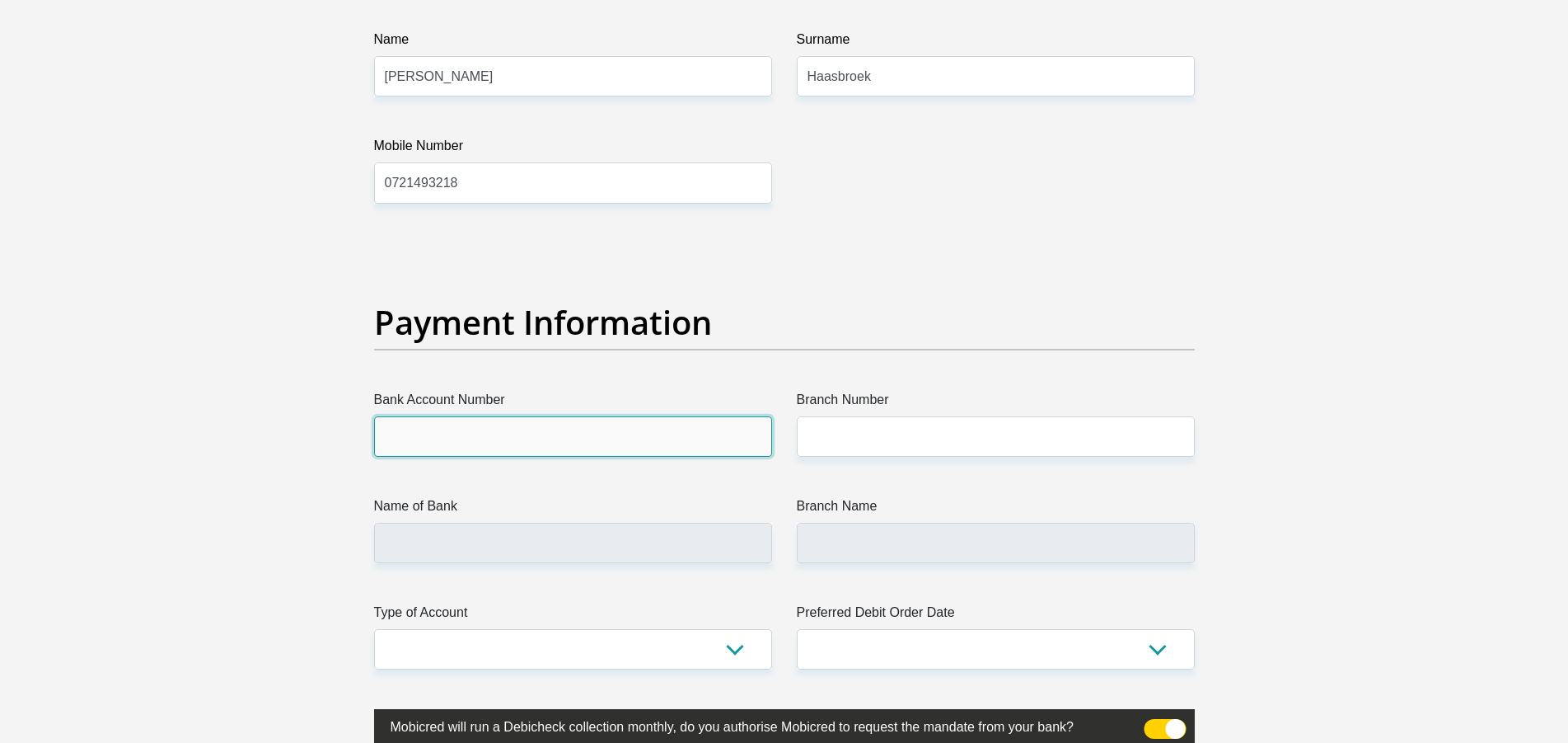
click at [600, 424] on input "Bank Account Number" at bounding box center [572, 436] width 398 height 40
type input "1396924181"
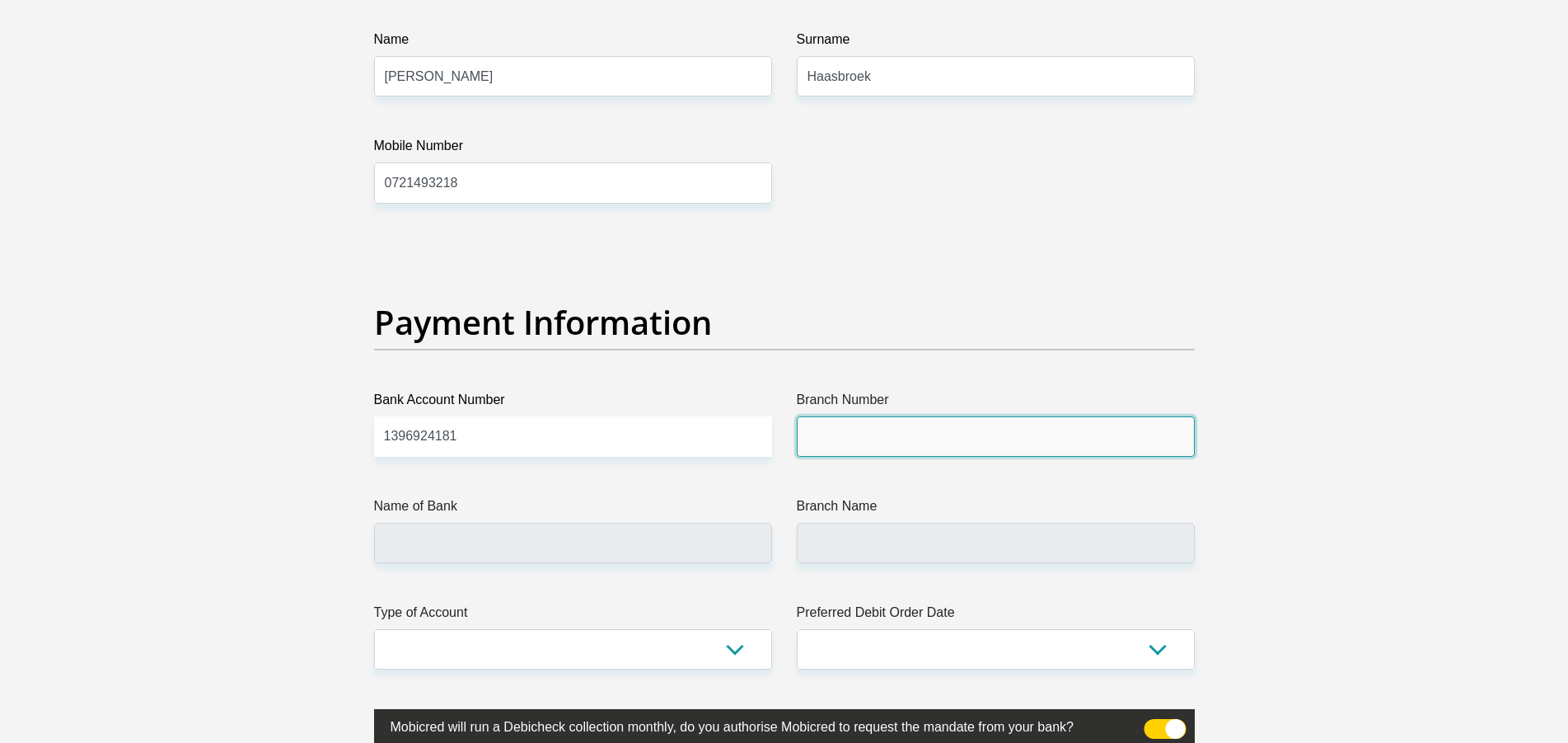
click at [906, 422] on input "Branch Number" at bounding box center [995, 436] width 398 height 40
click at [905, 422] on input "Branch Number" at bounding box center [995, 436] width 398 height 40
type input "470010"
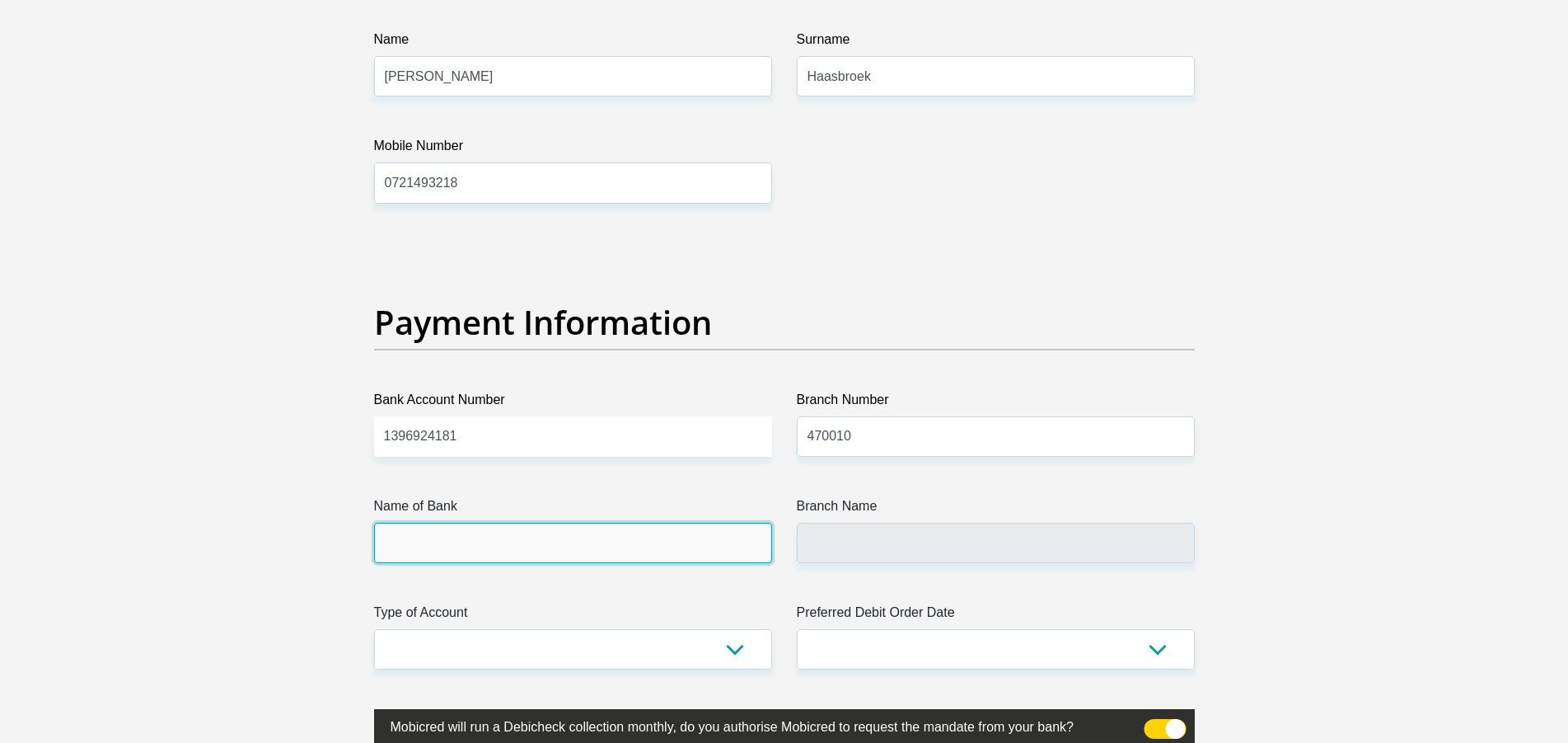
click at [535, 542] on input "Name of Bank" at bounding box center [572, 542] width 398 height 40
type input "CAPITEC BANK LIMITED"
type input "CAPITEC BANK CPC"
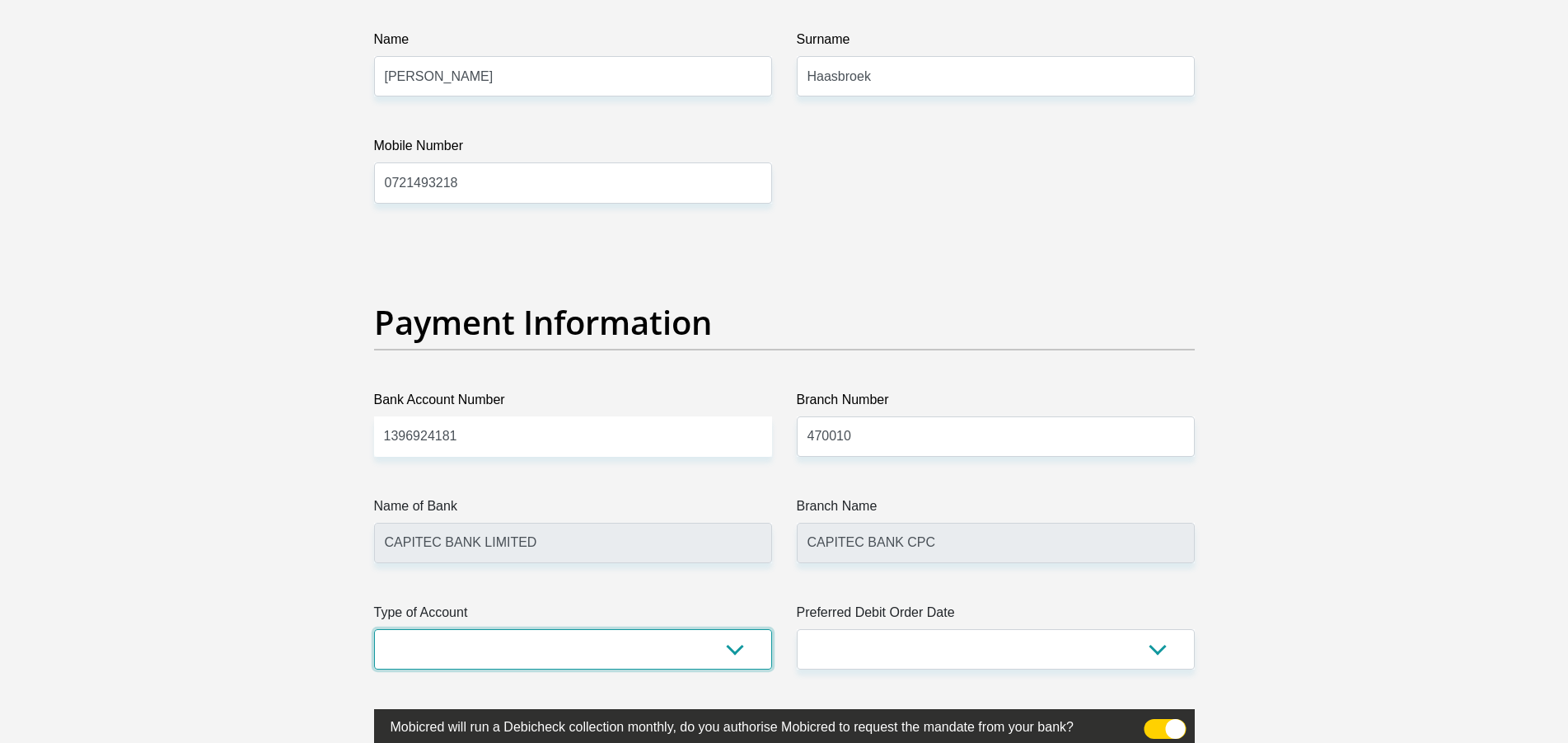
click at [374, 629] on select "Cheque Savings" at bounding box center [572, 648] width 398 height 40
select select "SAV"
click option "Savings" at bounding box center [0, 0] width 0 height 0
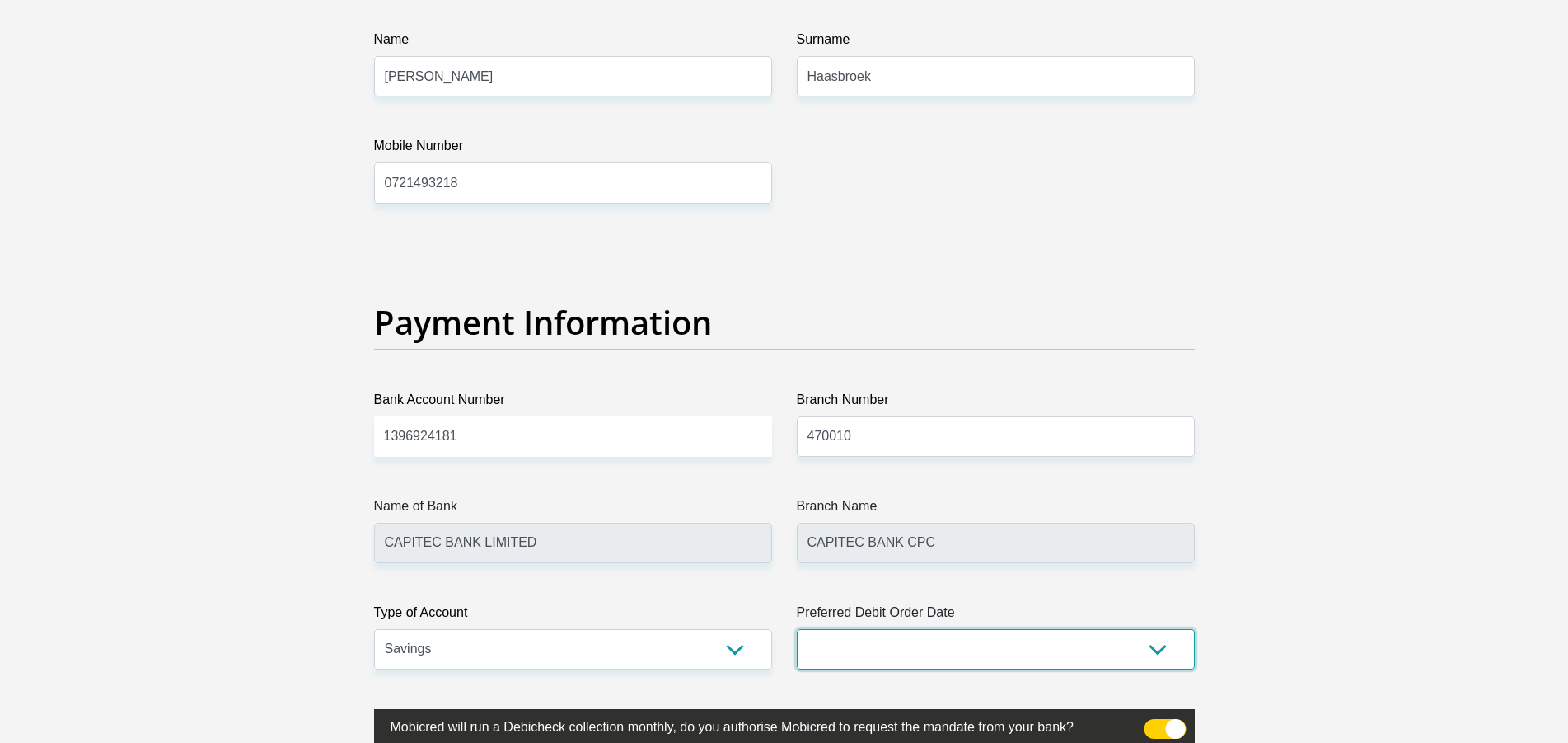
click at [796, 629] on select "1st 2nd 3rd 4th 5th 7th 18th 19th 20th 21st 22nd 23rd 24th 25th 26th 27th 28th …" at bounding box center [995, 648] width 398 height 40
select select "1"
click option "1st" at bounding box center [0, 0] width 0 height 0
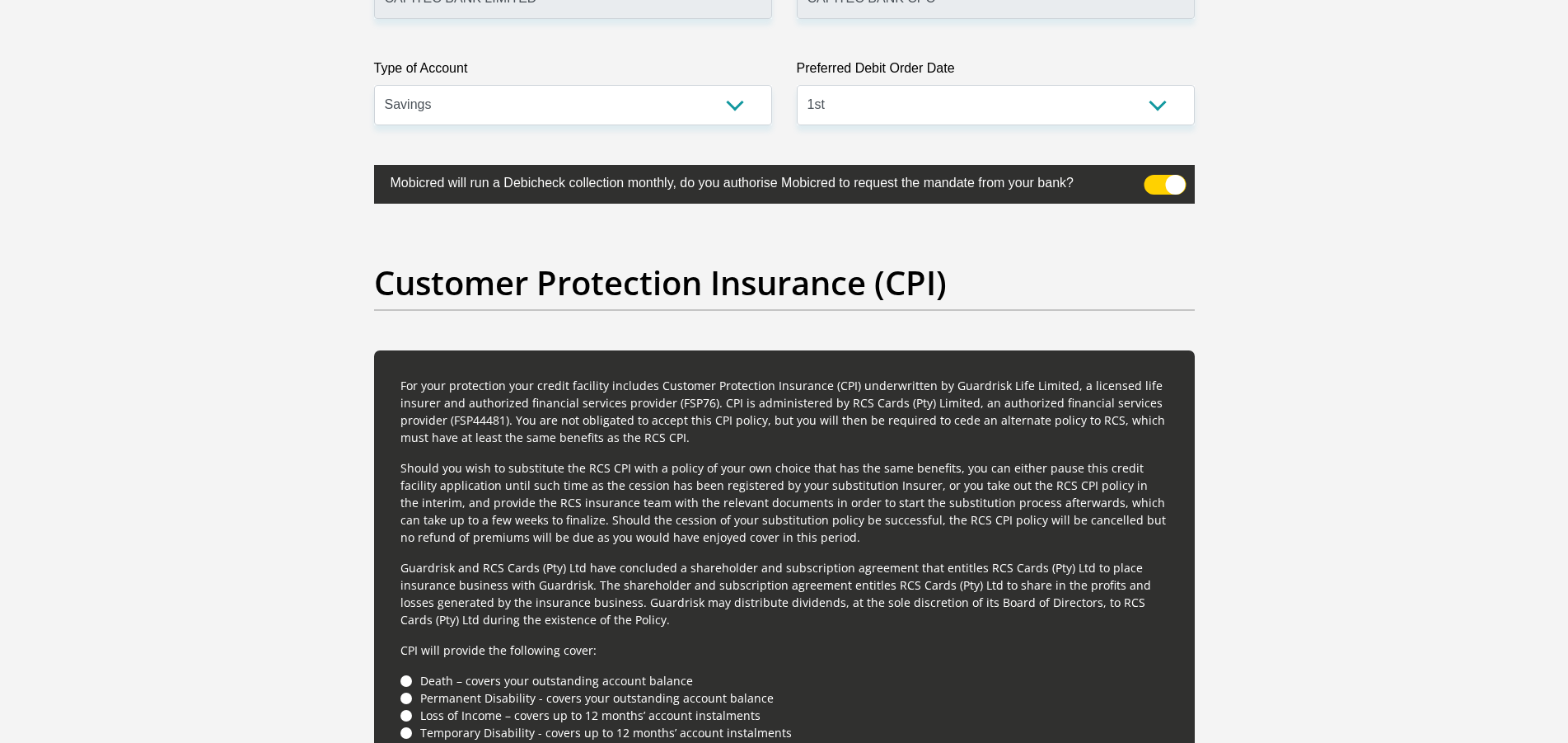
scroll to position [4288, 0]
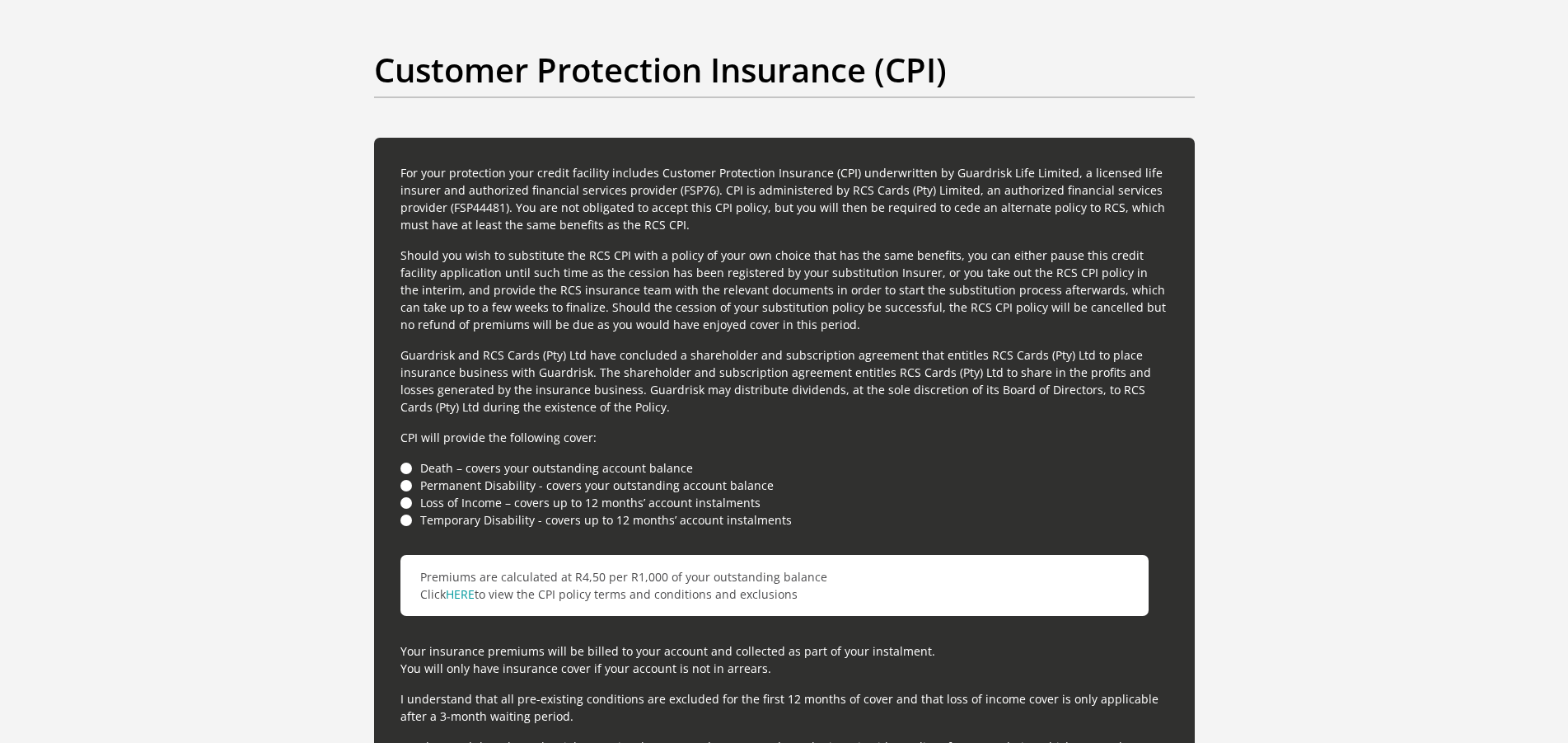
click at [403, 470] on li "Death – covers your outstanding account balance" at bounding box center [784, 468] width 768 height 17
click at [403, 493] on li "Permanent Disability - covers your outstanding account balance" at bounding box center [784, 485] width 768 height 17
click at [403, 517] on li "Temporary Disability - covers up to 12 months’ account instalments" at bounding box center [784, 520] width 768 height 17
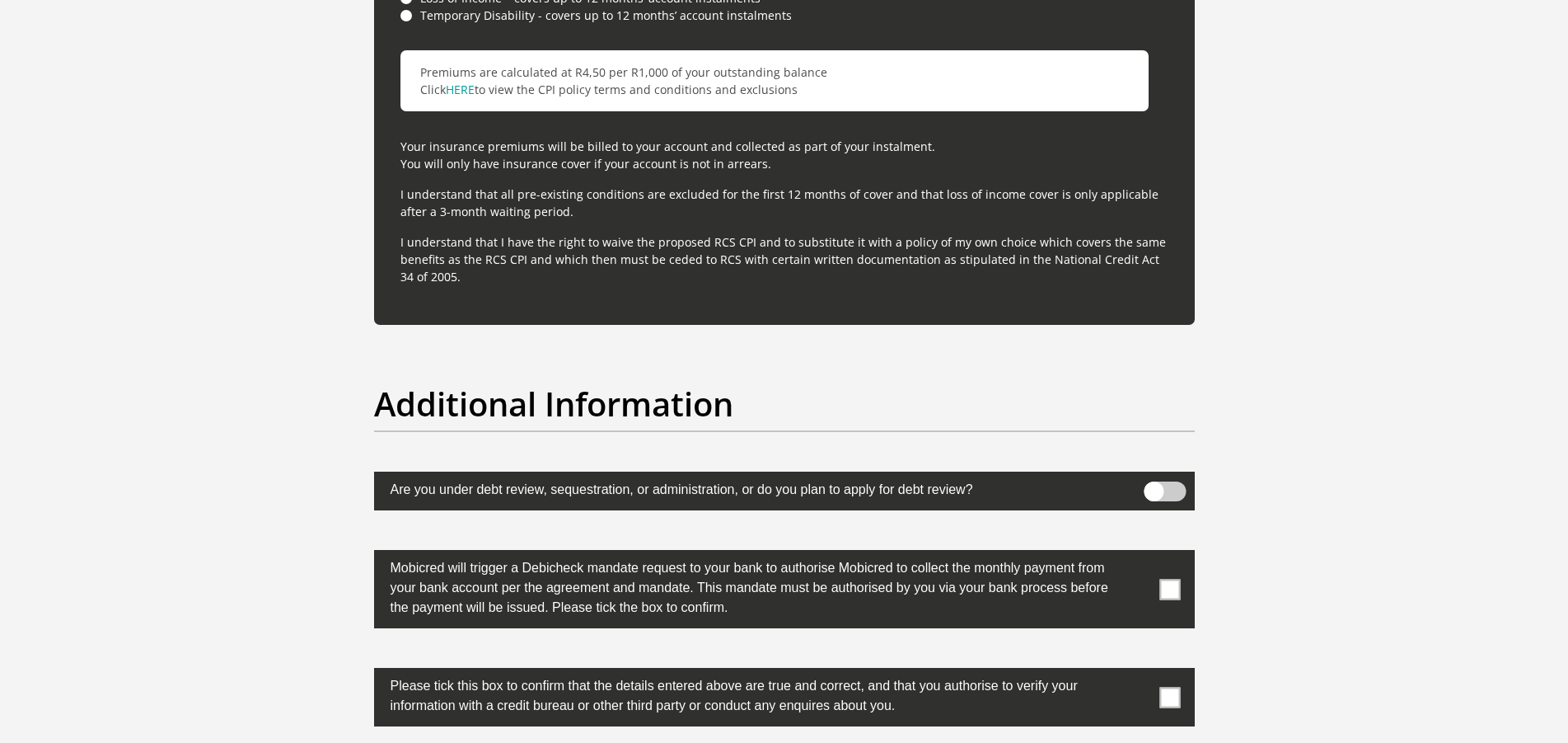
scroll to position [4876, 0]
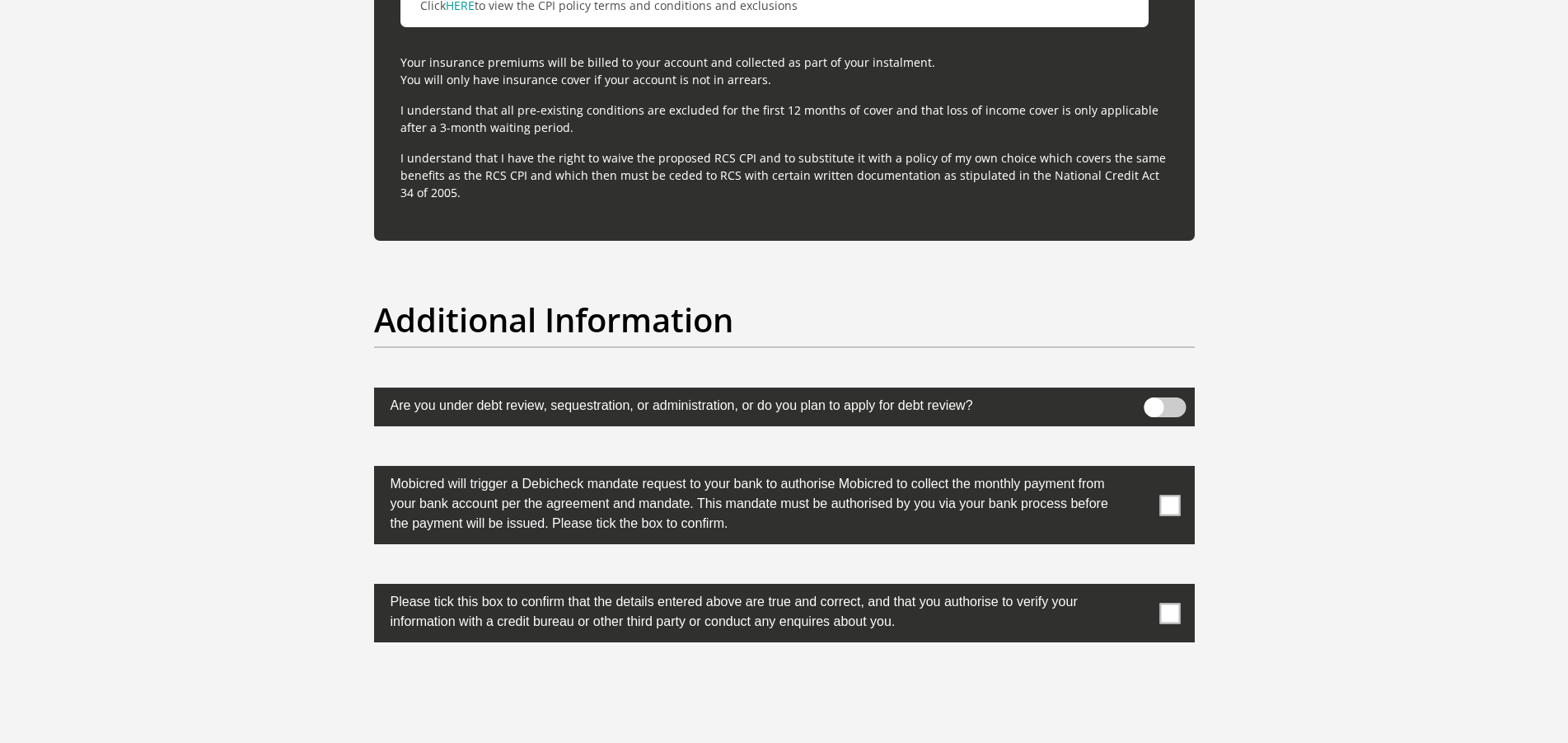
drag, startPoint x: 1170, startPoint y: 504, endPoint x: 1261, endPoint y: 515, distance: 91.7
click at [1169, 504] on span at bounding box center [1169, 504] width 20 height 20
click at [1137, 469] on input "checkbox" at bounding box center [1137, 469] width 0 height 0
click at [1175, 612] on span at bounding box center [1169, 613] width 20 height 20
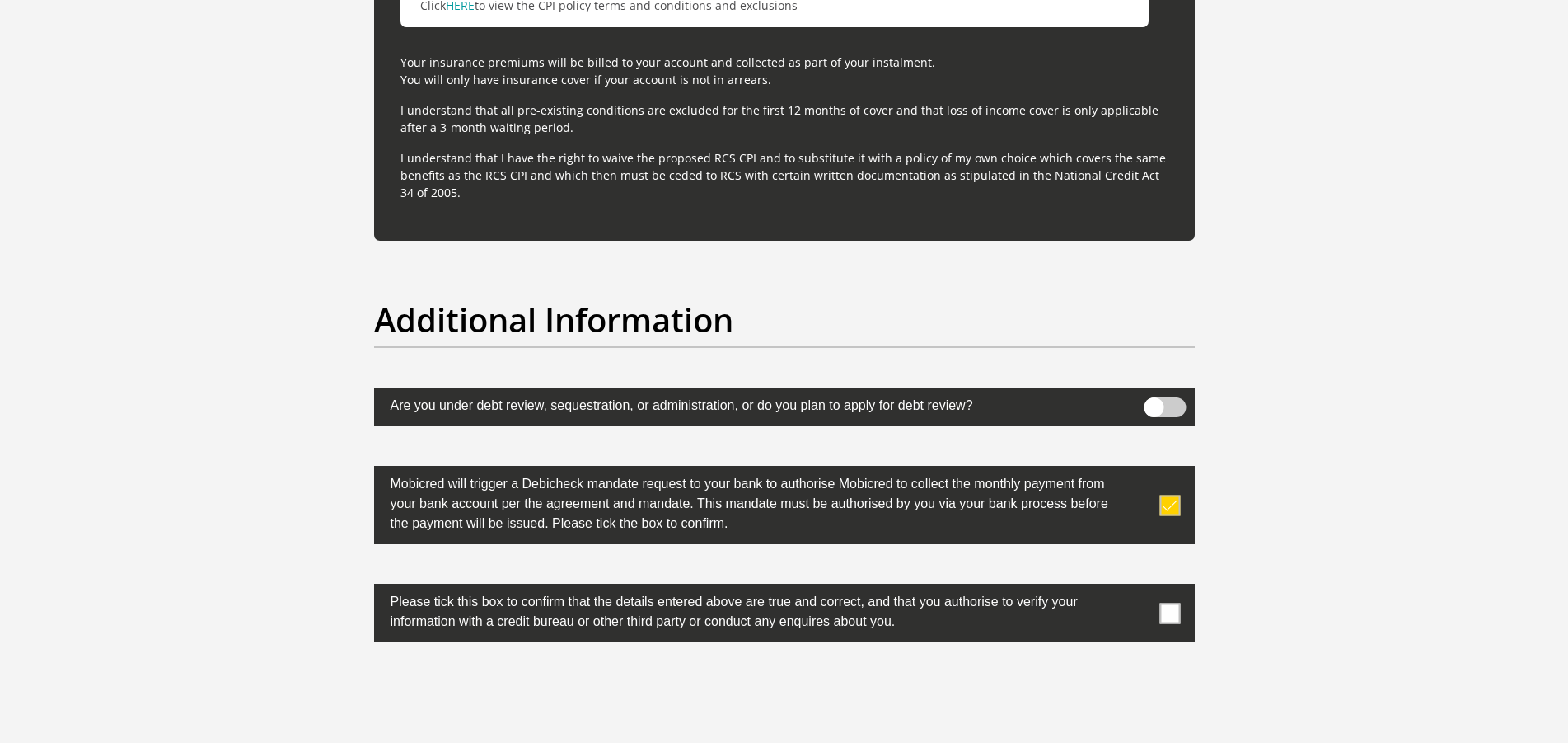
click at [1137, 588] on input "checkbox" at bounding box center [1137, 588] width 0 height 0
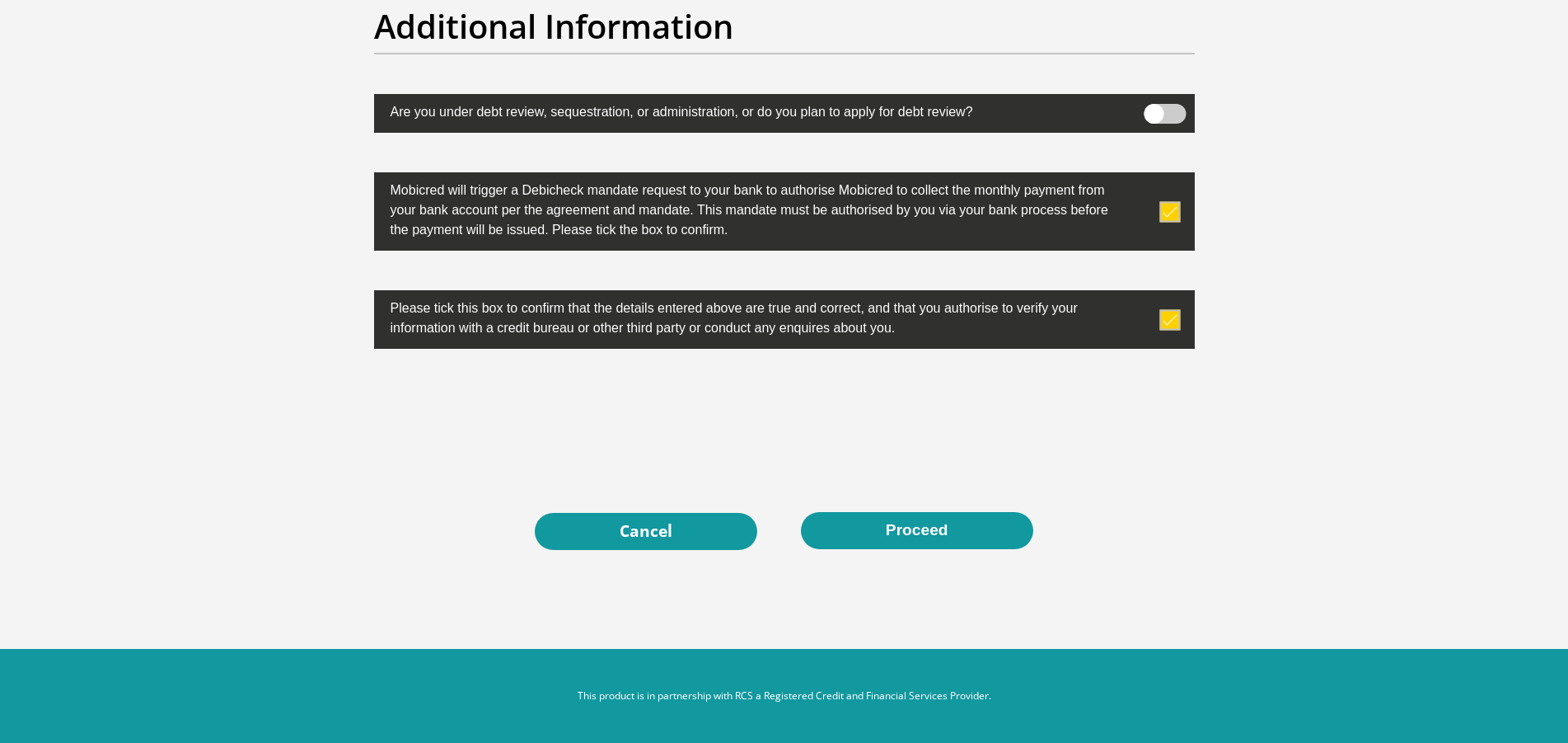
scroll to position [5172, 0]
click at [912, 536] on button "Proceed" at bounding box center [916, 531] width 233 height 37
